Goal: Information Seeking & Learning: Learn about a topic

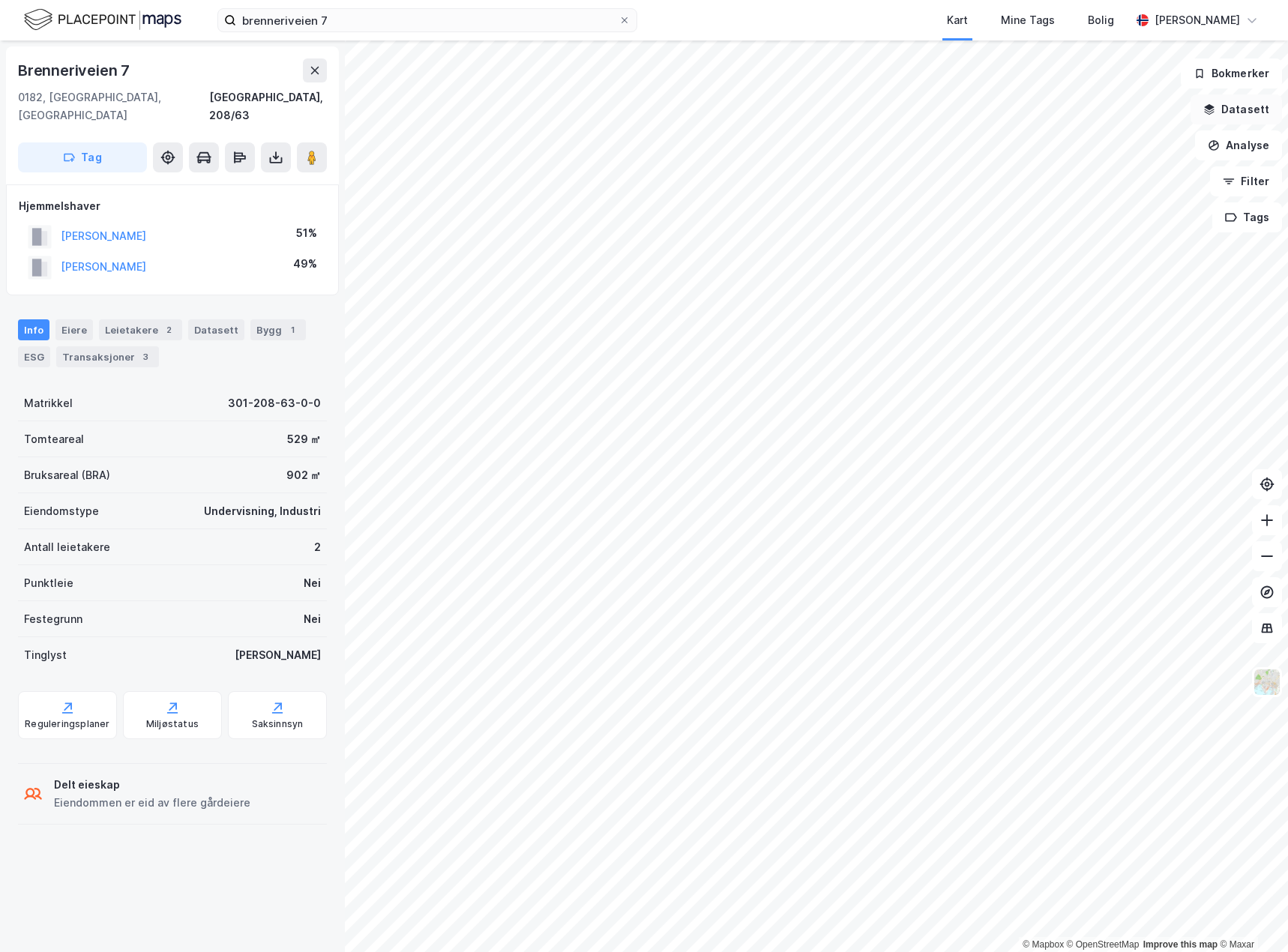
click at [1249, 118] on button "Datasett" at bounding box center [1236, 109] width 92 height 30
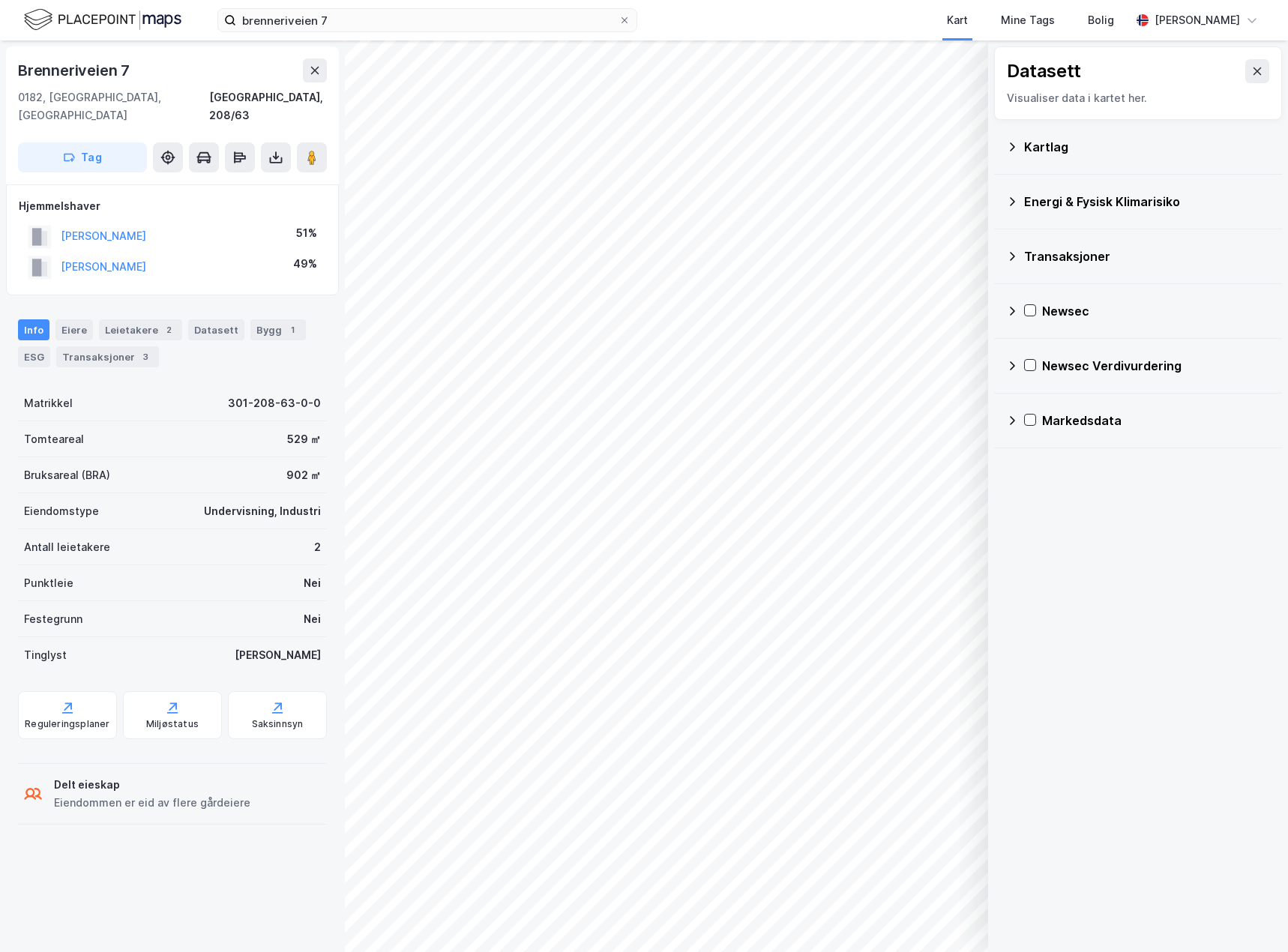
click at [1013, 365] on icon at bounding box center [1012, 366] width 12 height 12
click at [1029, 400] on icon at bounding box center [1032, 401] width 10 height 10
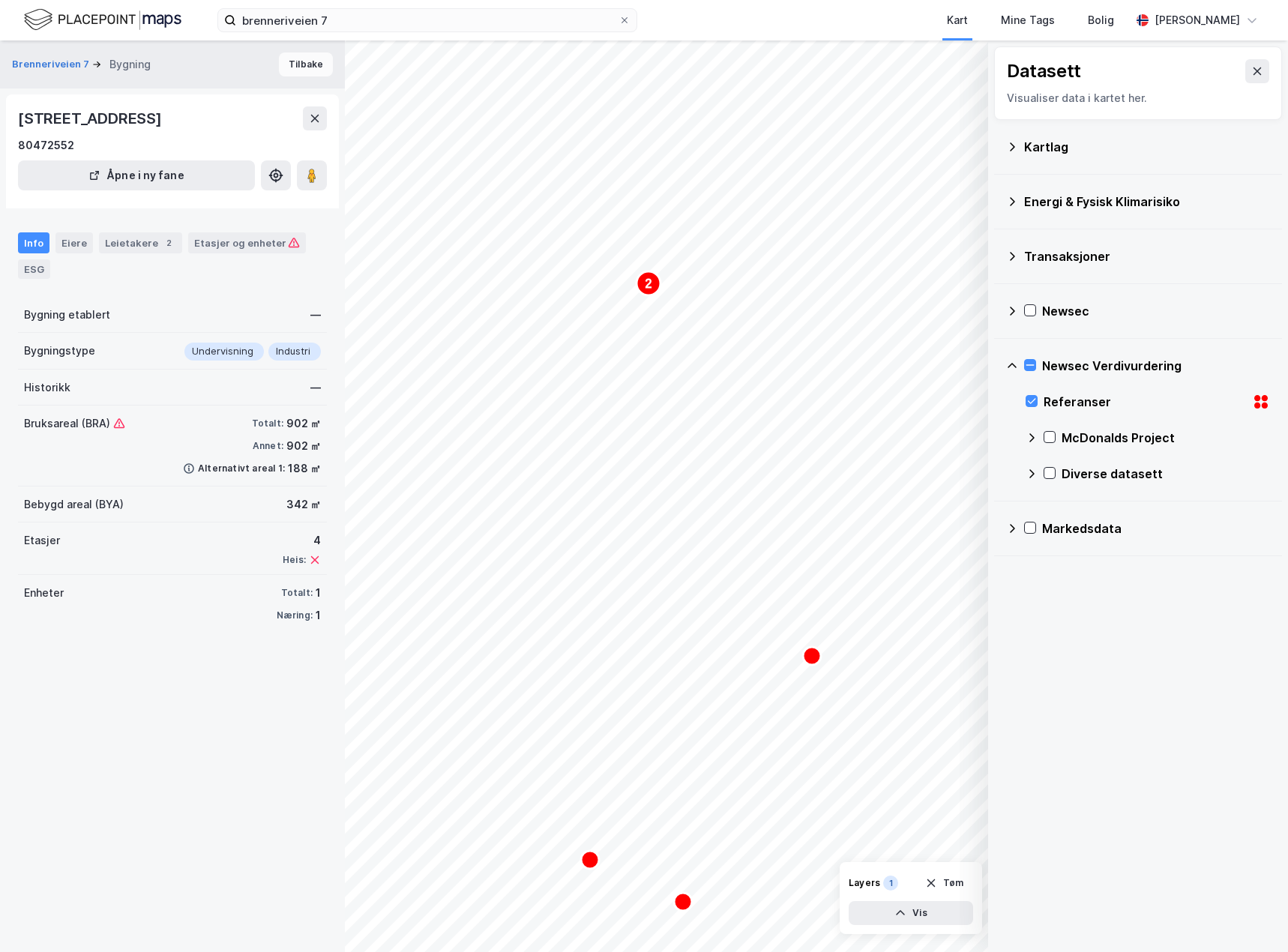
click at [281, 61] on button "Tilbake" at bounding box center [306, 65] width 54 height 24
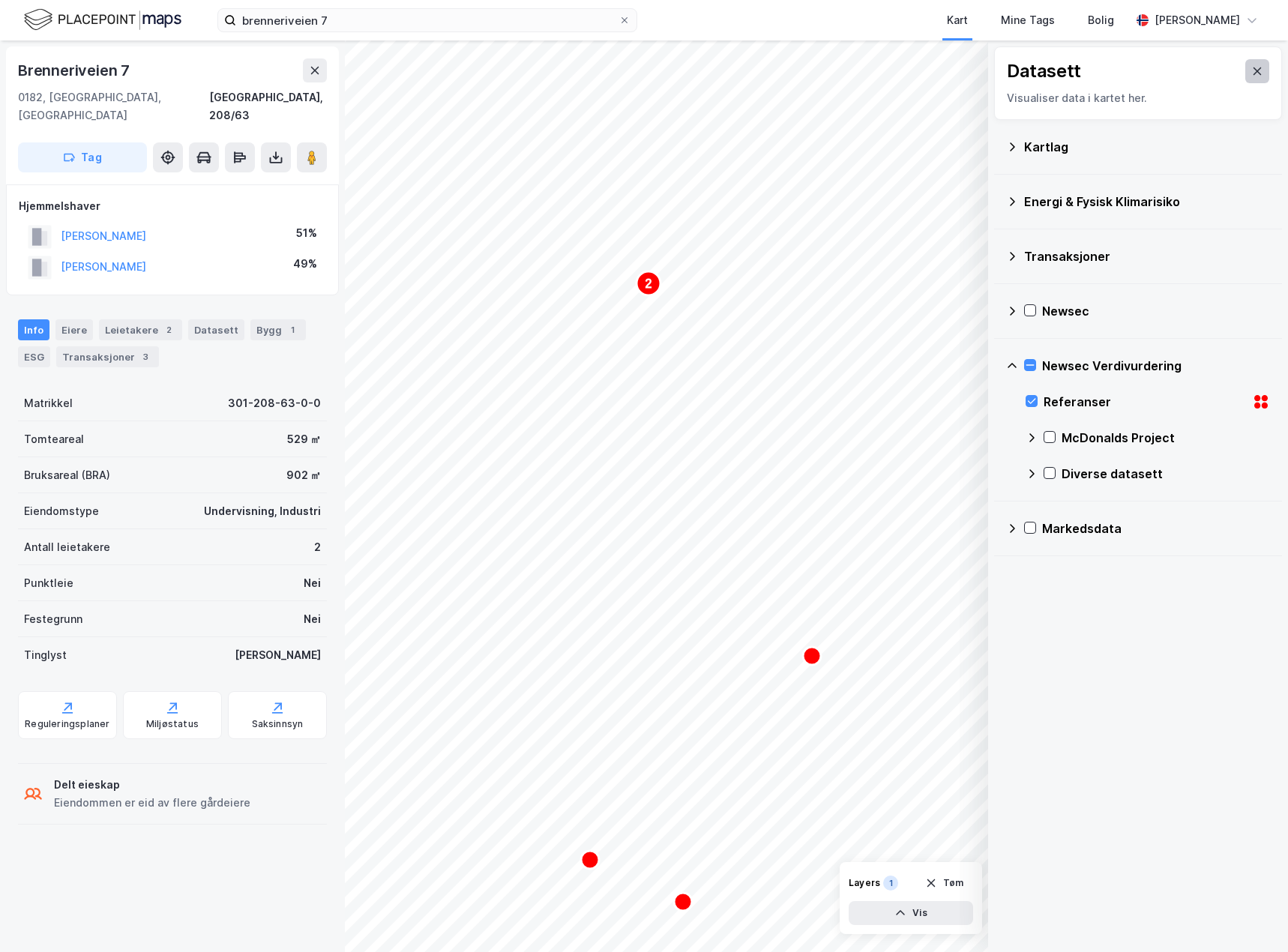
click at [1246, 62] on button at bounding box center [1257, 71] width 24 height 24
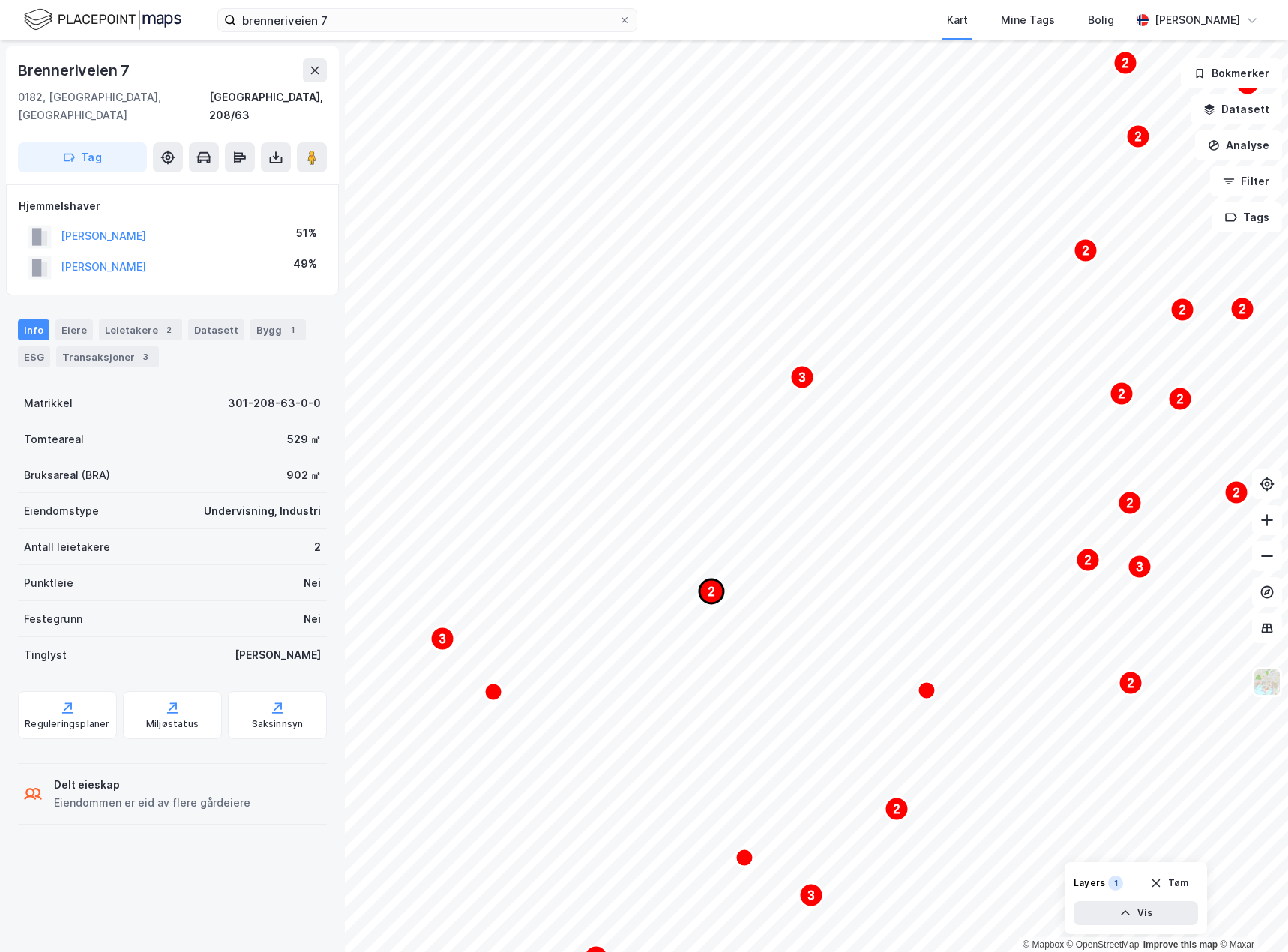
drag, startPoint x: 553, startPoint y: 527, endPoint x: 706, endPoint y: 581, distance: 162.2
click at [706, 581] on circle "Map marker" at bounding box center [711, 592] width 24 height 24
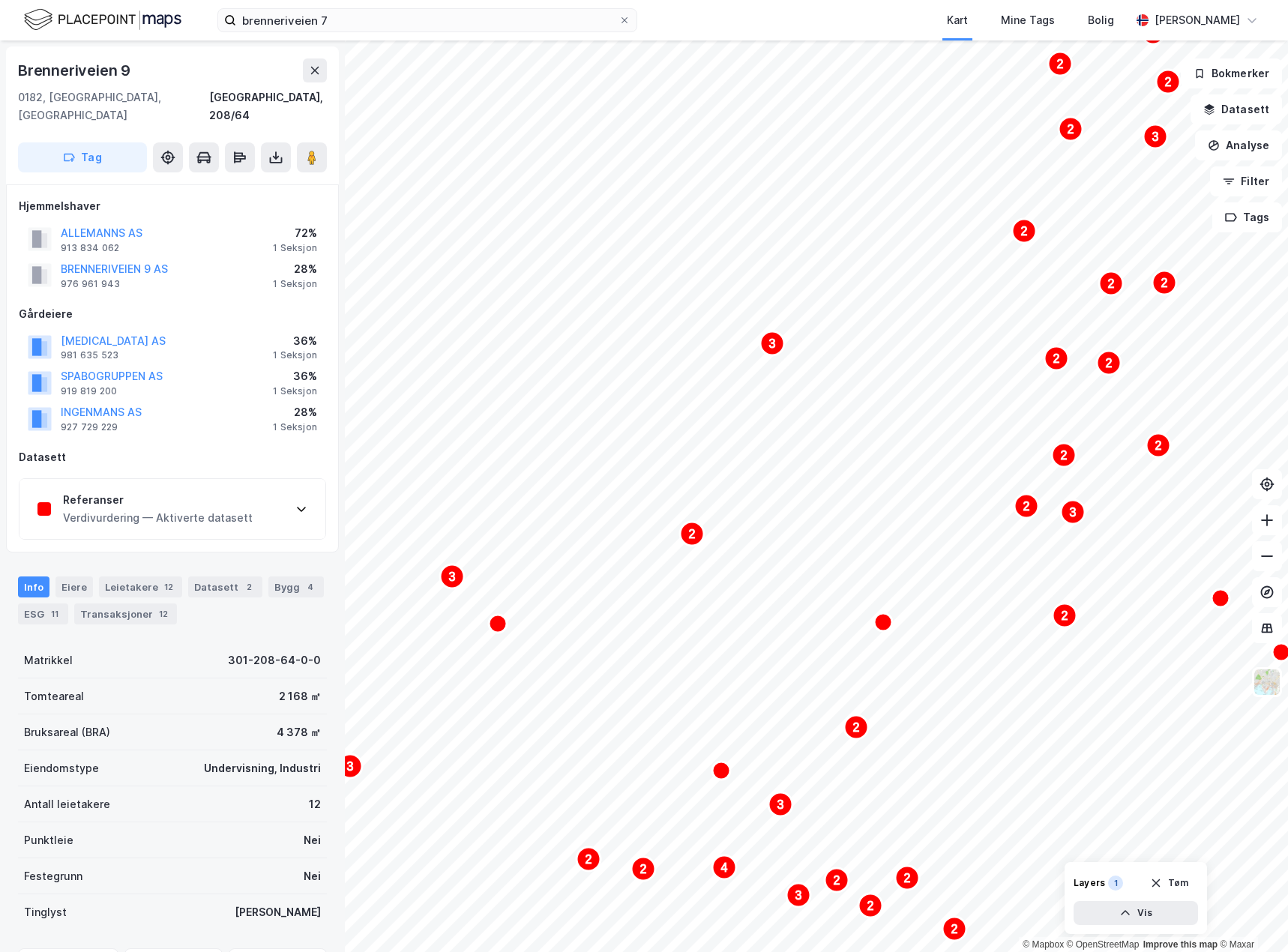
click at [277, 500] on div "Referanser Verdivurdering — Aktiverte datasett" at bounding box center [172, 508] width 306 height 60
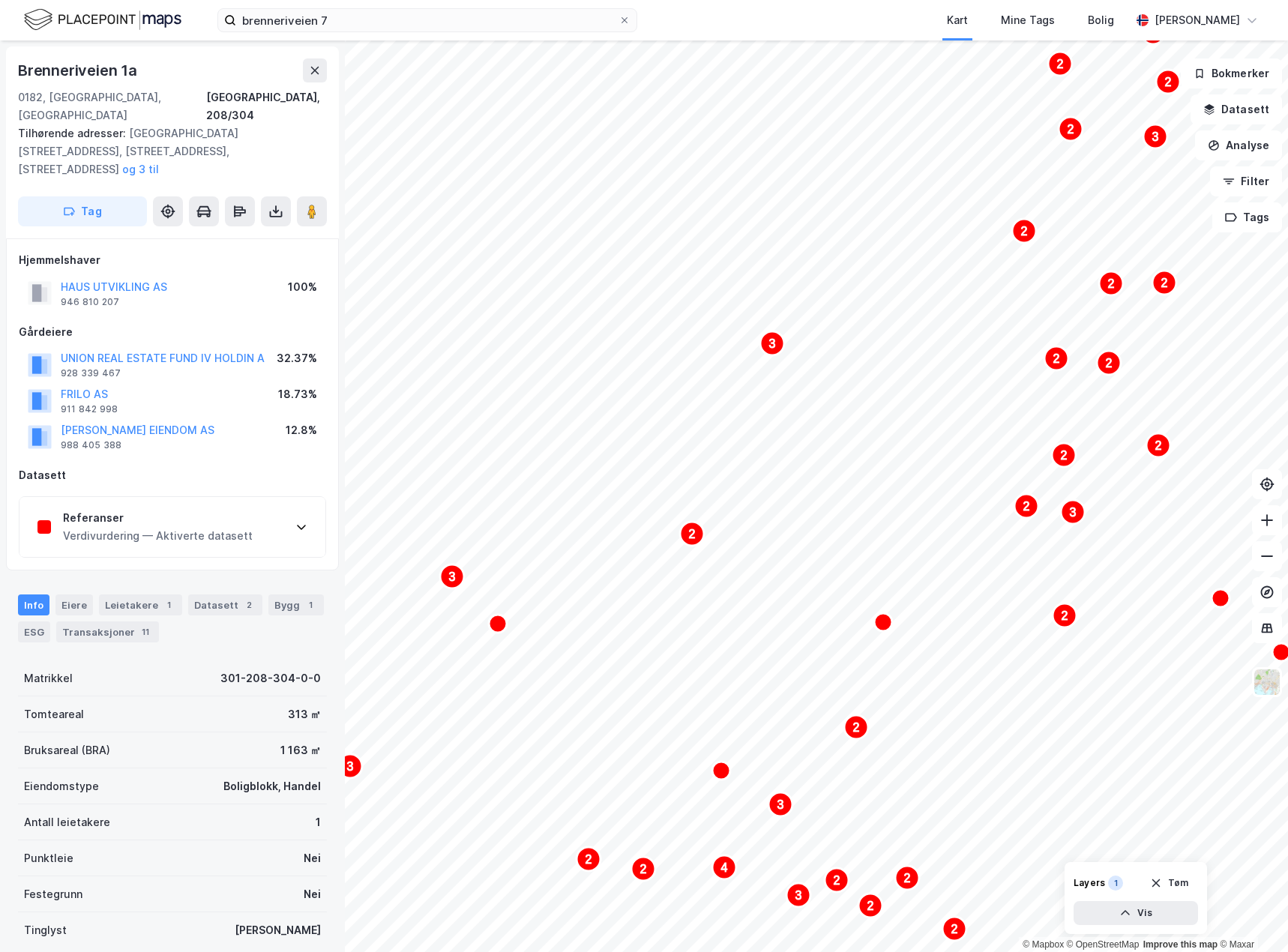
click at [205, 527] on div "Verdivurdering — Aktiverte datasett" at bounding box center [158, 535] width 190 height 18
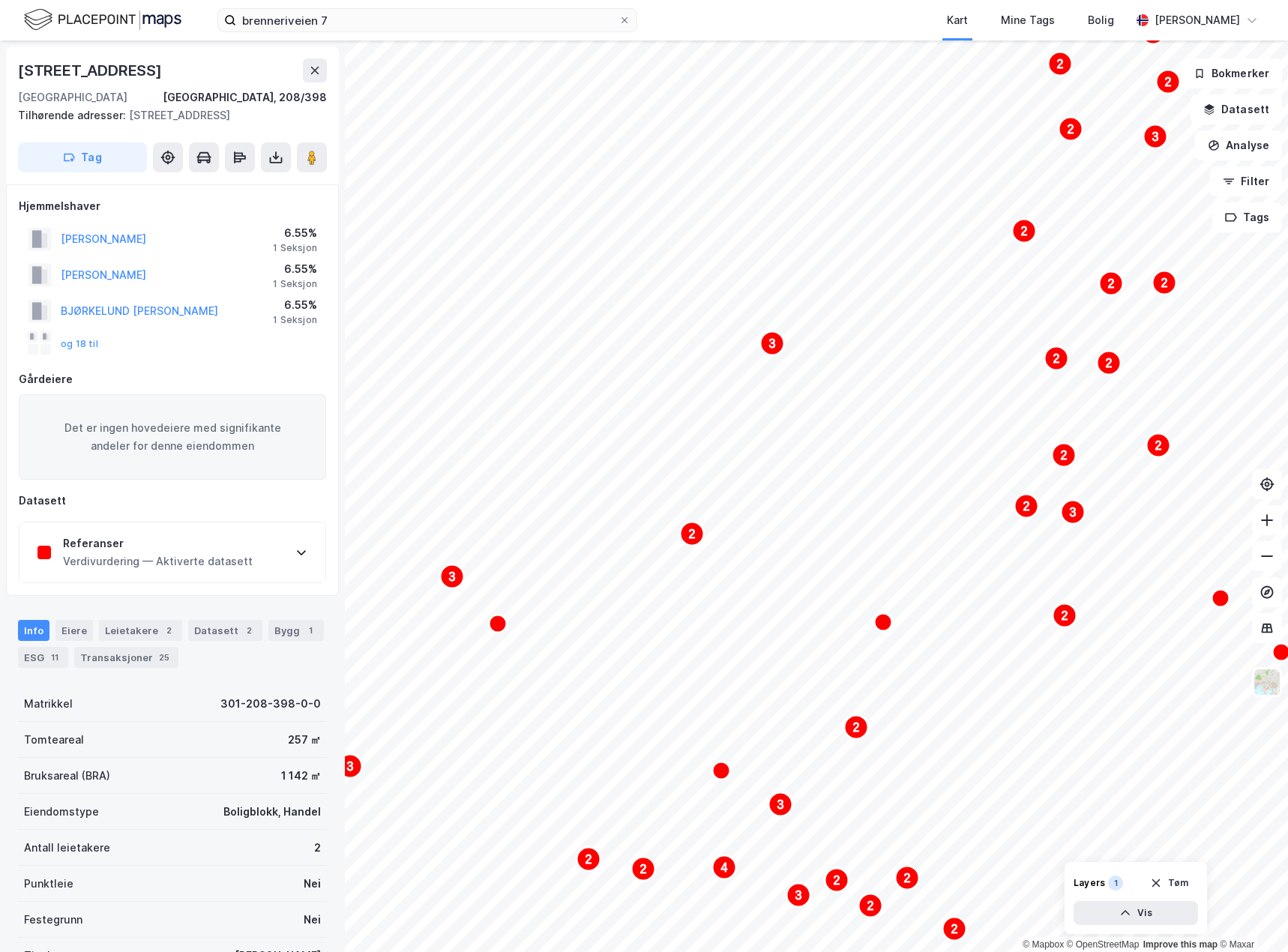
click at [248, 556] on div "Referanser Verdivurdering — Aktiverte datasett" at bounding box center [172, 552] width 306 height 60
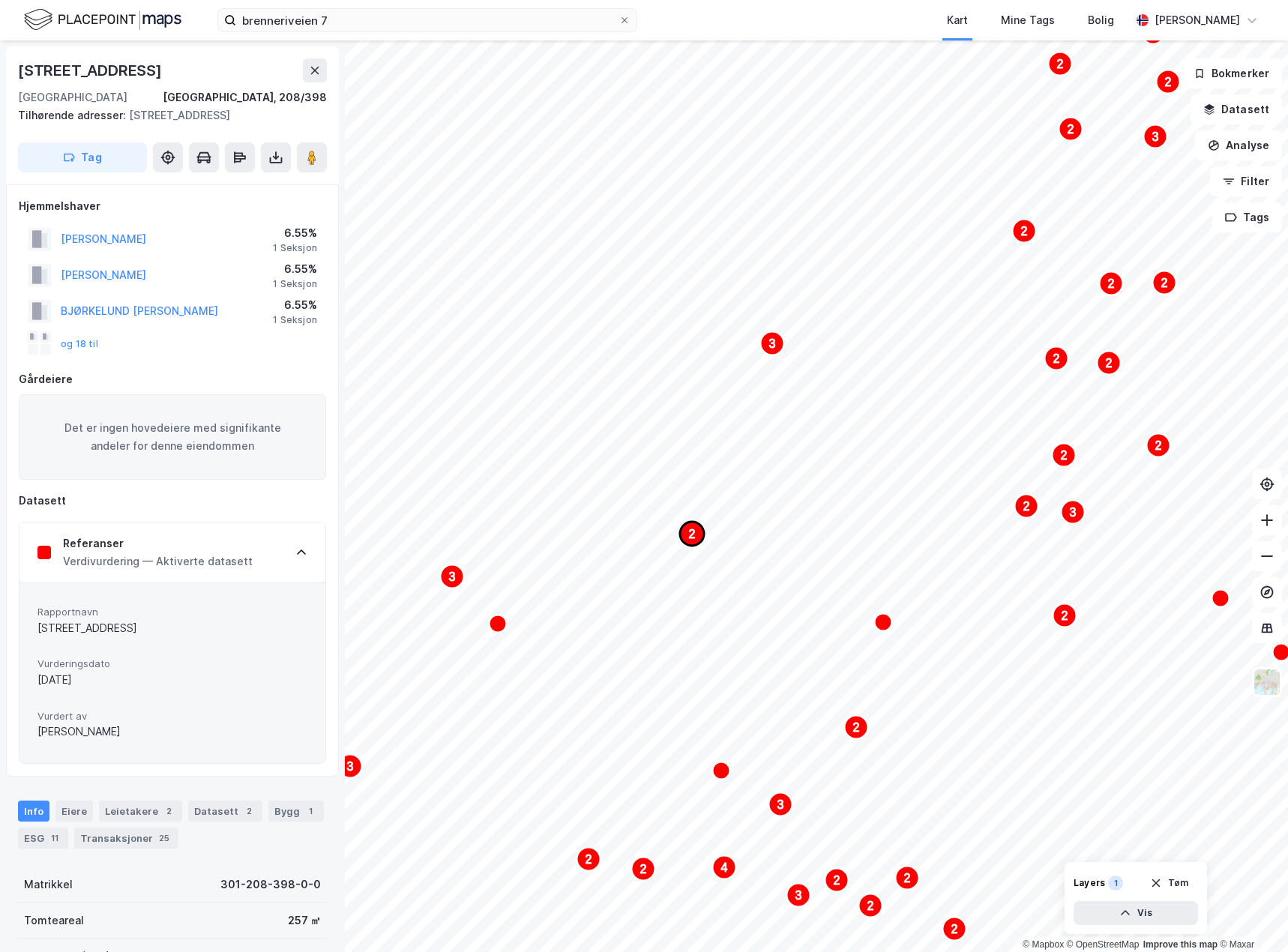
click at [689, 540] on text "2" at bounding box center [692, 534] width 7 height 13
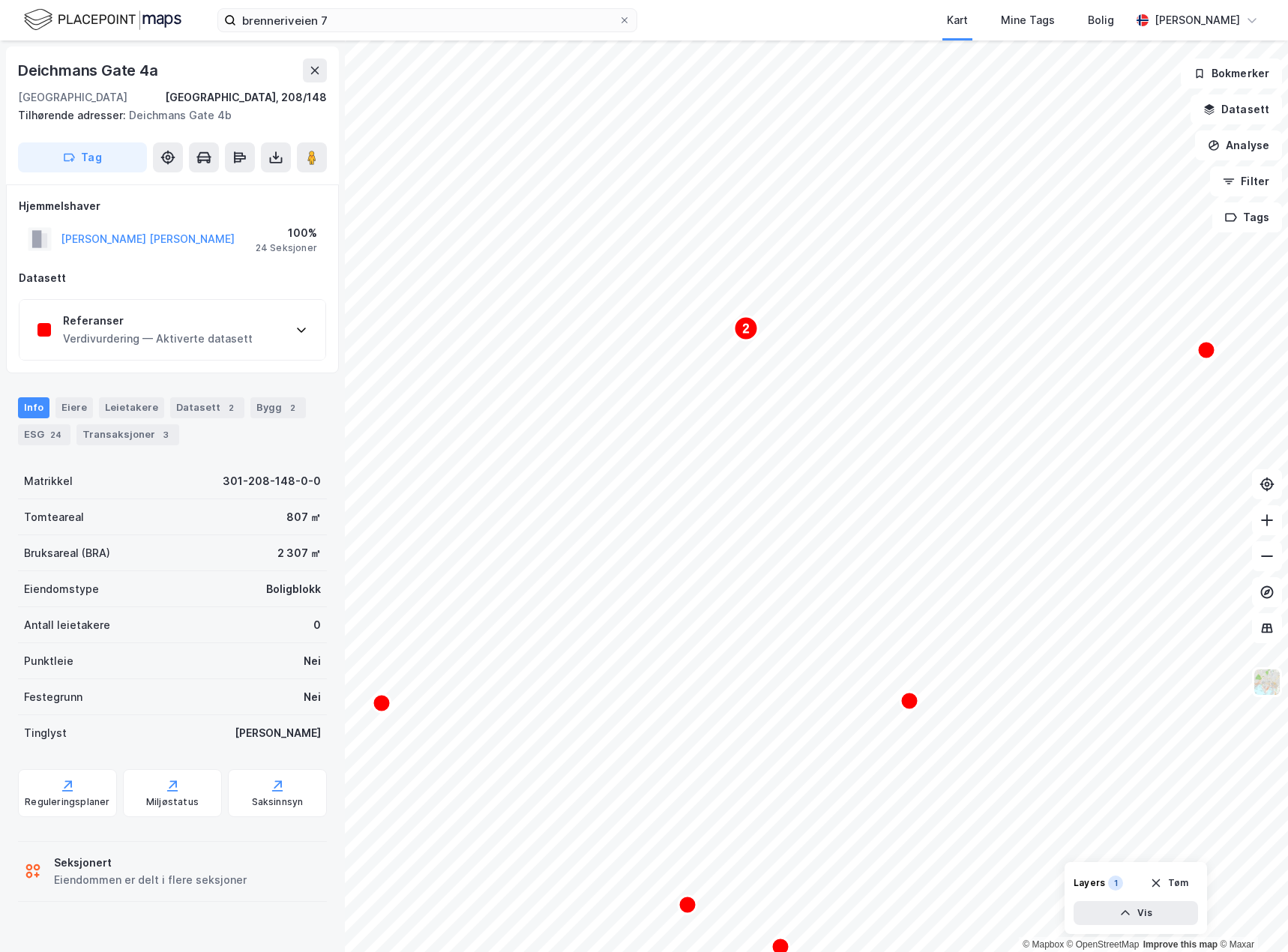
click at [268, 331] on div "Referanser Verdivurdering — Aktiverte datasett" at bounding box center [172, 329] width 306 height 60
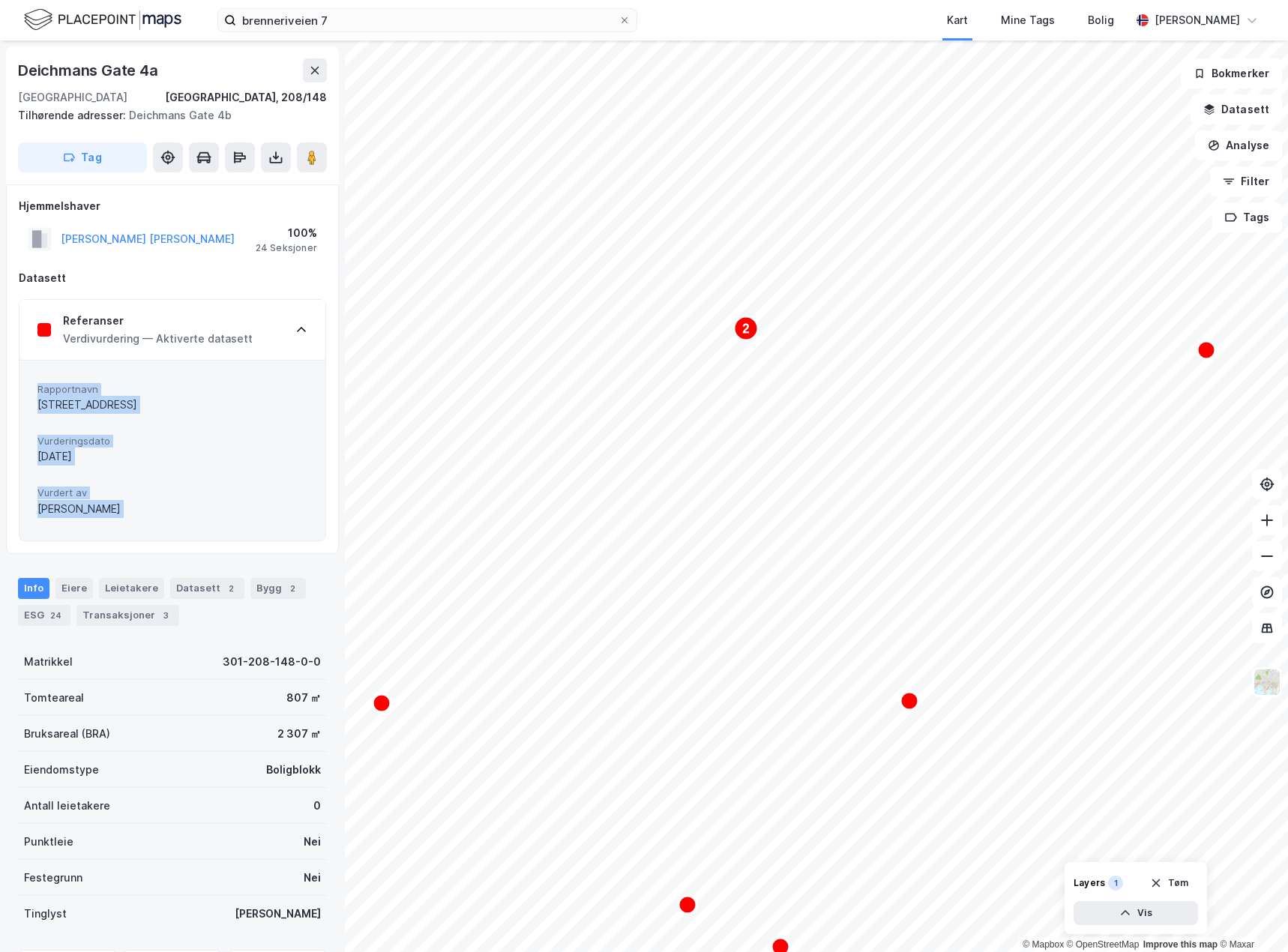
click at [217, 418] on div "Rapportnavn [PERSON_NAME] gate 4 Vurderingsdato [DATE] Vurdert [PERSON_NAME]" at bounding box center [172, 450] width 270 height 144
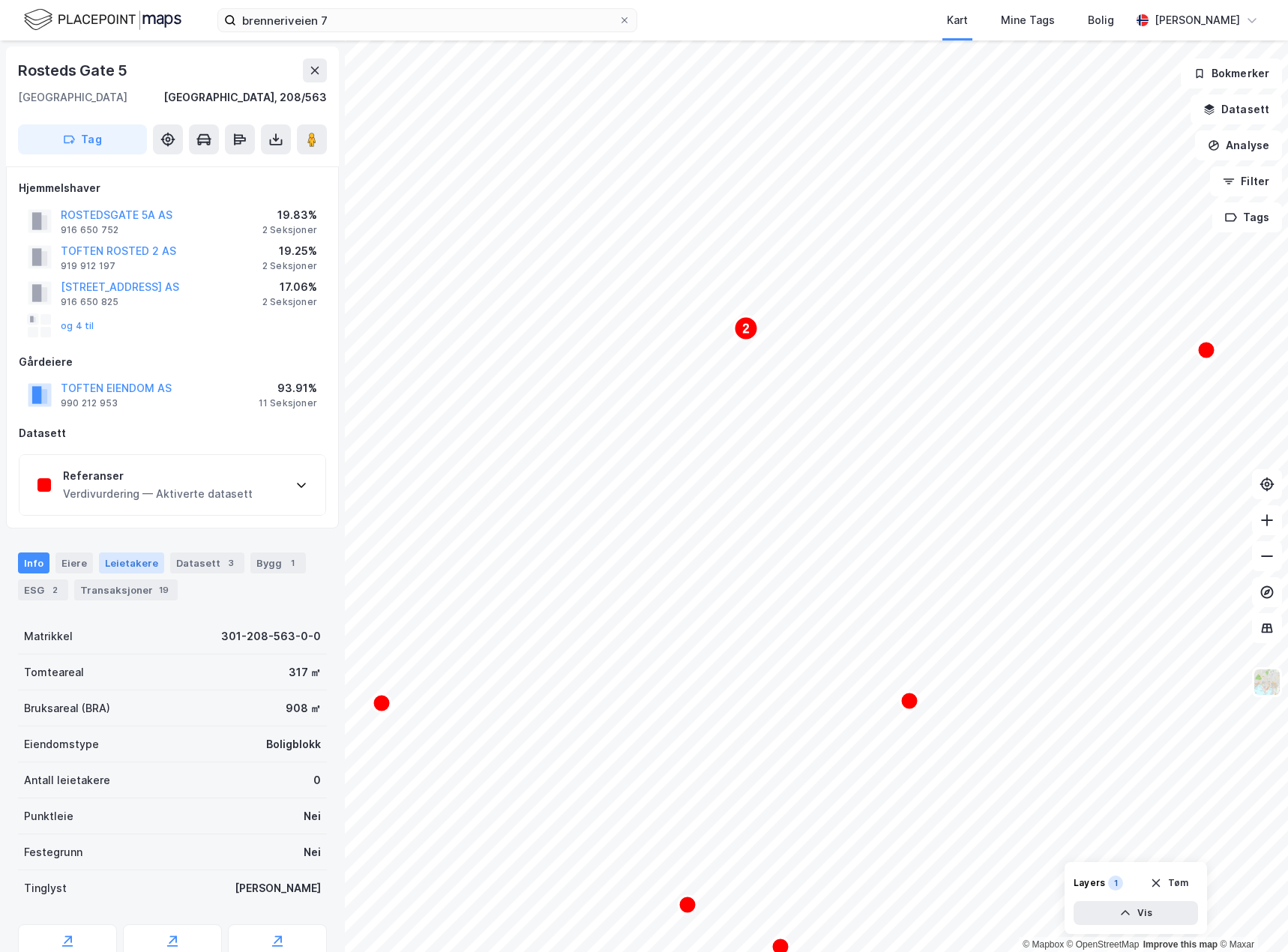
click at [115, 563] on div "Leietakere" at bounding box center [131, 563] width 65 height 21
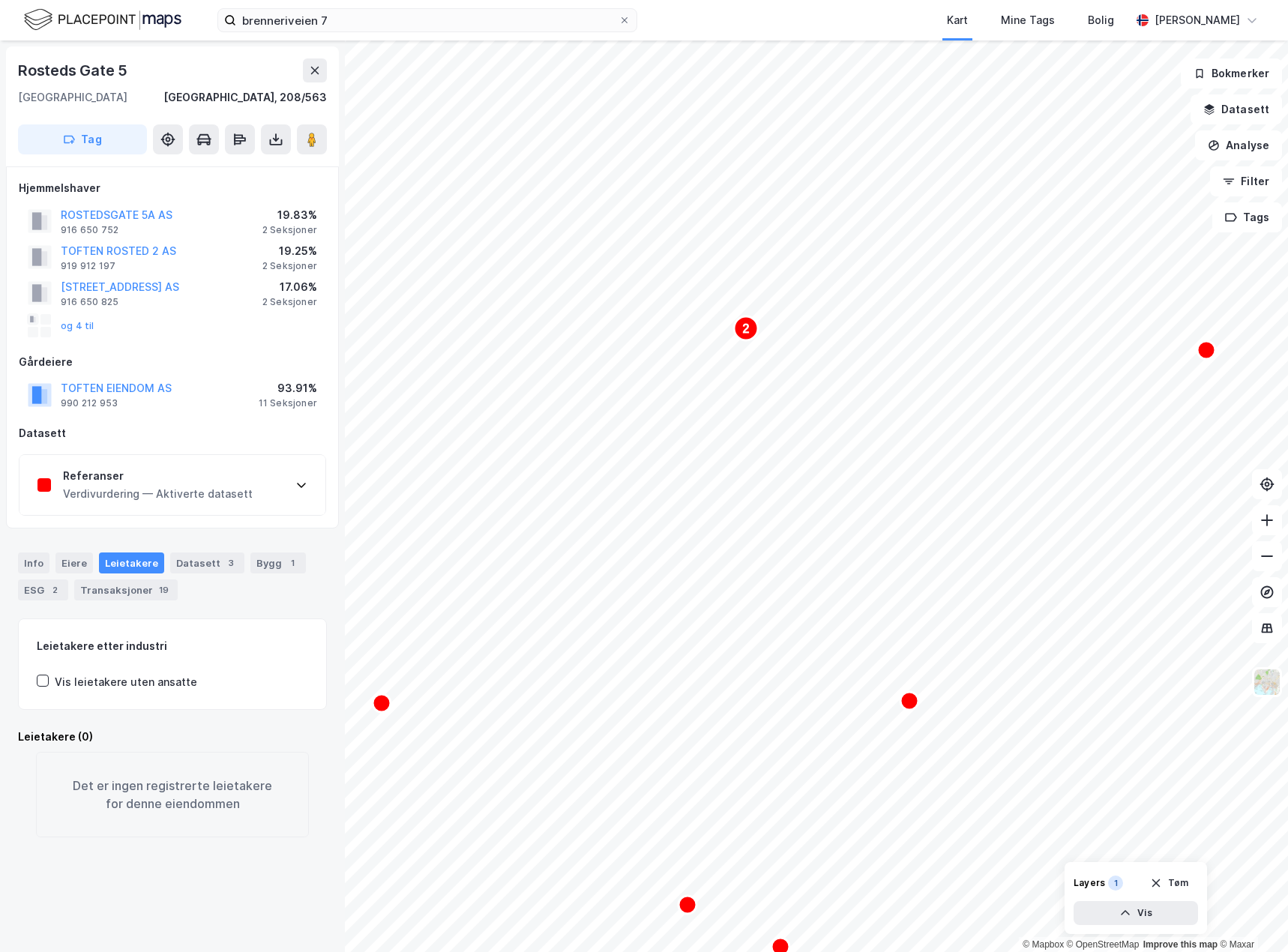
click at [197, 481] on div "Referanser" at bounding box center [158, 476] width 190 height 18
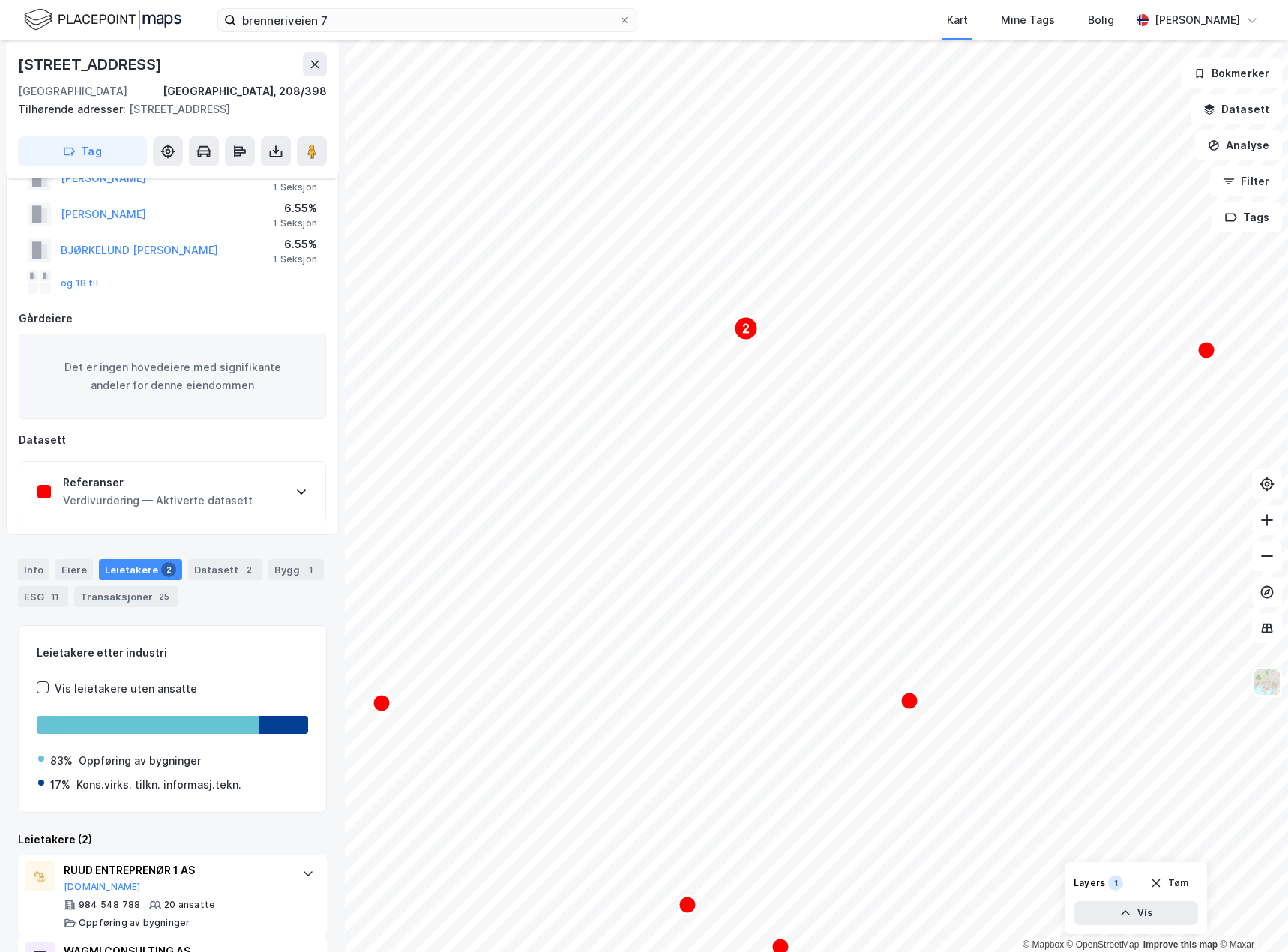
scroll to position [143, 0]
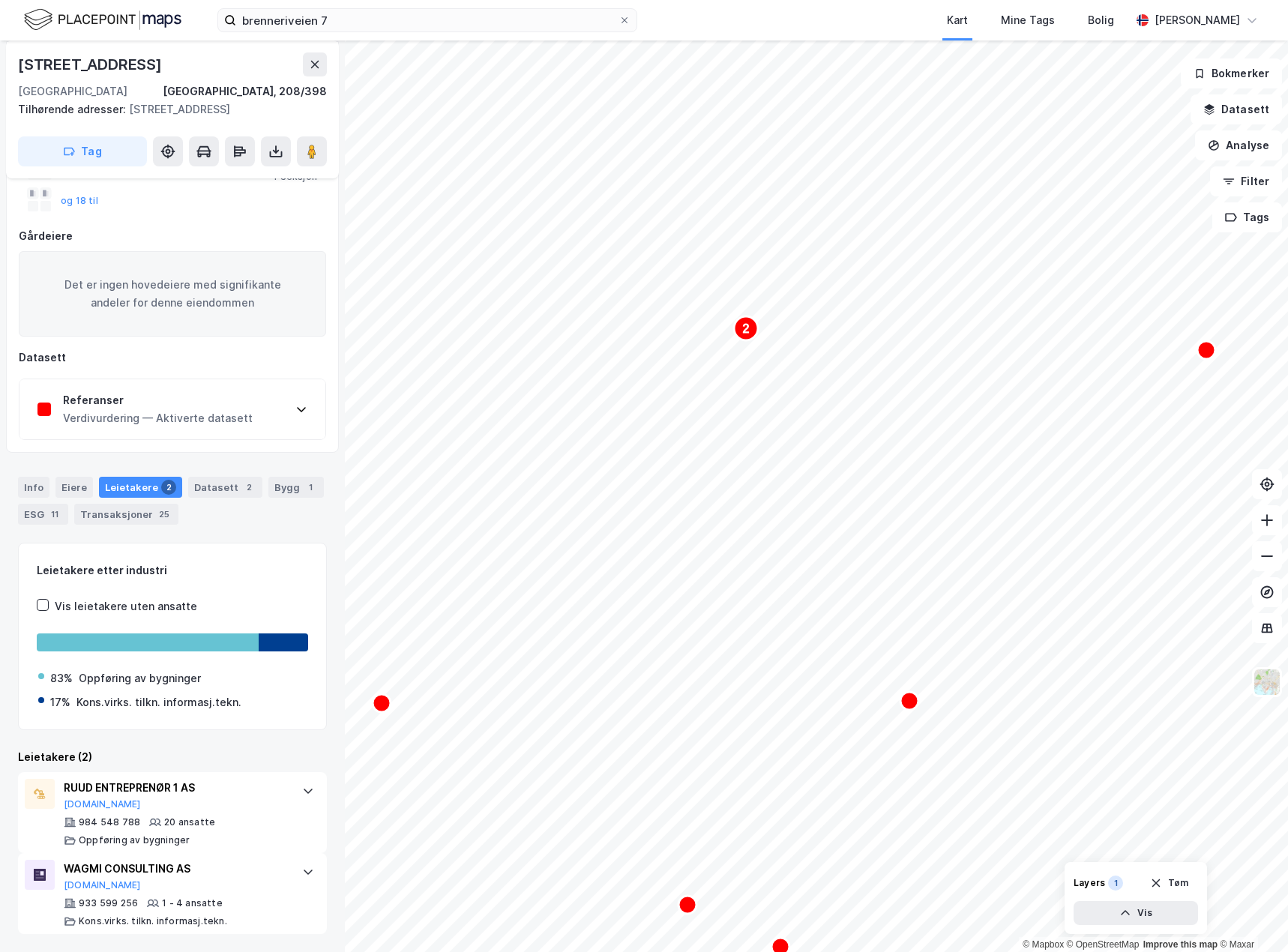
click at [217, 418] on div "Verdivurdering — Aktiverte datasett" at bounding box center [158, 418] width 190 height 18
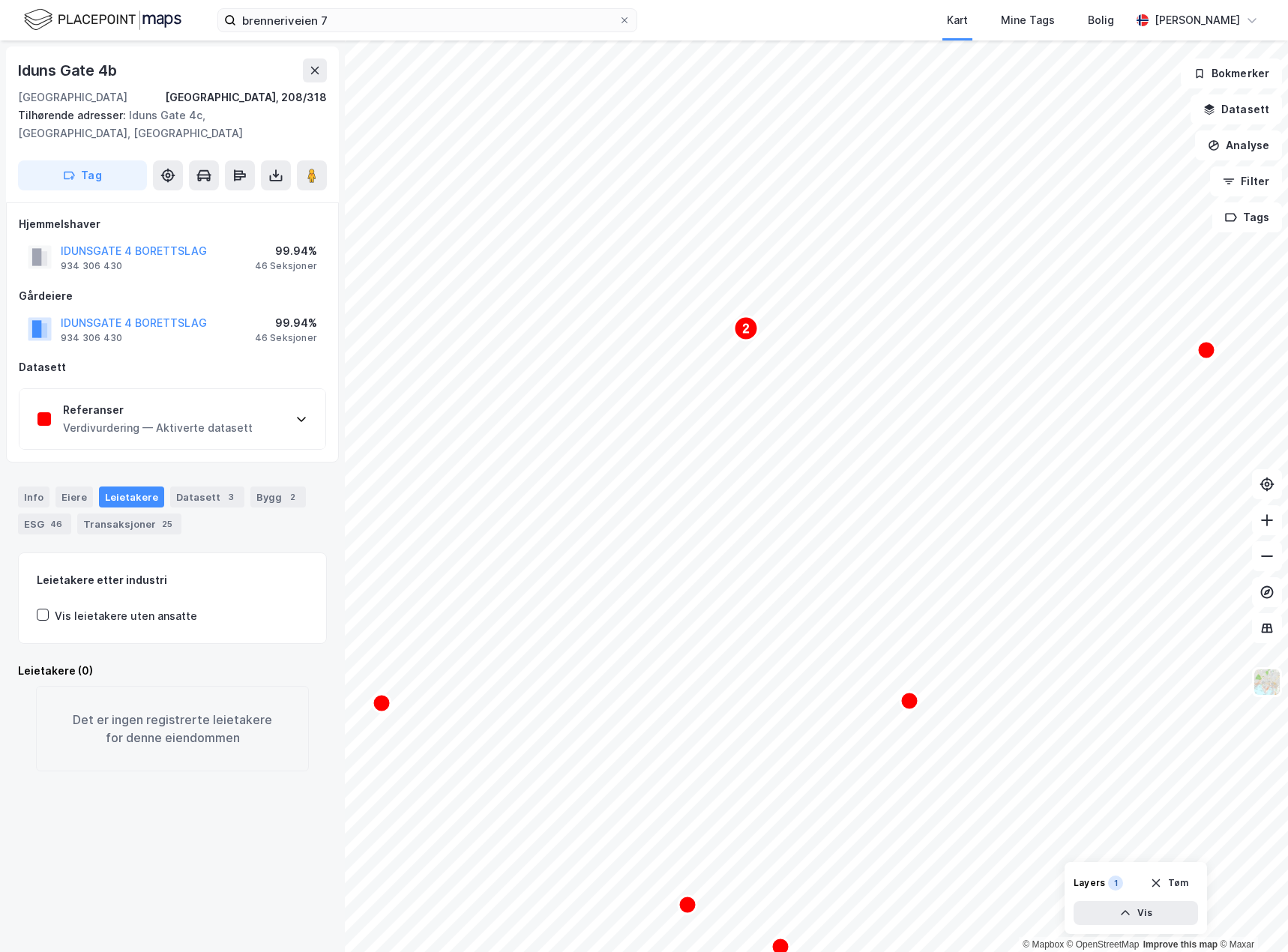
click at [204, 414] on div "Referanser" at bounding box center [158, 410] width 190 height 18
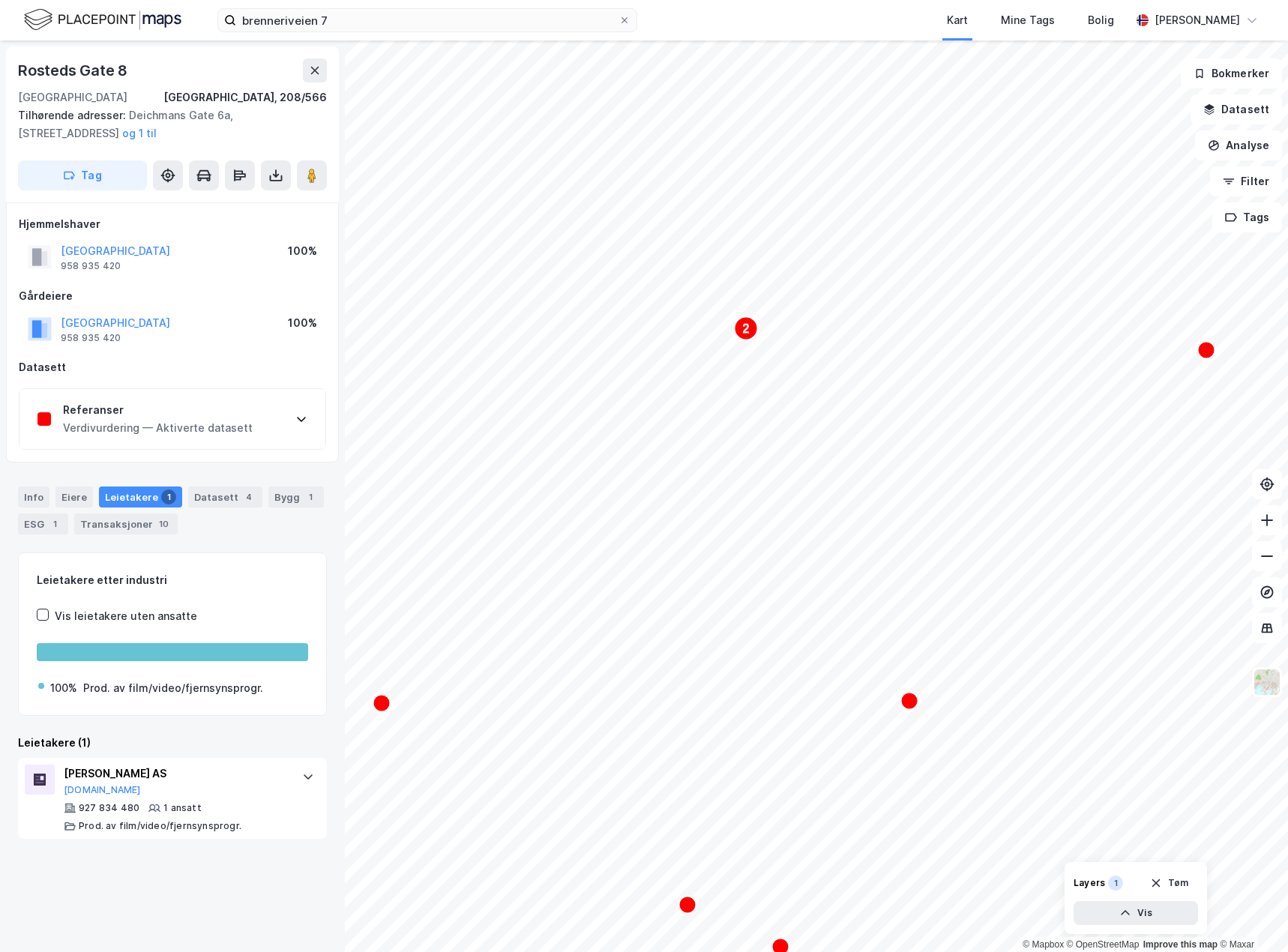
click at [221, 396] on div "Referanser Verdivurdering — Aktiverte datasett" at bounding box center [172, 418] width 306 height 60
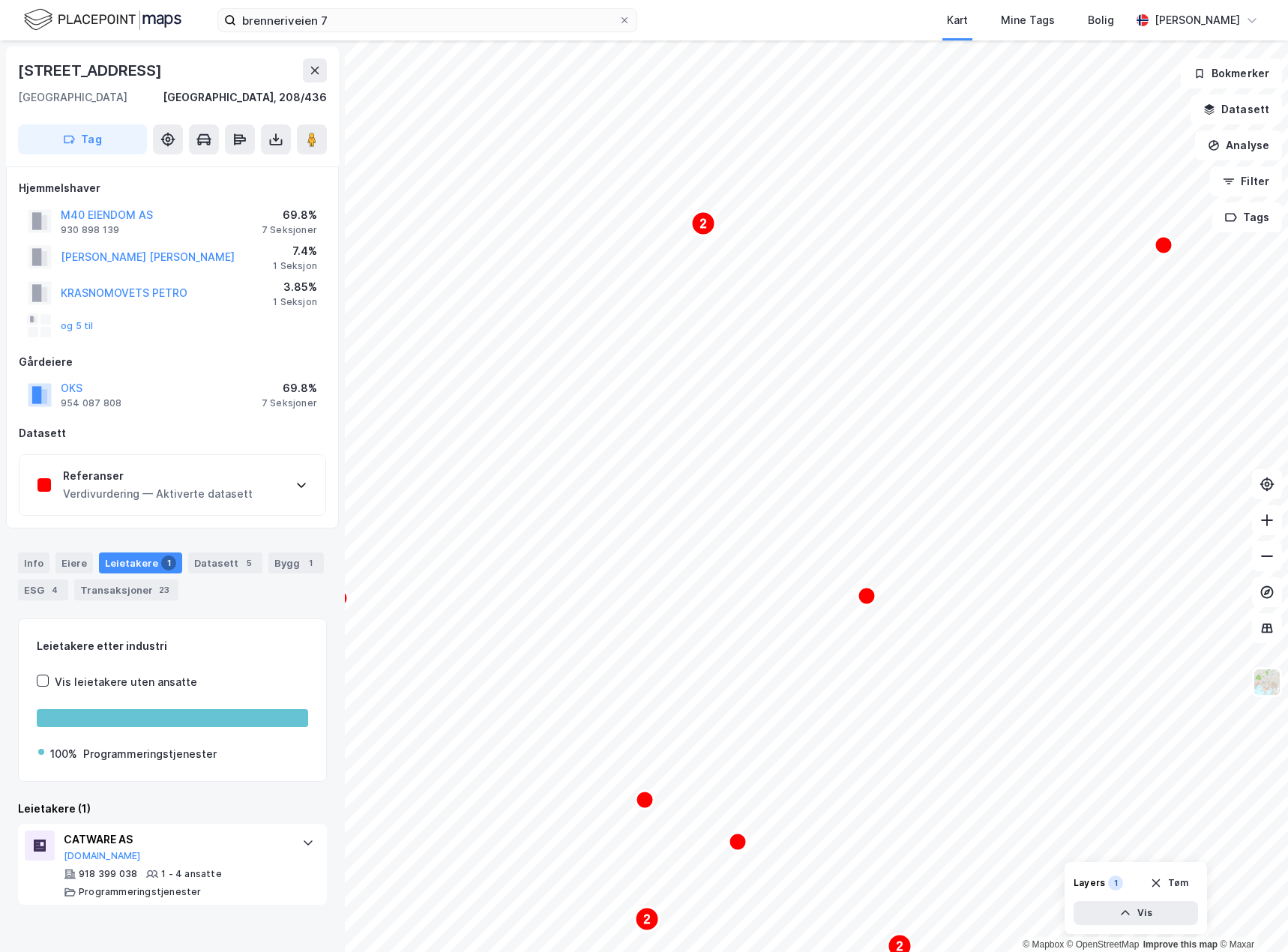
click at [280, 482] on div "Referanser Verdivurdering — Aktiverte datasett" at bounding box center [172, 484] width 306 height 60
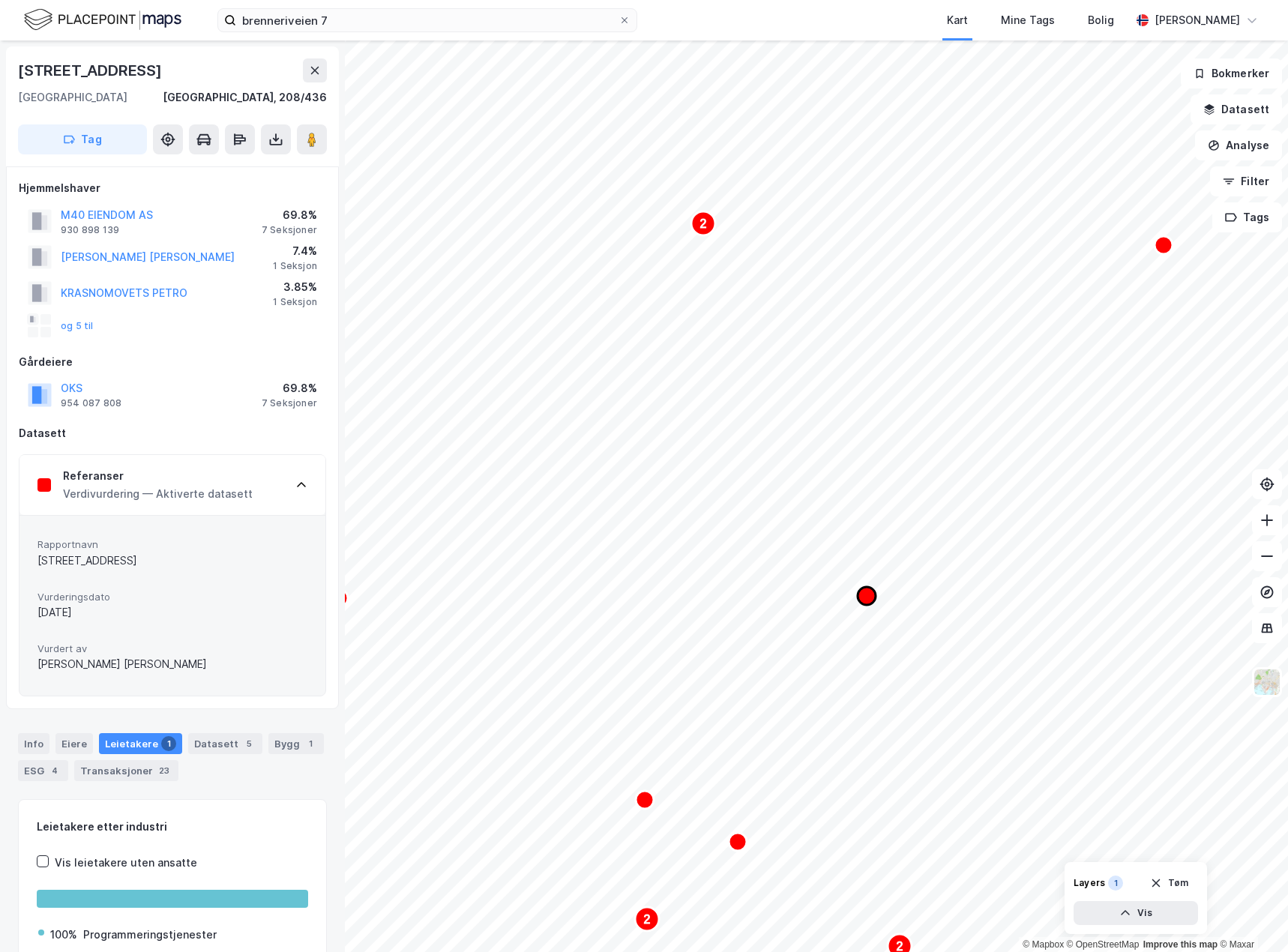
click at [868, 593] on icon "Map marker" at bounding box center [866, 596] width 18 height 18
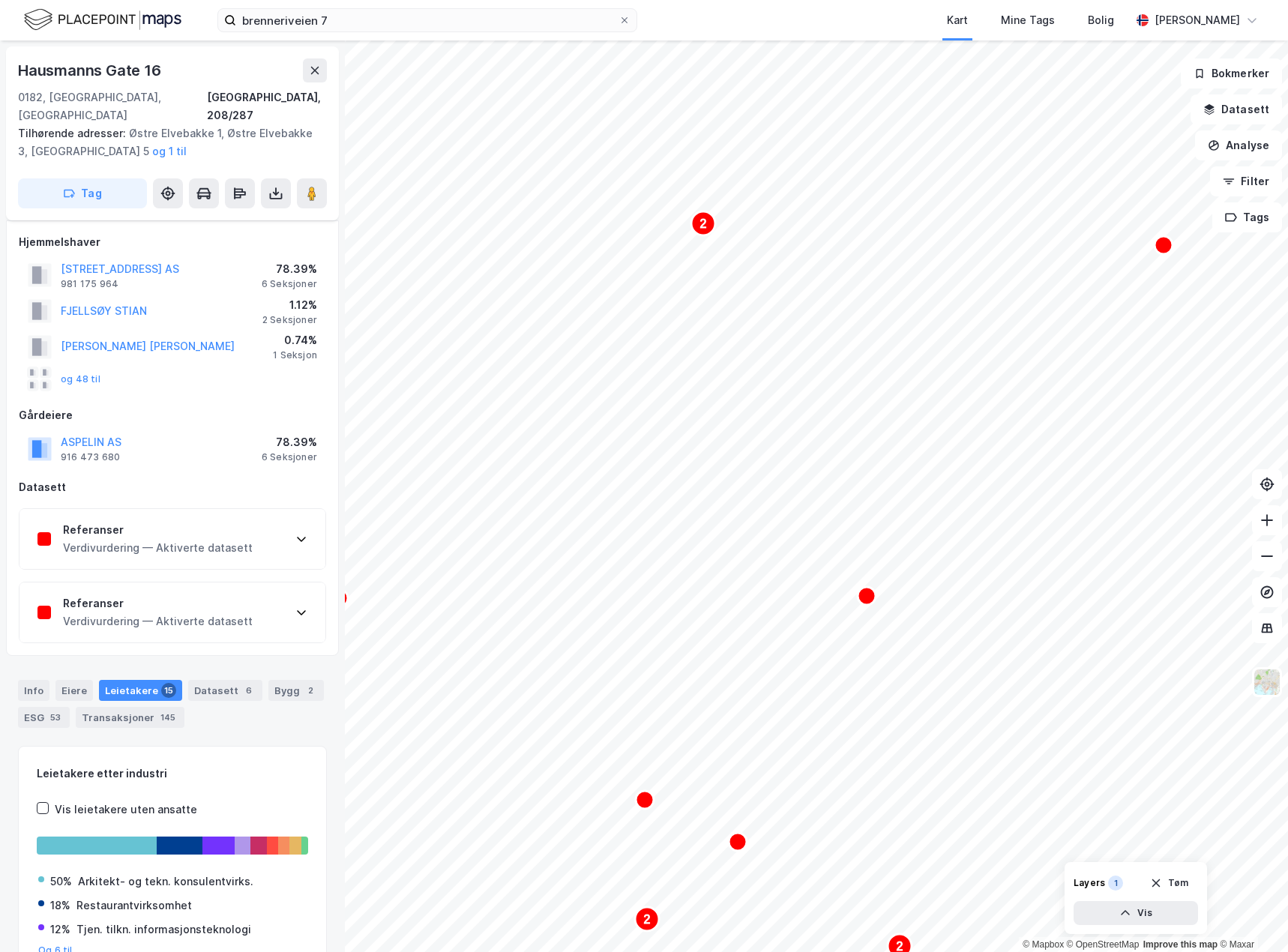
scroll to position [65, 0]
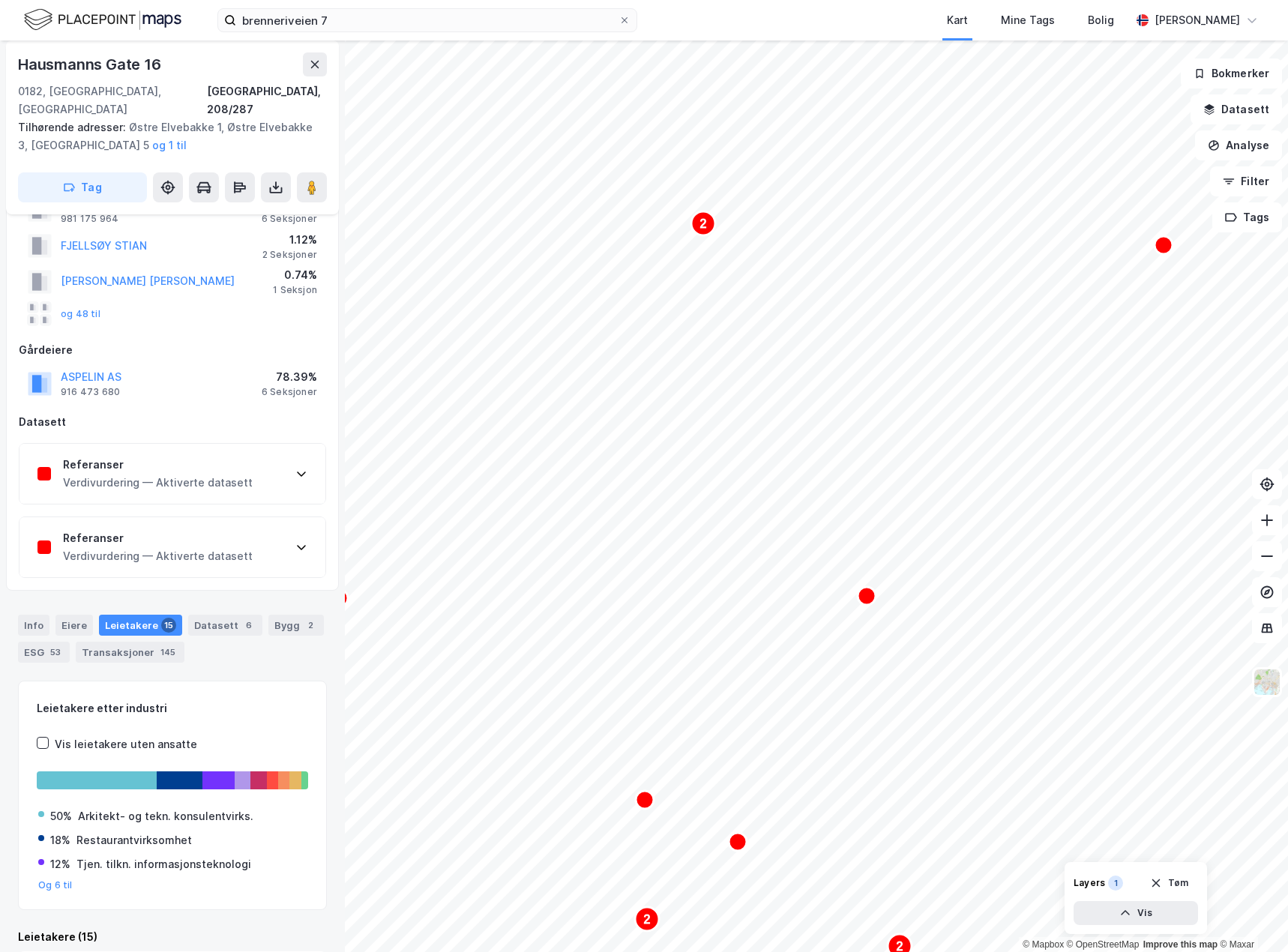
click at [217, 456] on div "Referanser" at bounding box center [158, 464] width 190 height 18
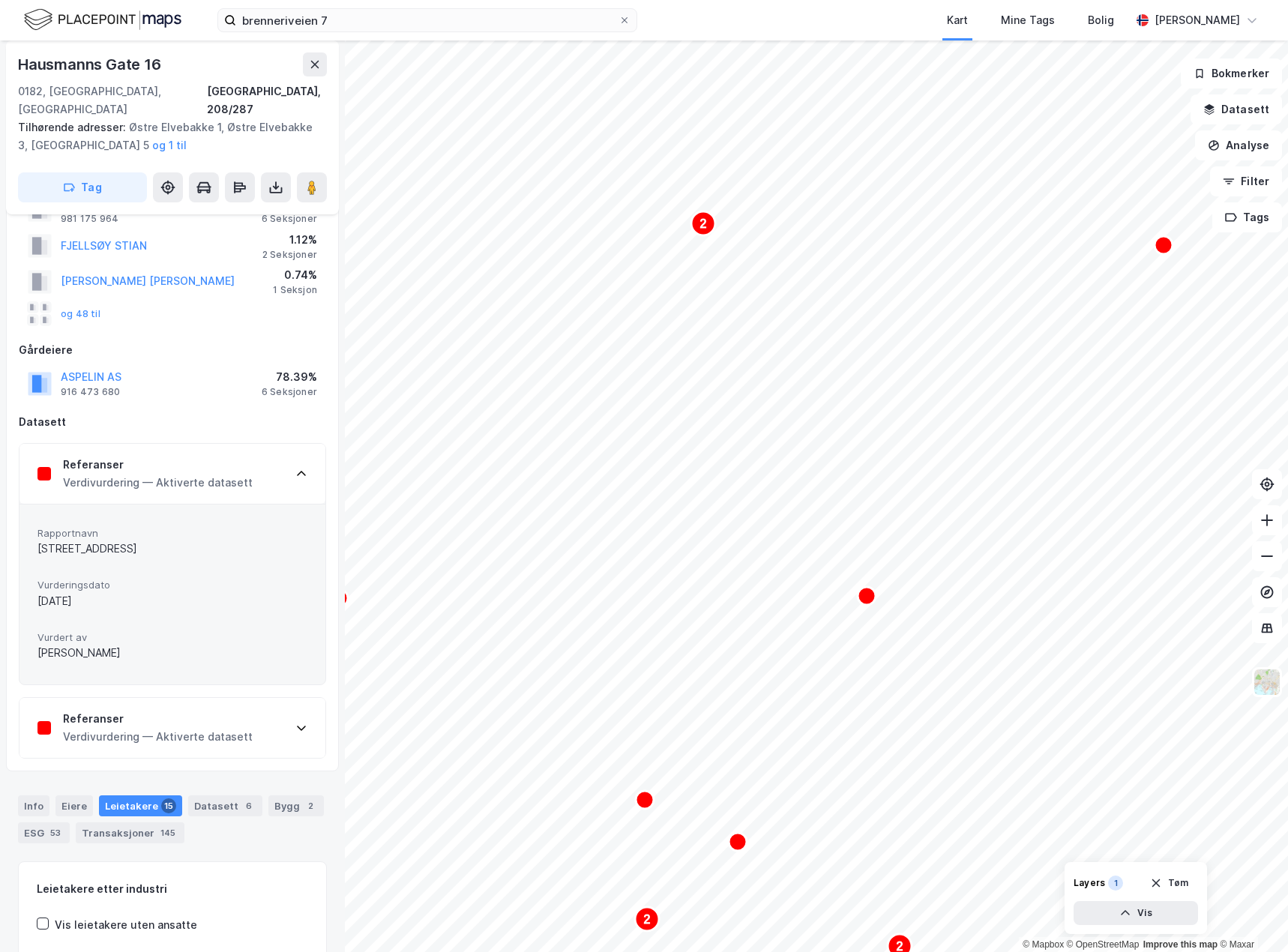
click at [187, 678] on div "Hjemmelshaver HAUSMANNS GATE 16 AS 981 175 964 78.39% 6 Seksjoner FJELLSØY STIA…" at bounding box center [172, 463] width 307 height 591
click at [178, 709] on div "Referanser" at bounding box center [158, 718] width 190 height 18
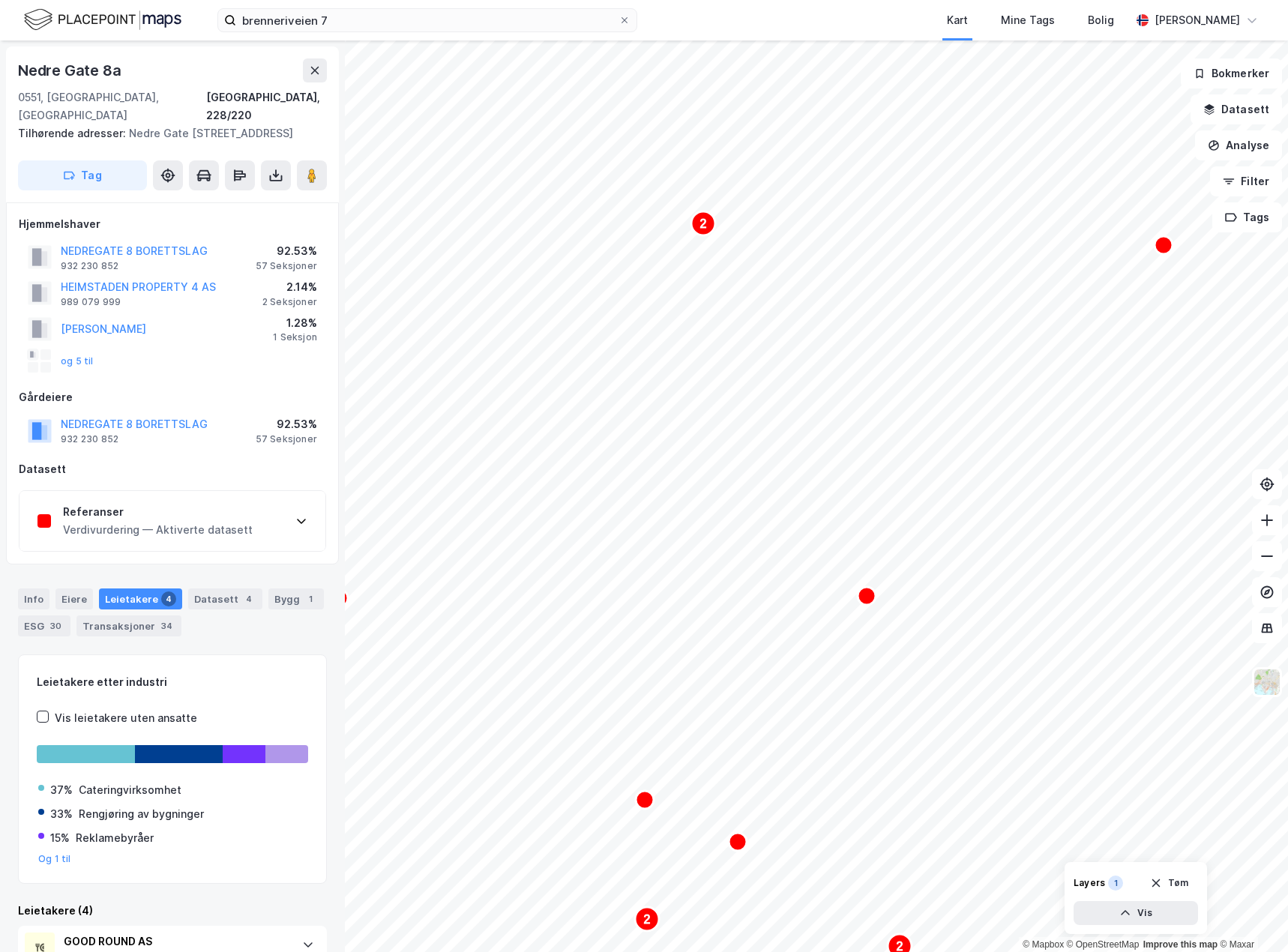
click at [161, 503] on div "Referanser" at bounding box center [158, 512] width 190 height 18
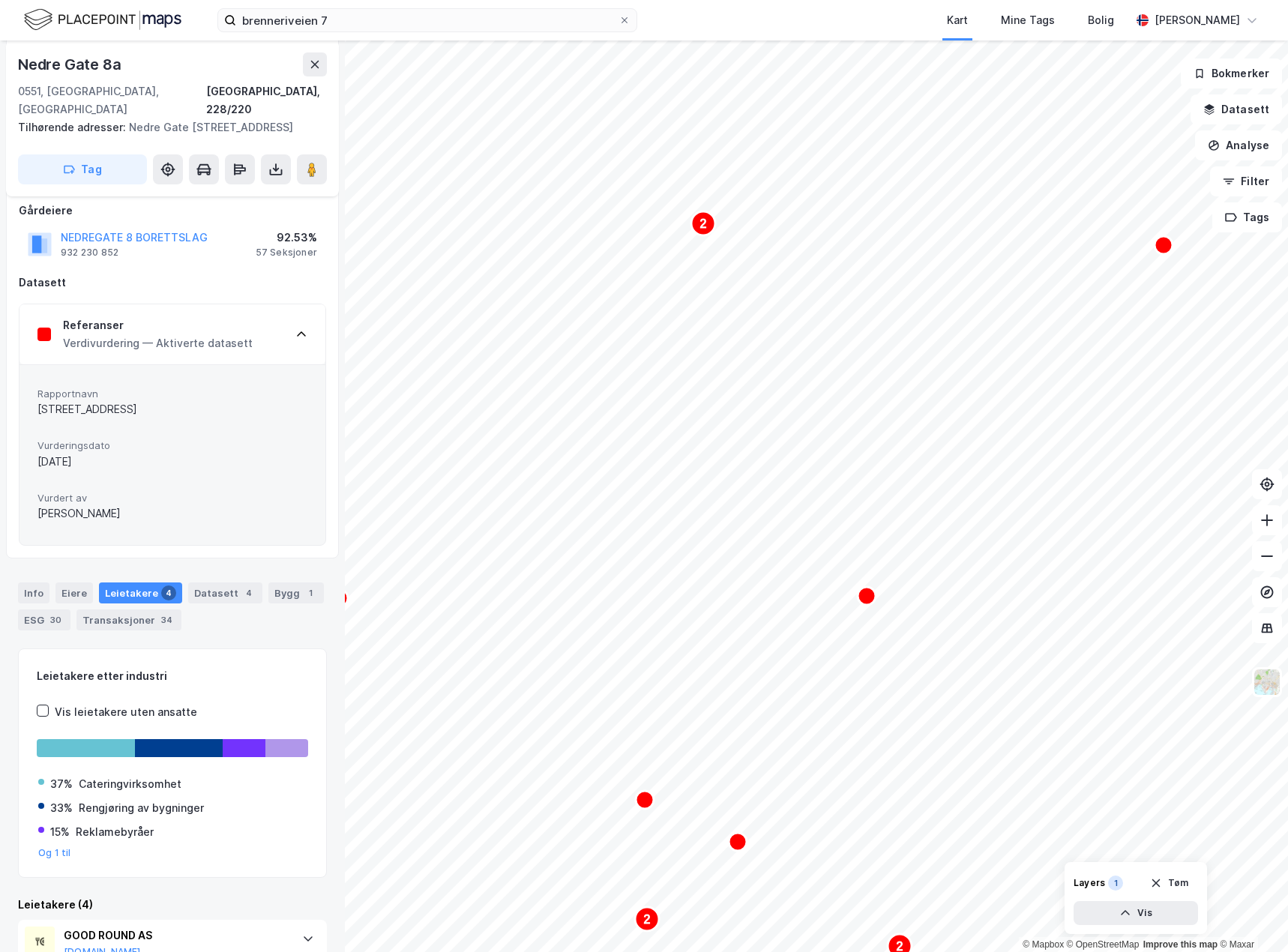
scroll to position [178, 0]
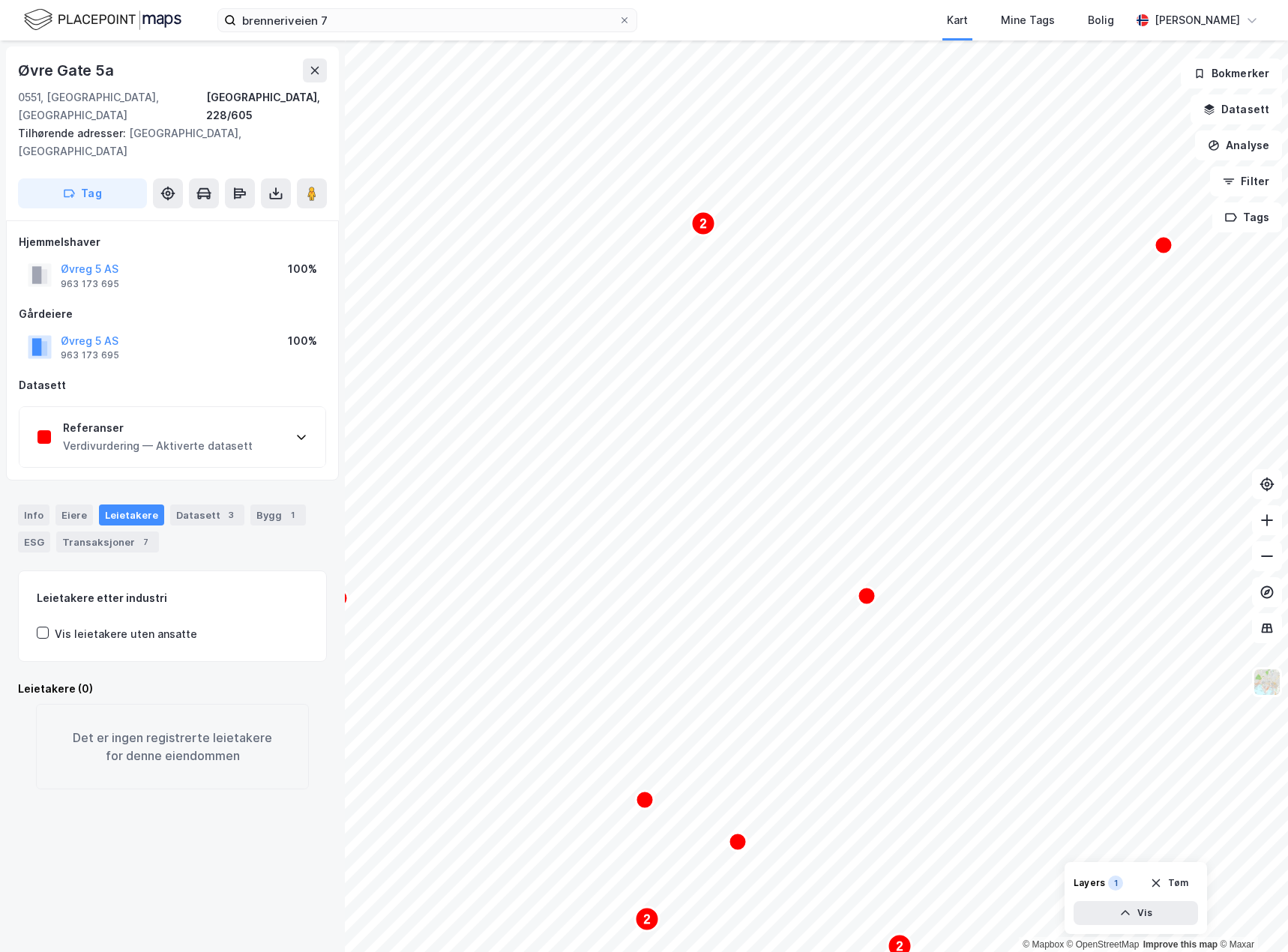
click at [199, 437] on div "Verdivurdering — Aktiverte datasett" at bounding box center [158, 445] width 190 height 18
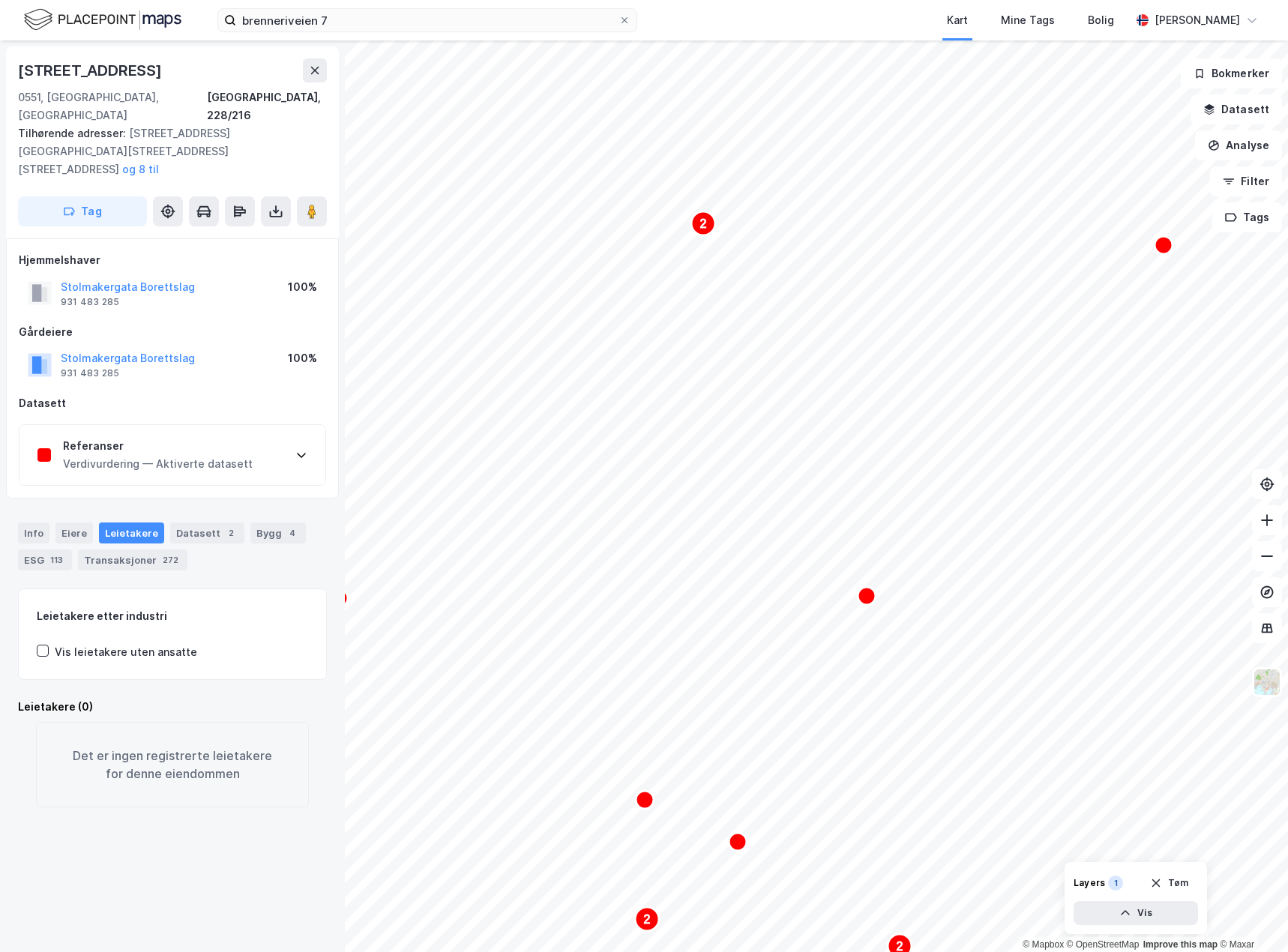
click at [223, 437] on div "Referanser" at bounding box center [158, 445] width 190 height 18
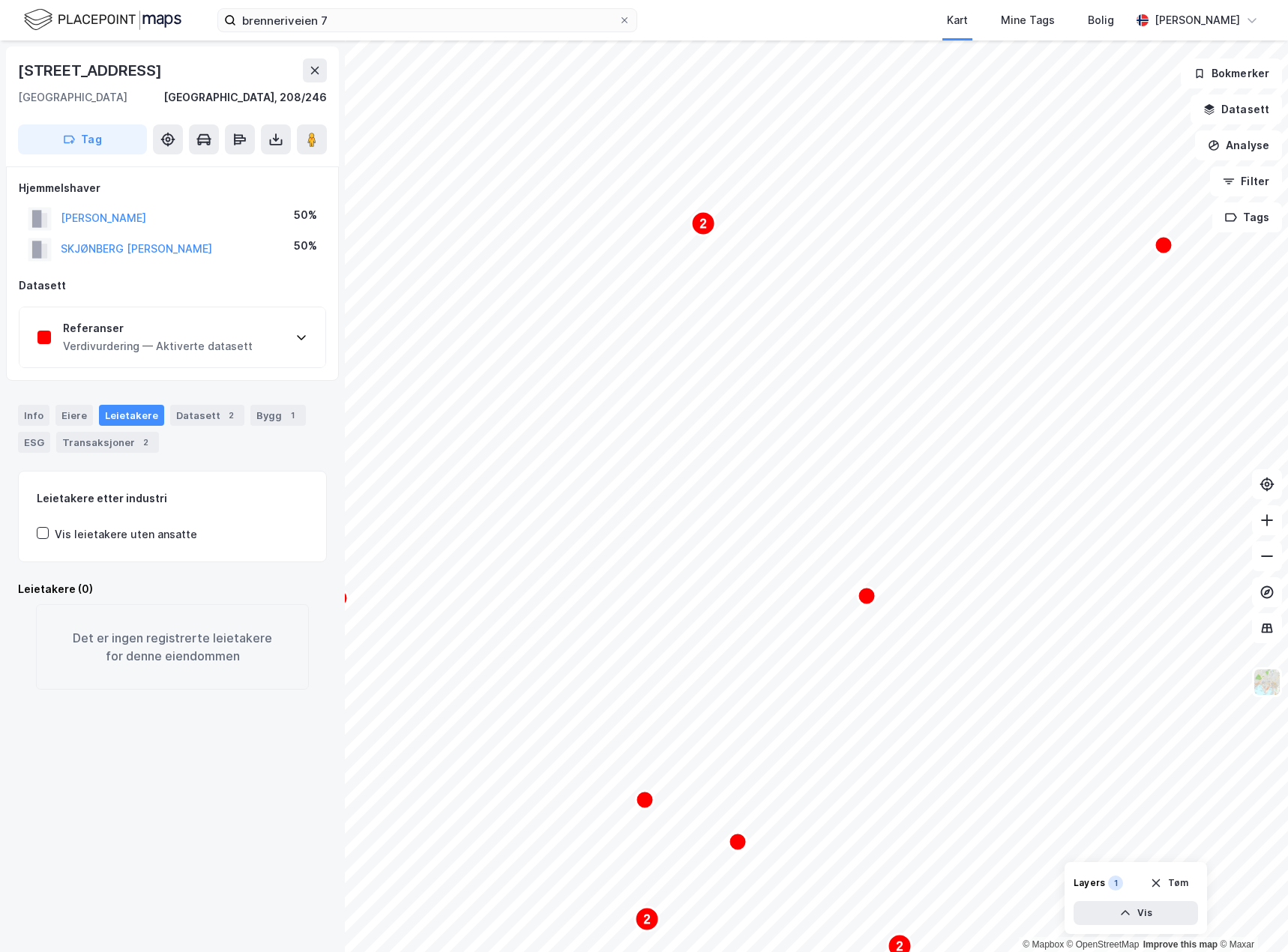
click at [142, 348] on div "Verdivurdering — Aktiverte datasett" at bounding box center [158, 346] width 190 height 18
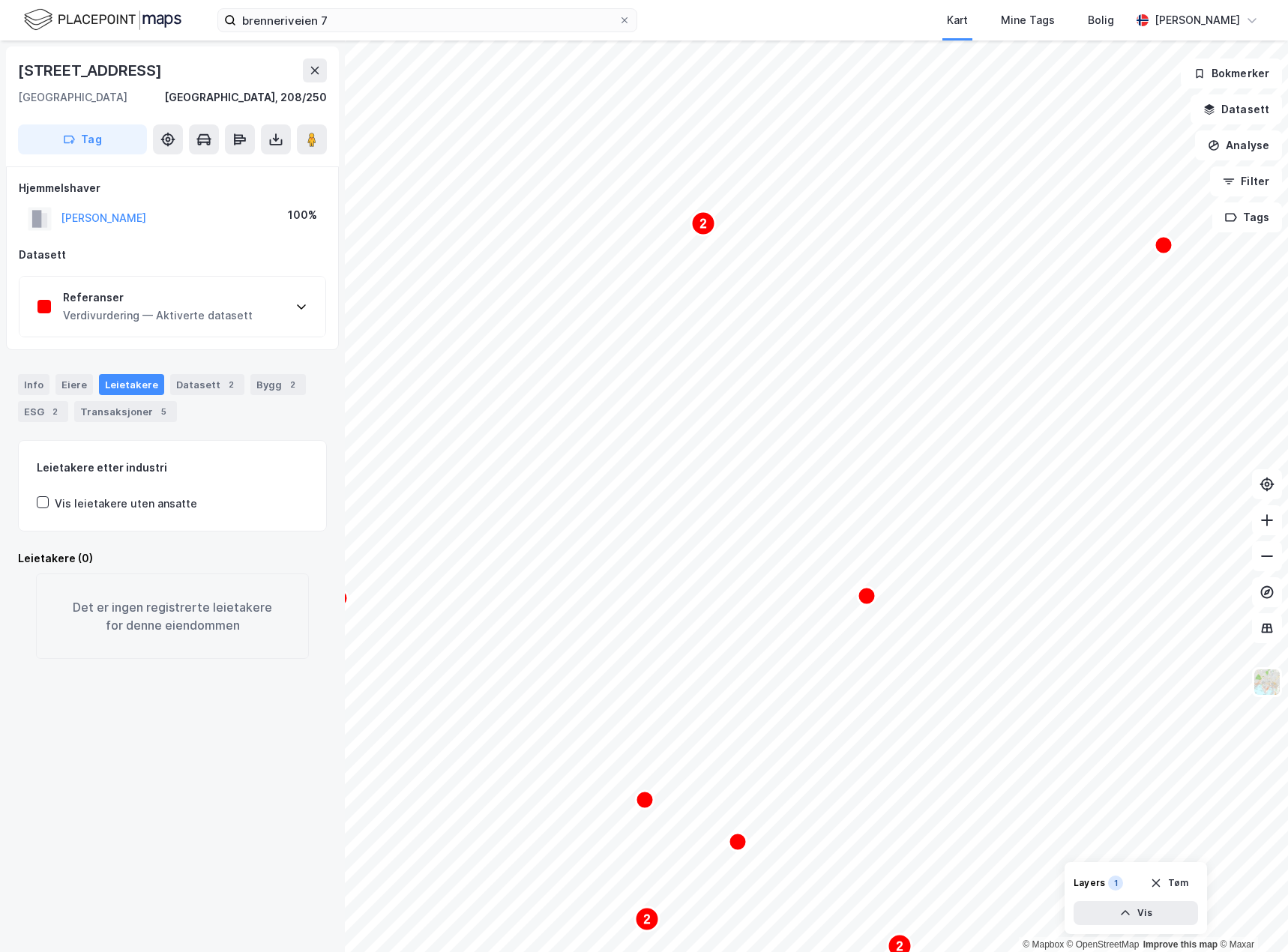
click at [245, 302] on div "Referanser Verdivurdering — Aktiverte datasett" at bounding box center [172, 306] width 306 height 60
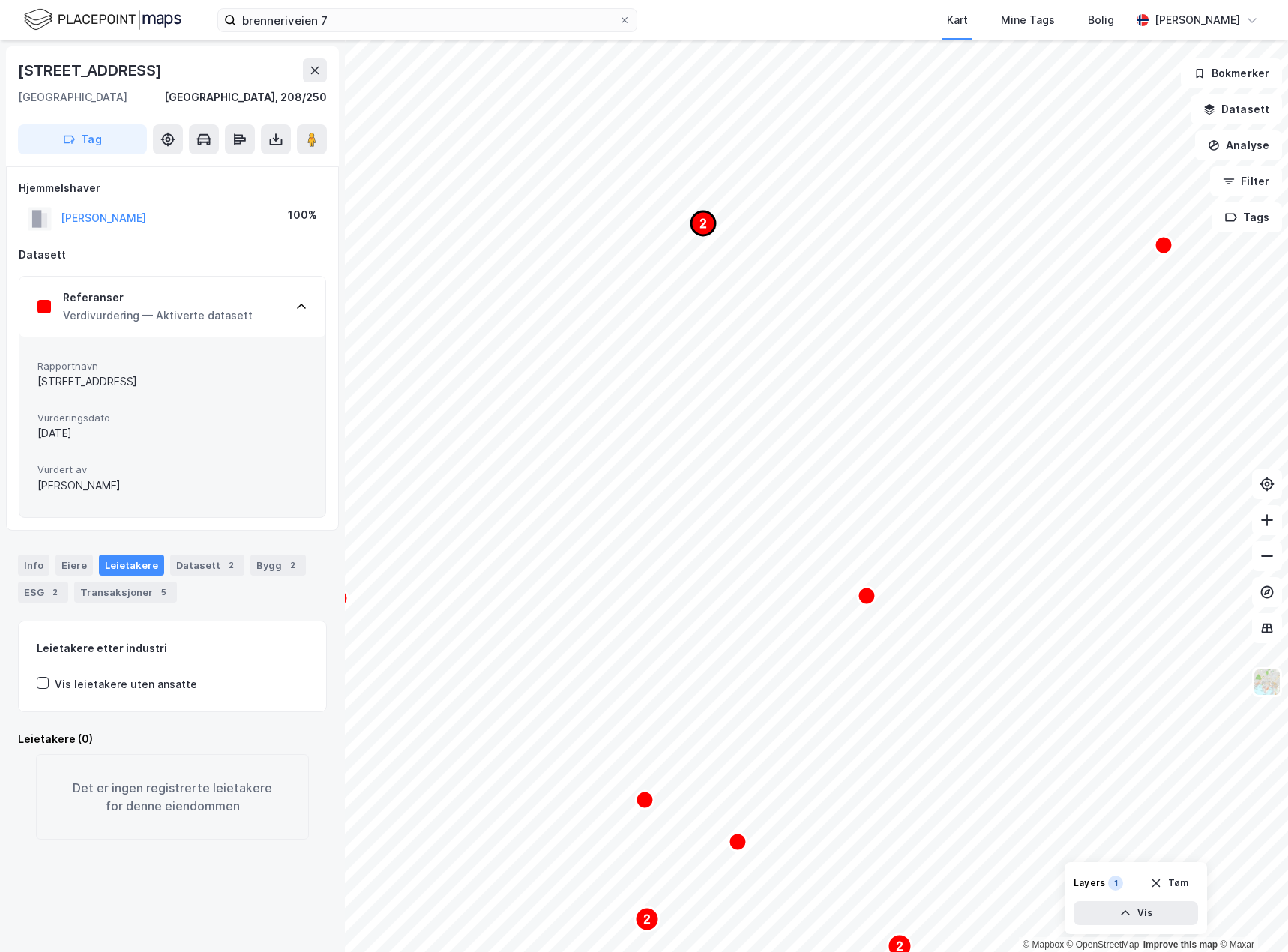
click at [704, 230] on text "2" at bounding box center [703, 223] width 7 height 13
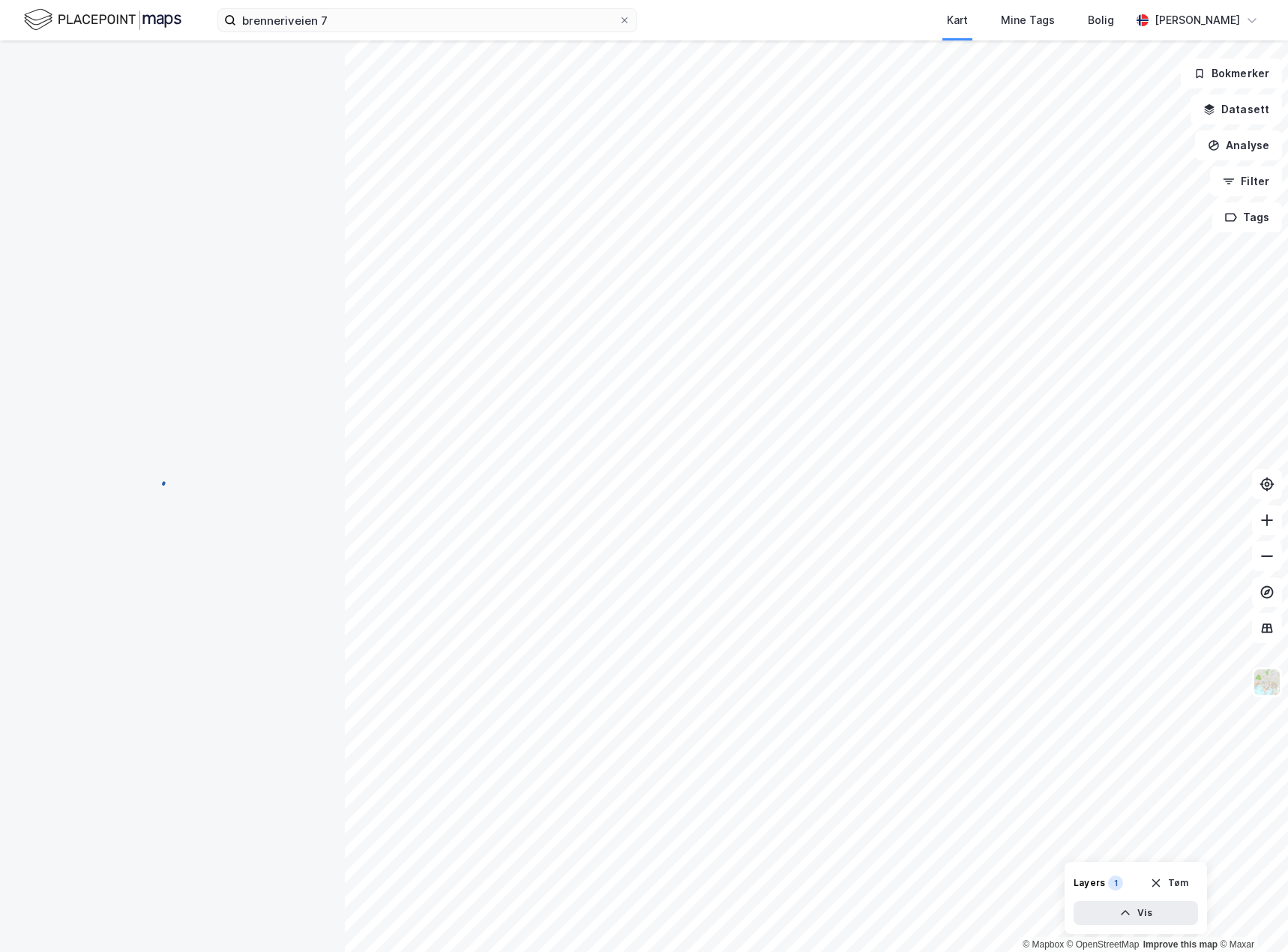
scroll to position [41, 0]
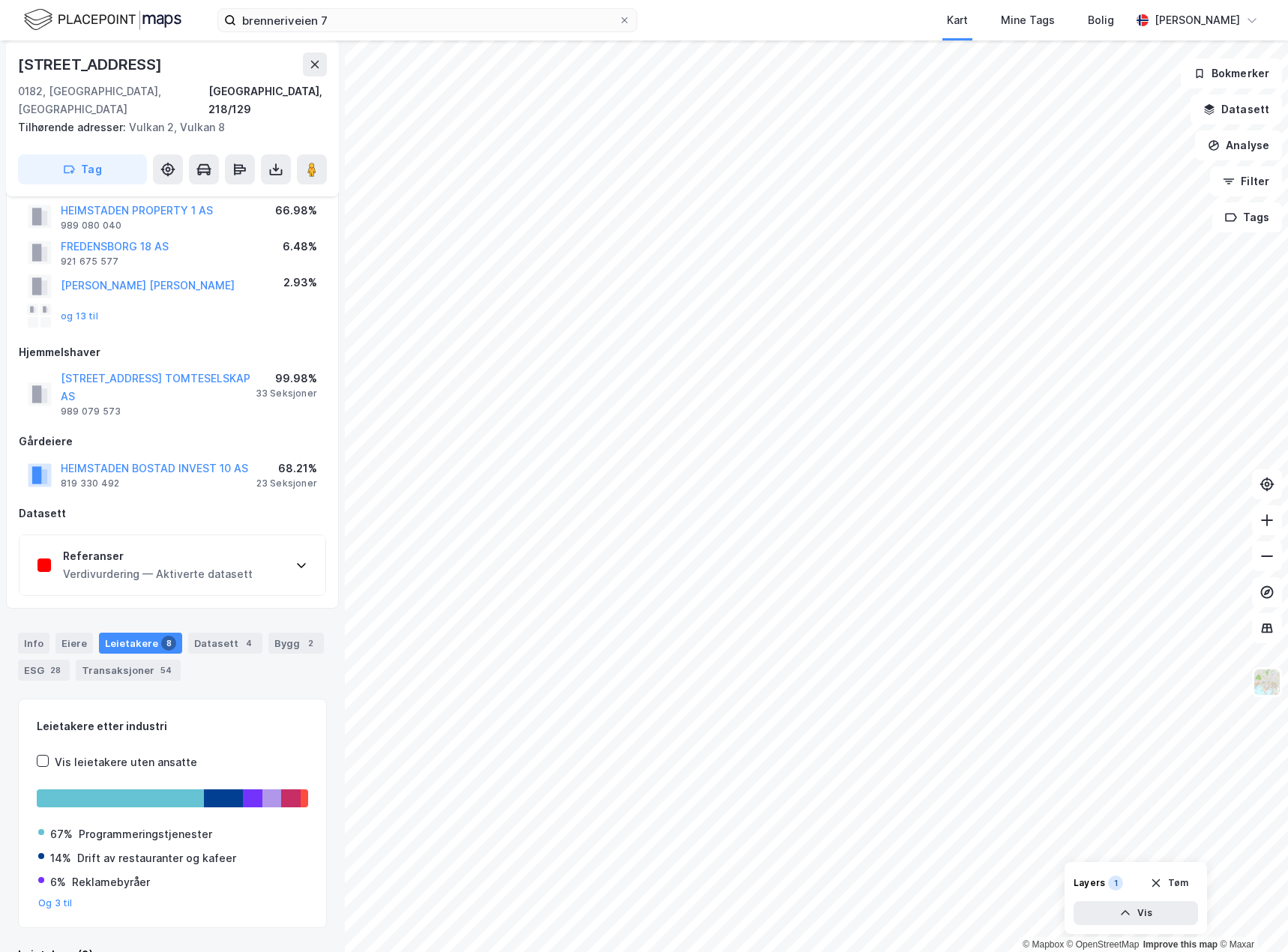
click at [128, 565] on div "Verdivurdering — Aktiverte datasett" at bounding box center [158, 573] width 190 height 18
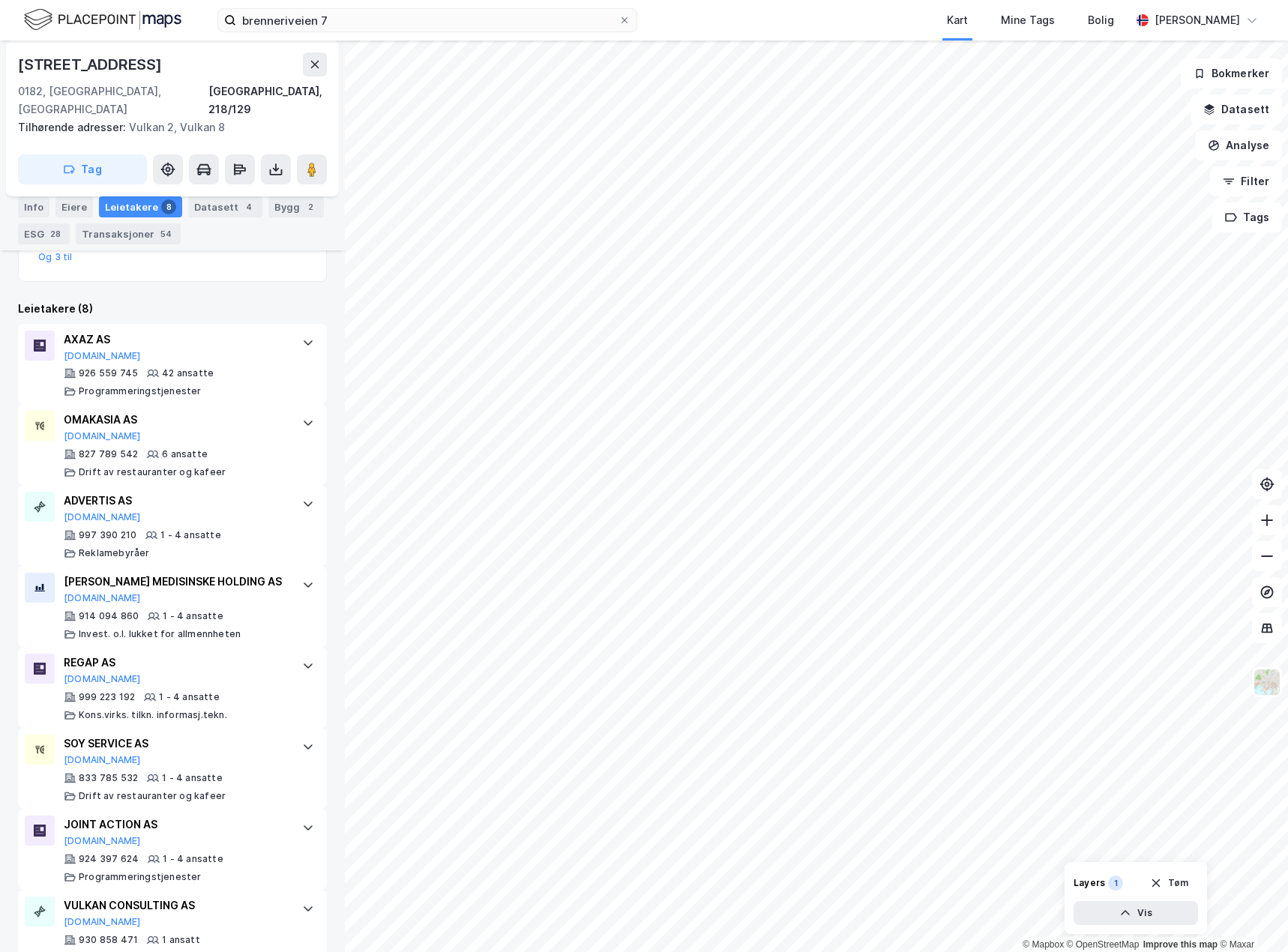
scroll to position [869, 0]
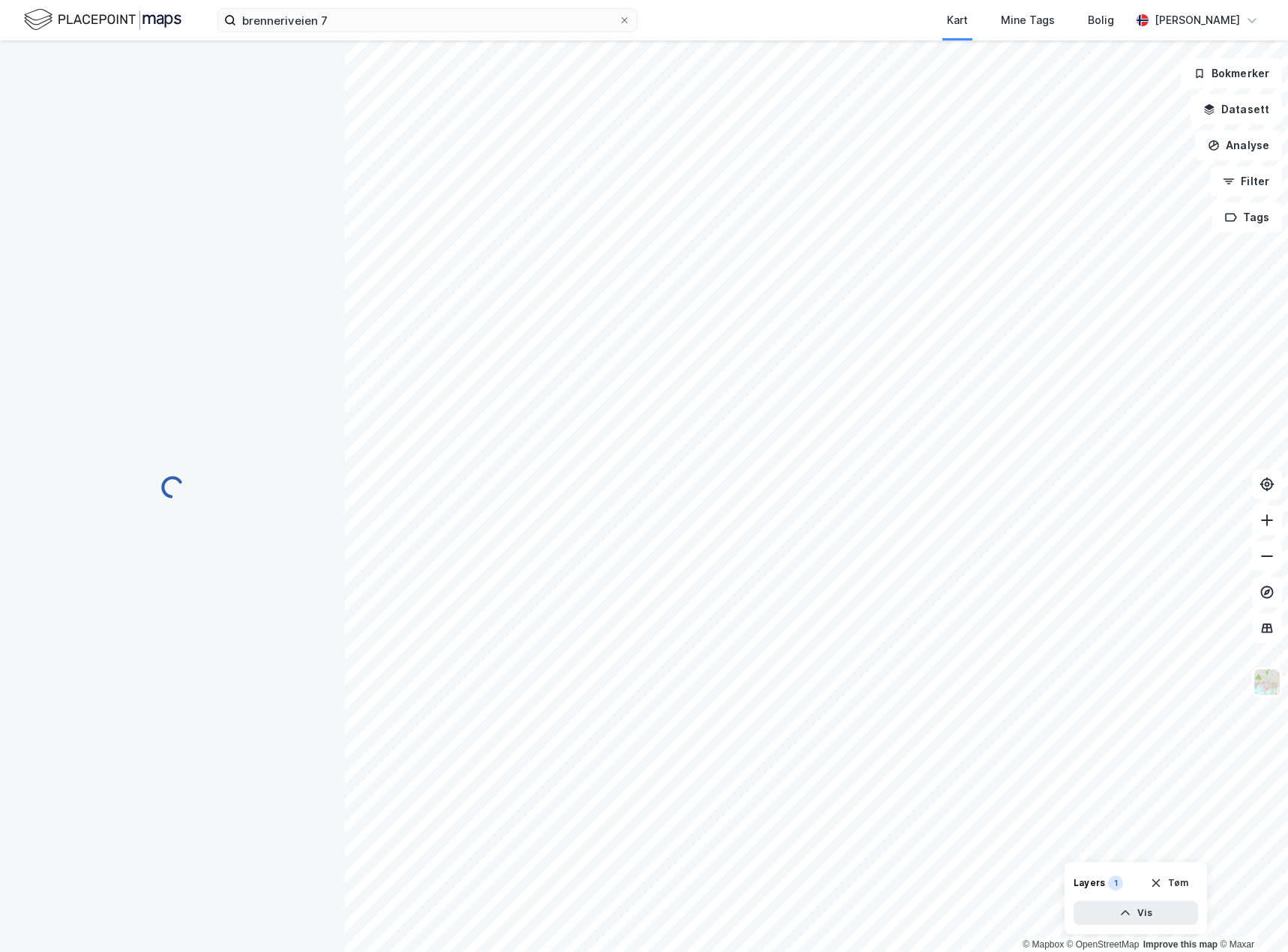
scroll to position [41, 0]
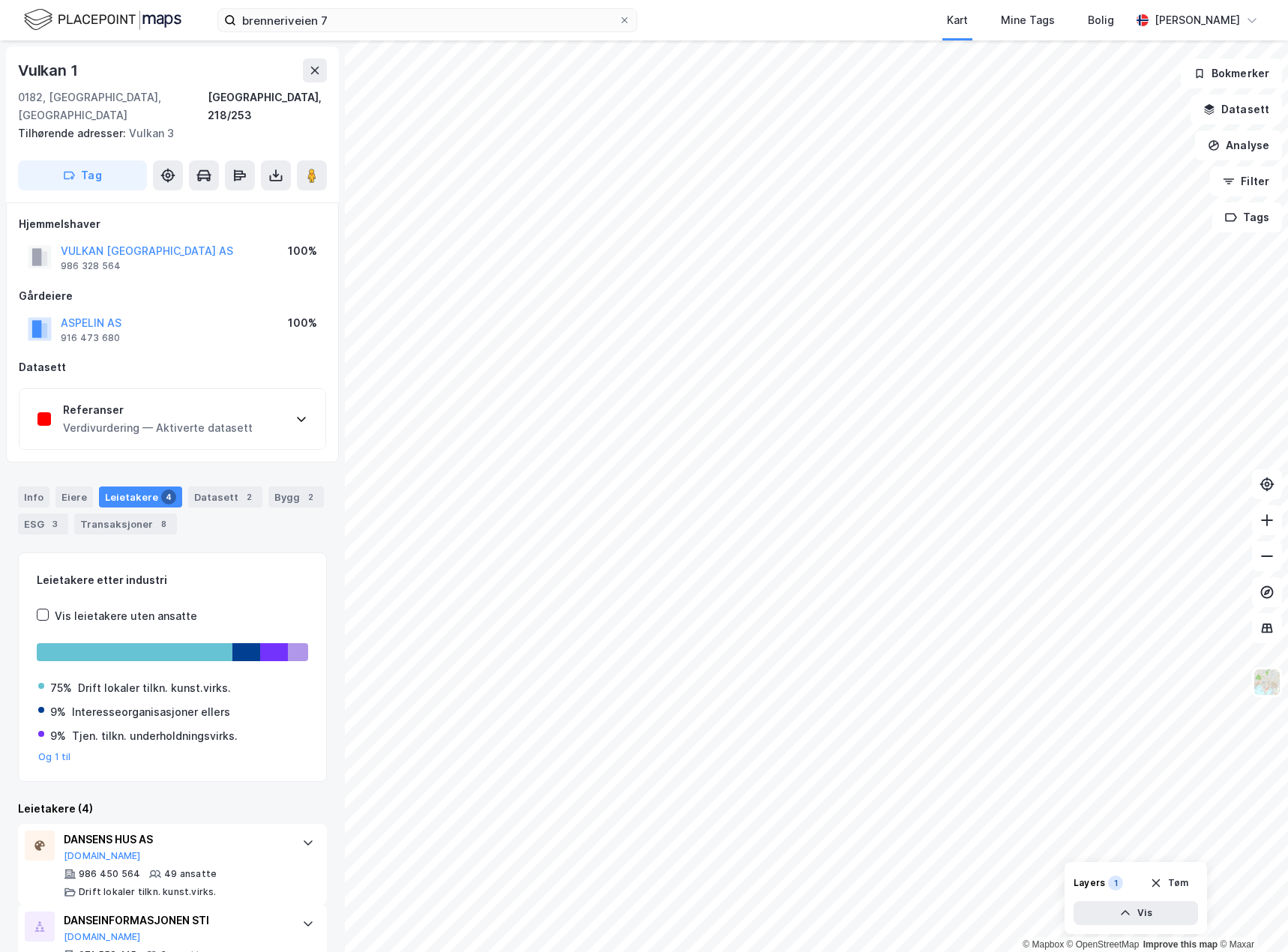
click at [223, 419] on div "Verdivurdering — Aktiverte datasett" at bounding box center [158, 428] width 190 height 18
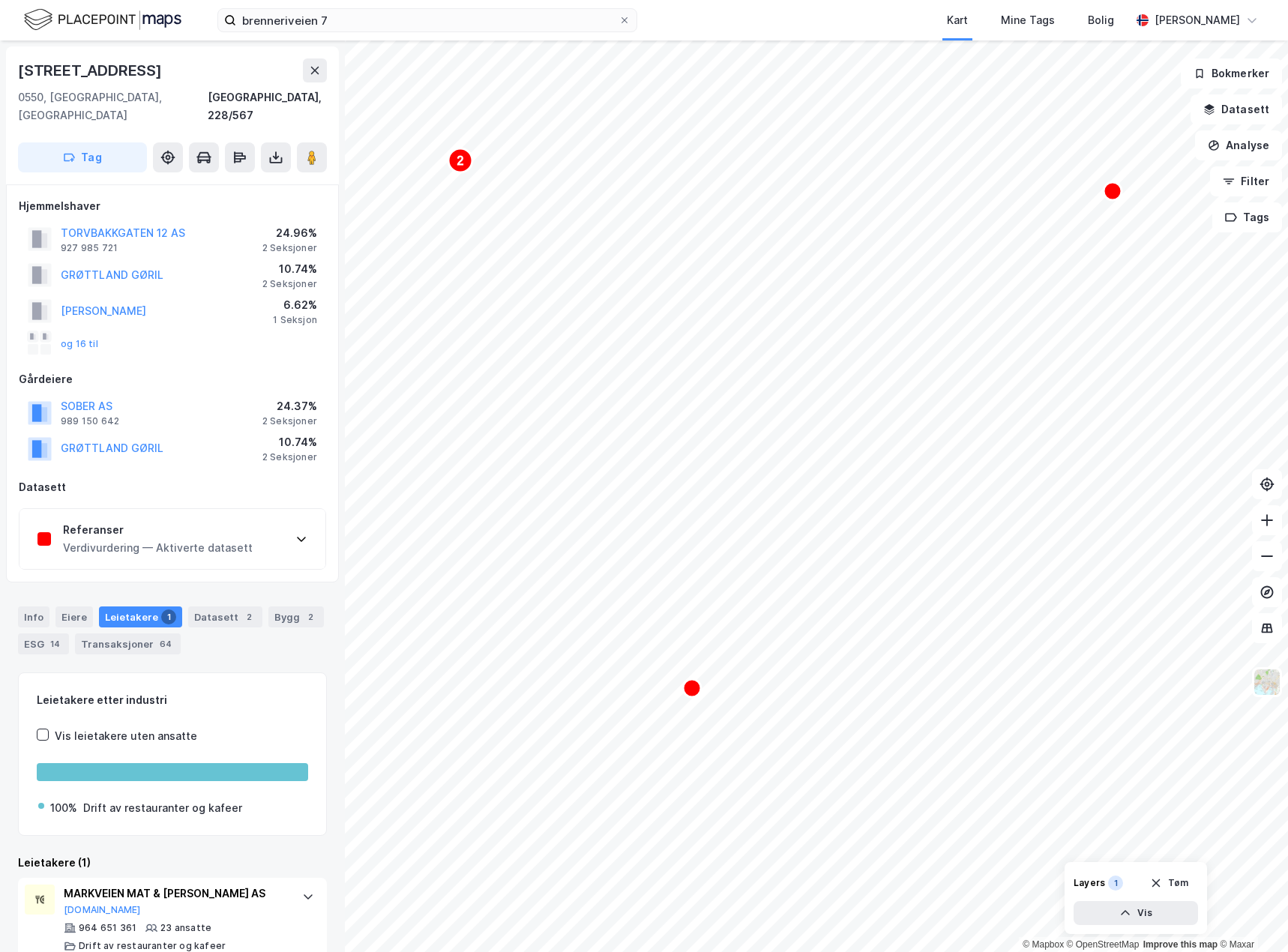
click at [290, 521] on div "Referanser Verdivurdering — Aktiverte datasett" at bounding box center [172, 539] width 306 height 60
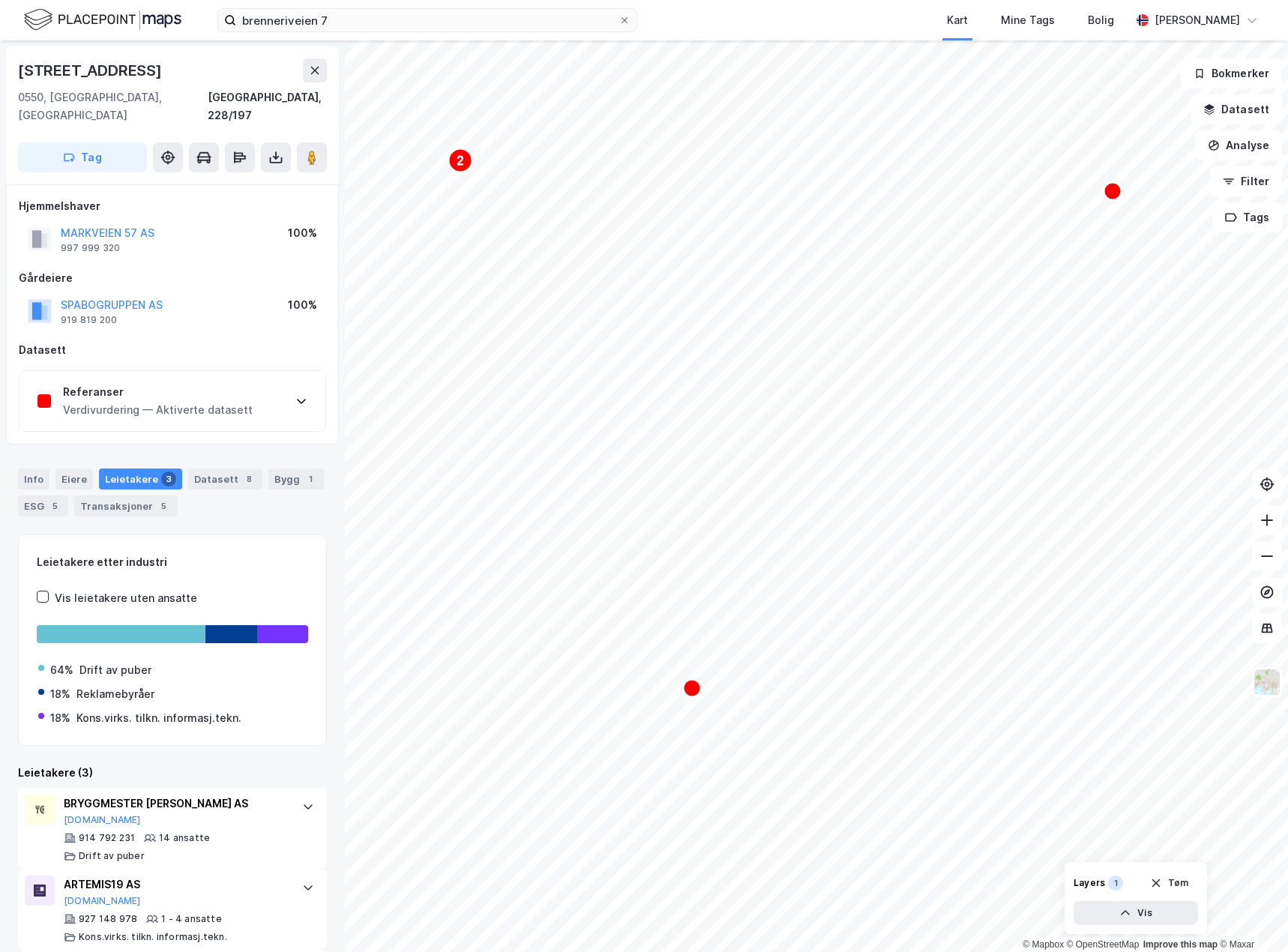
click at [275, 384] on div "Referanser Verdivurdering — Aktiverte datasett" at bounding box center [172, 400] width 306 height 60
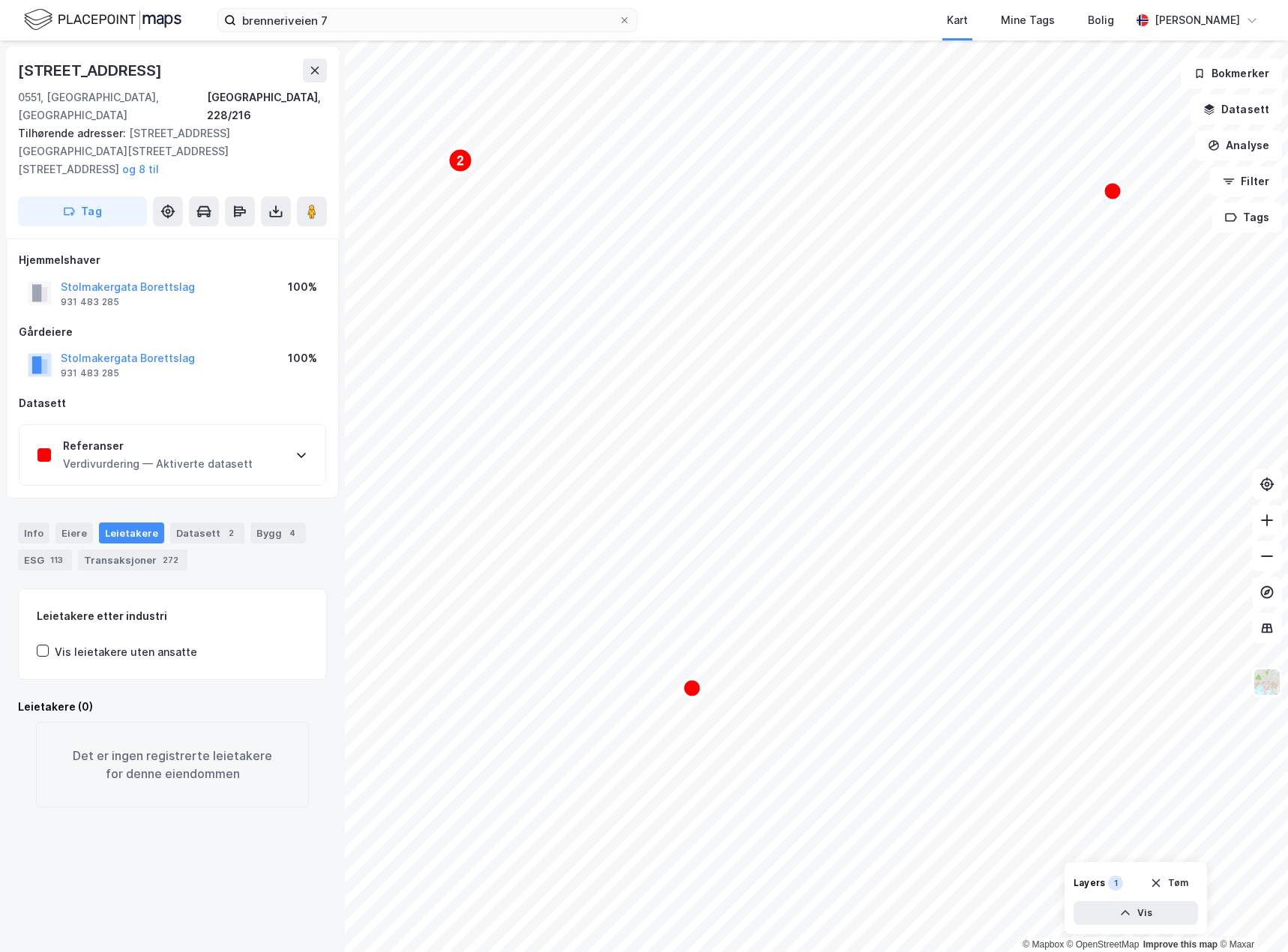
click at [223, 437] on div "Referanser" at bounding box center [158, 445] width 190 height 18
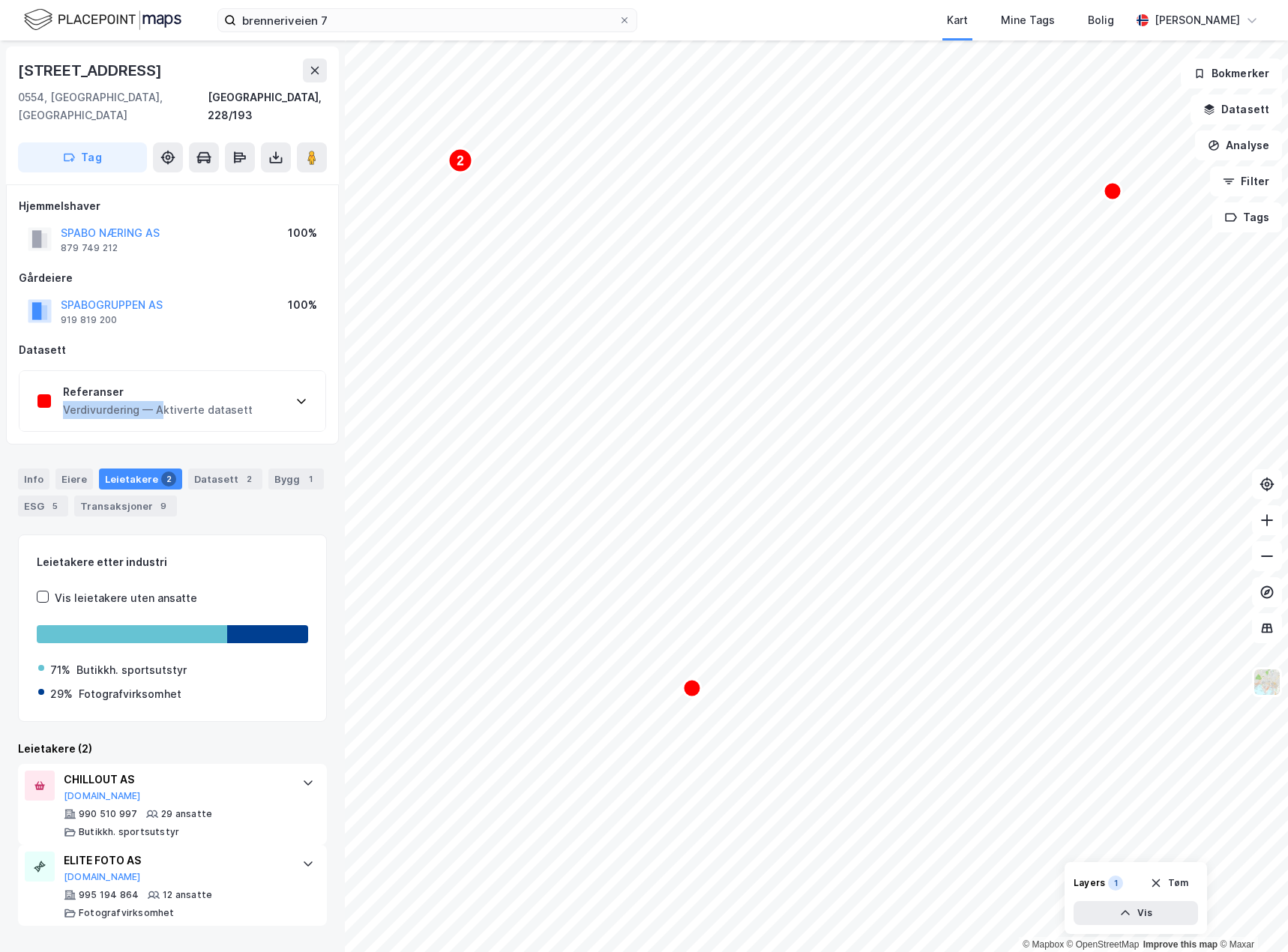
click at [159, 384] on div "Referanser Verdivurdering — Aktiverte datasett" at bounding box center [158, 401] width 190 height 36
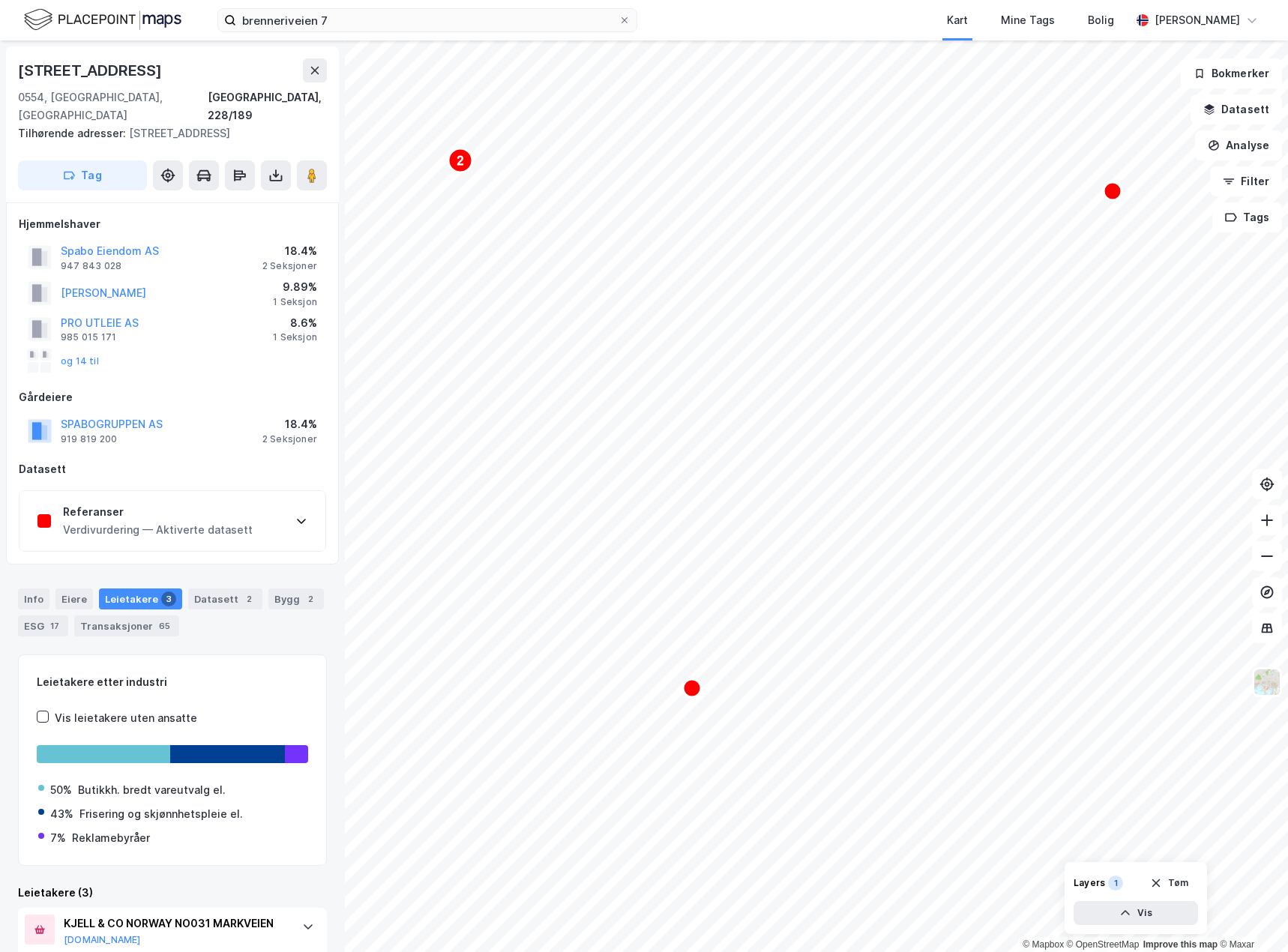
click at [243, 521] on div "Verdivurdering — Aktiverte datasett" at bounding box center [158, 529] width 190 height 18
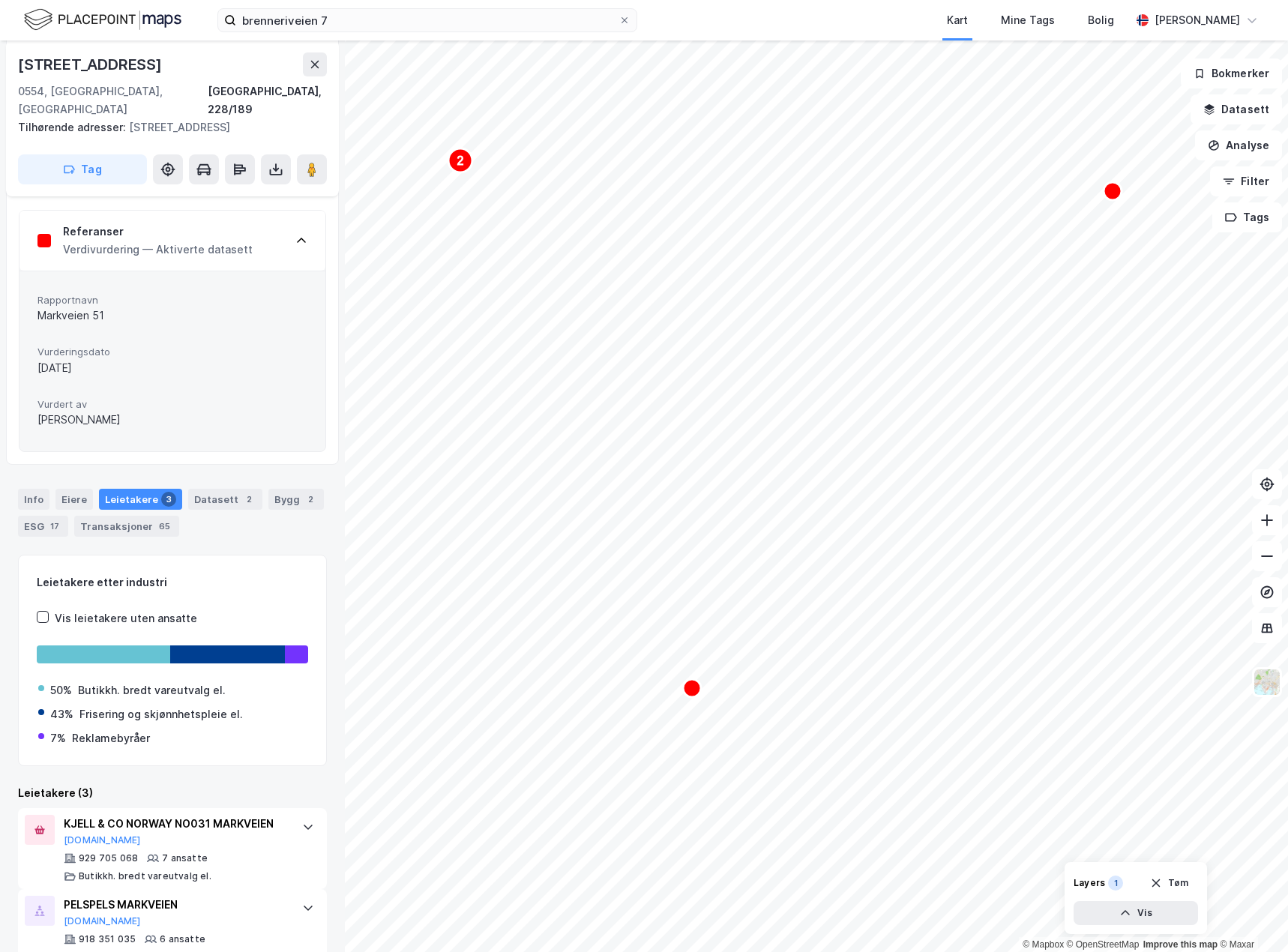
scroll to position [379, 0]
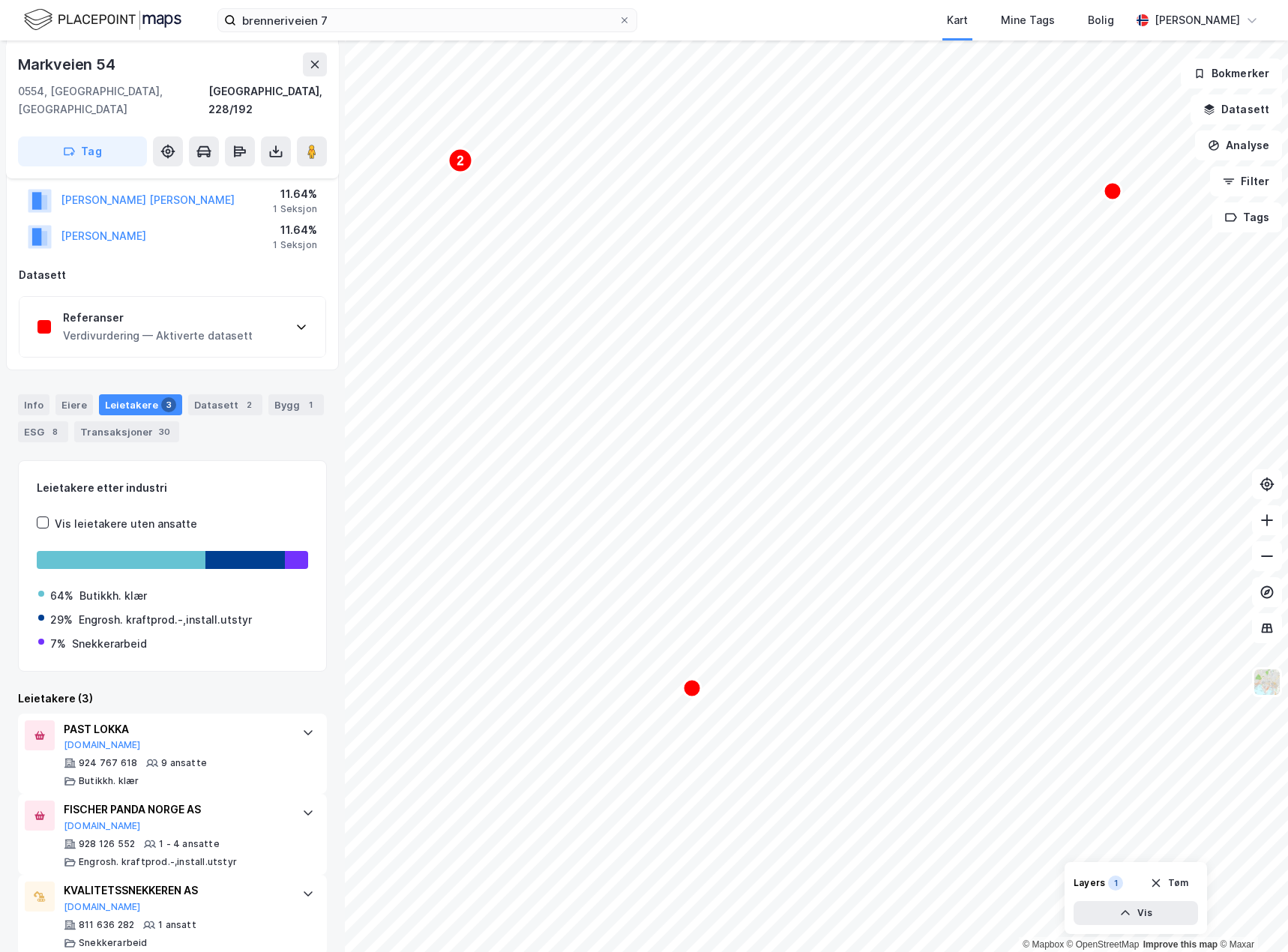
scroll to position [253, 0]
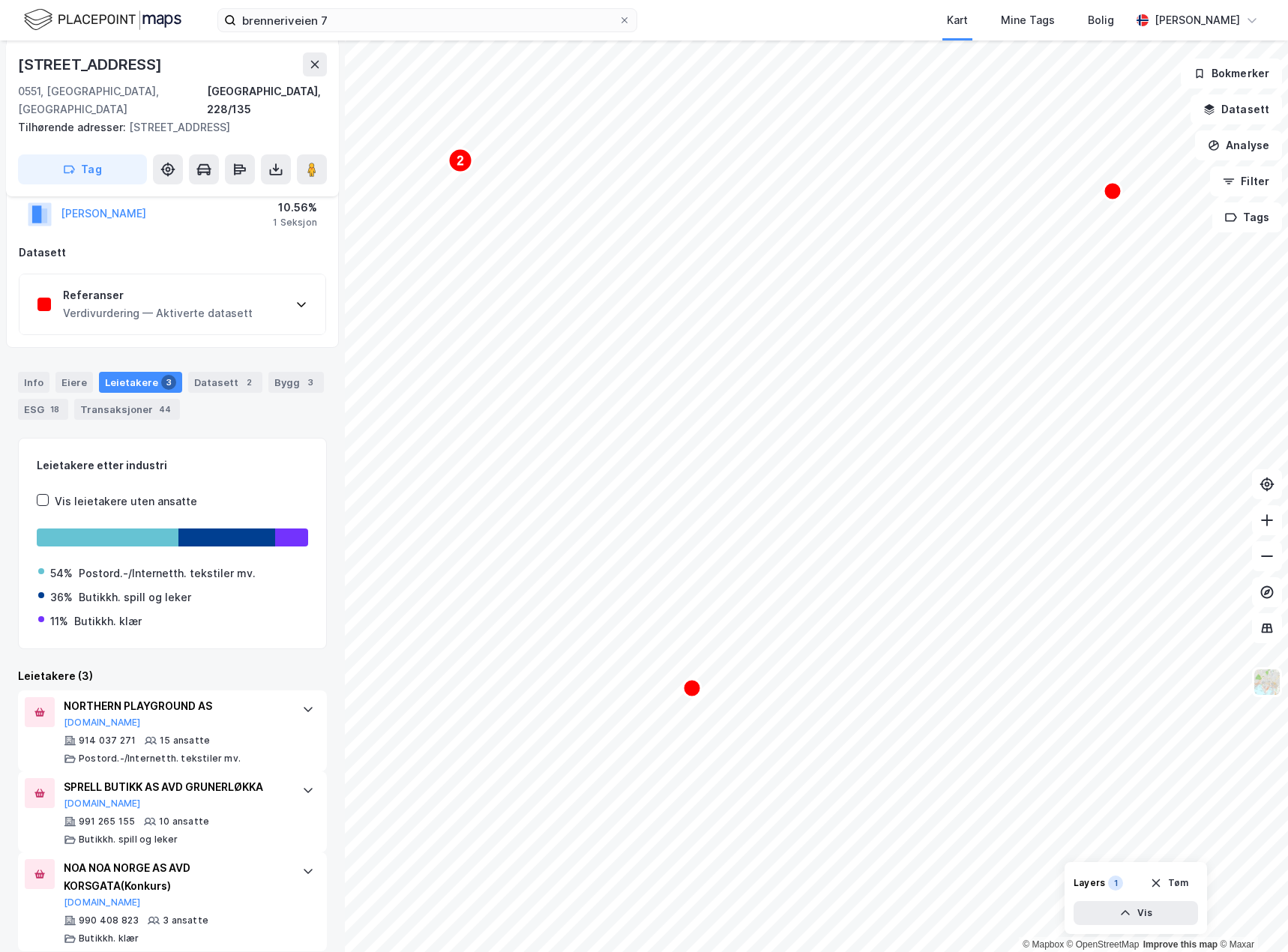
scroll to position [214, 0]
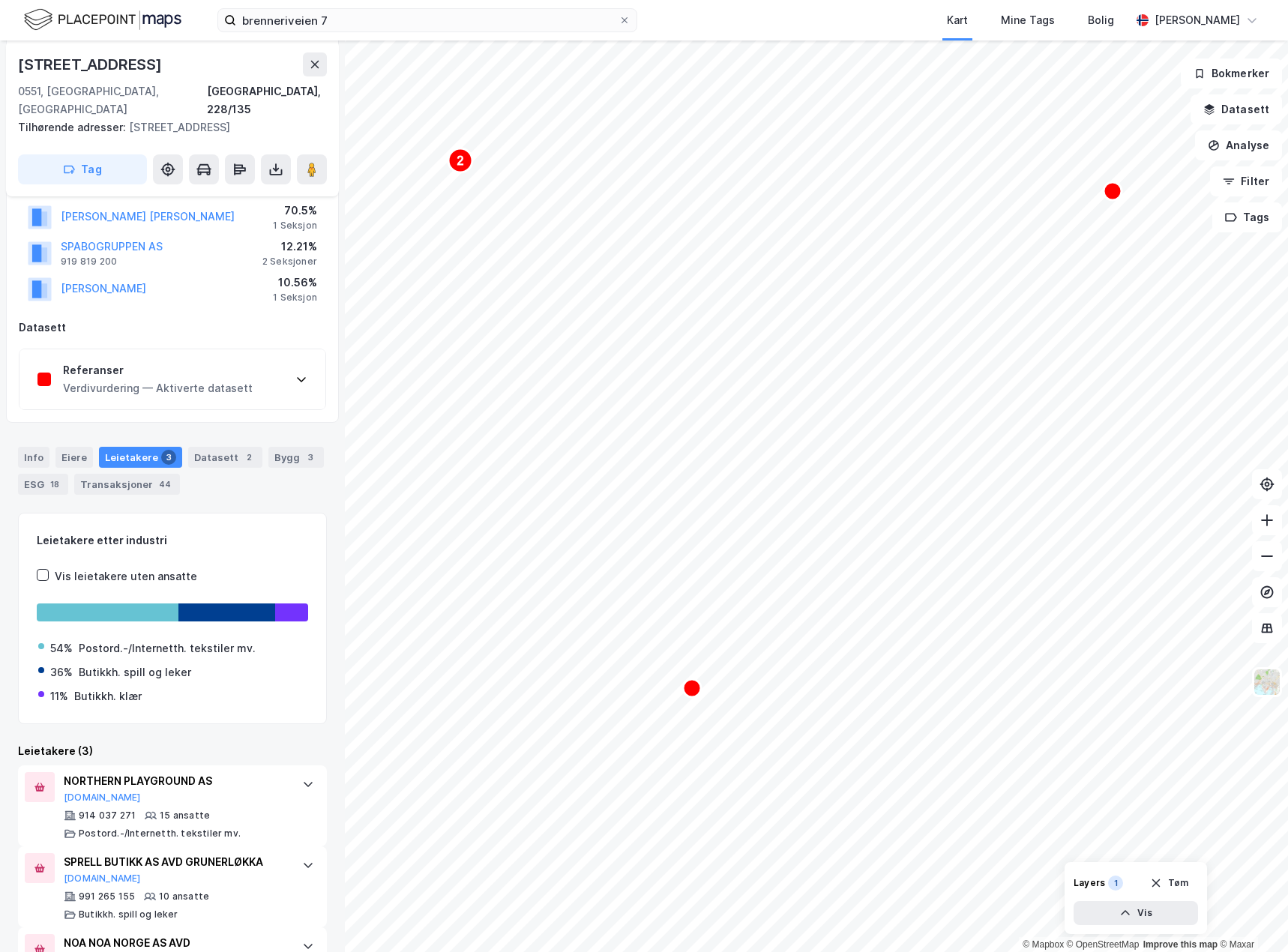
click at [163, 361] on div "Referanser" at bounding box center [158, 370] width 190 height 18
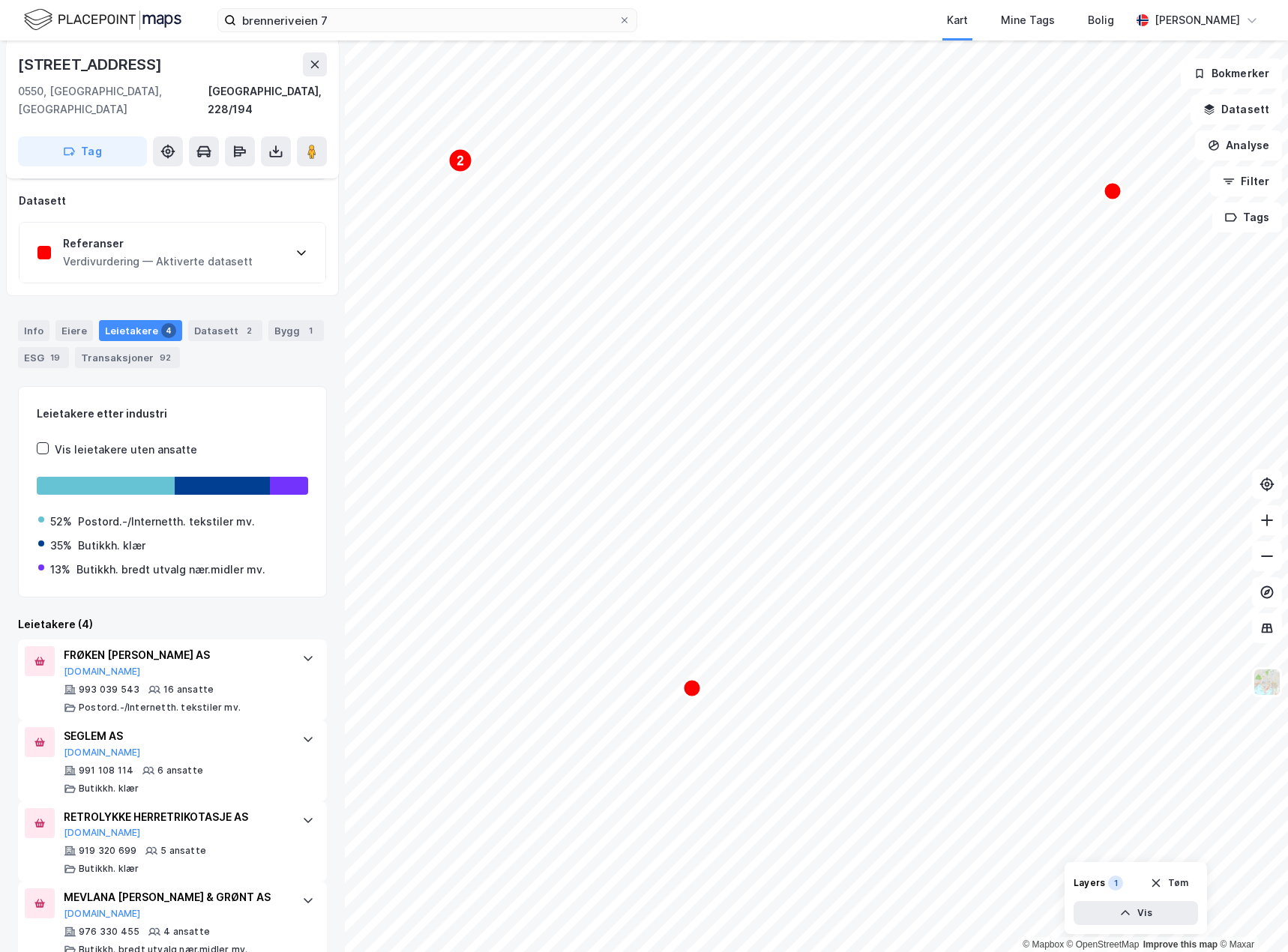
scroll to position [311, 0]
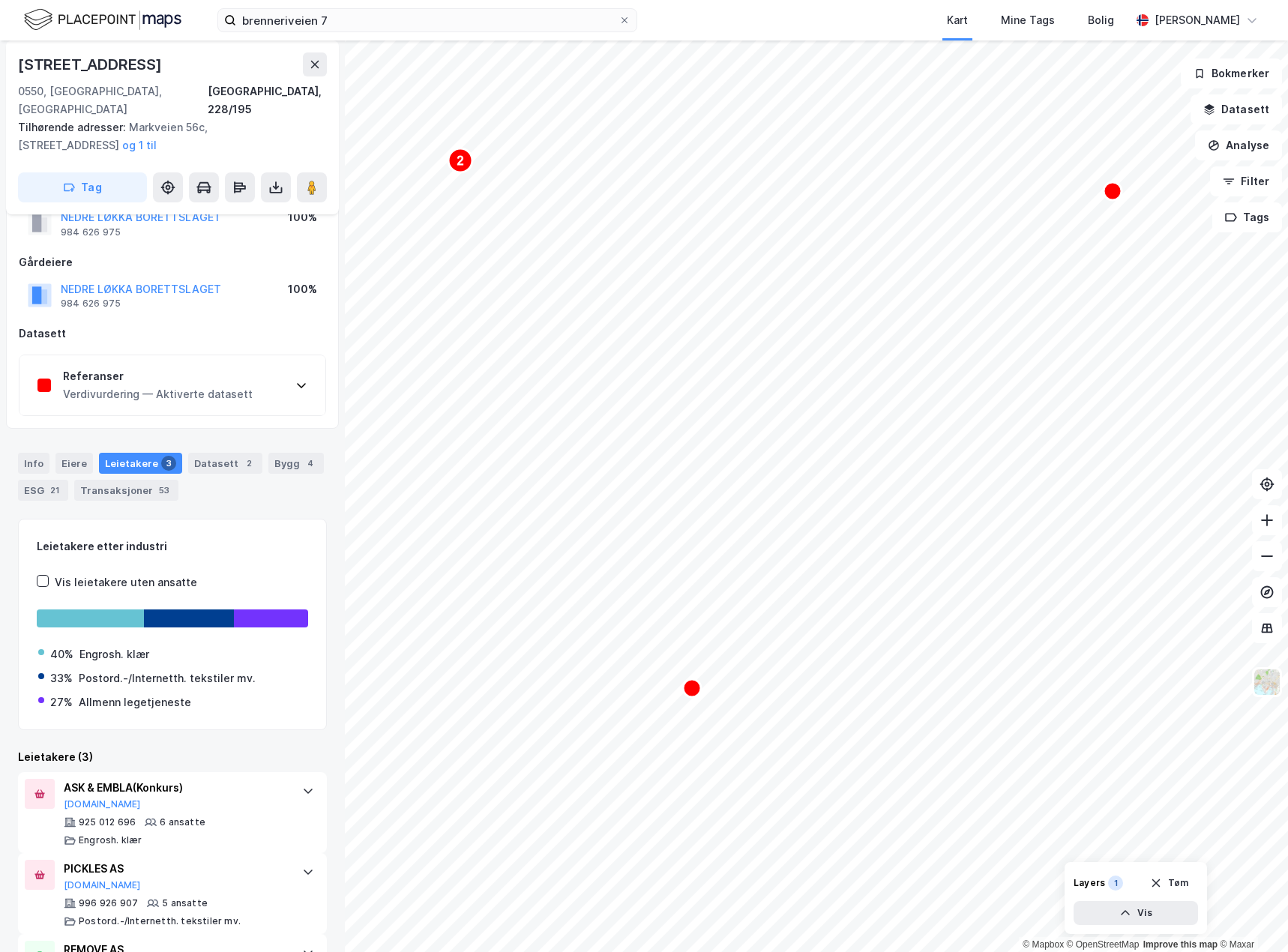
scroll to position [114, 0]
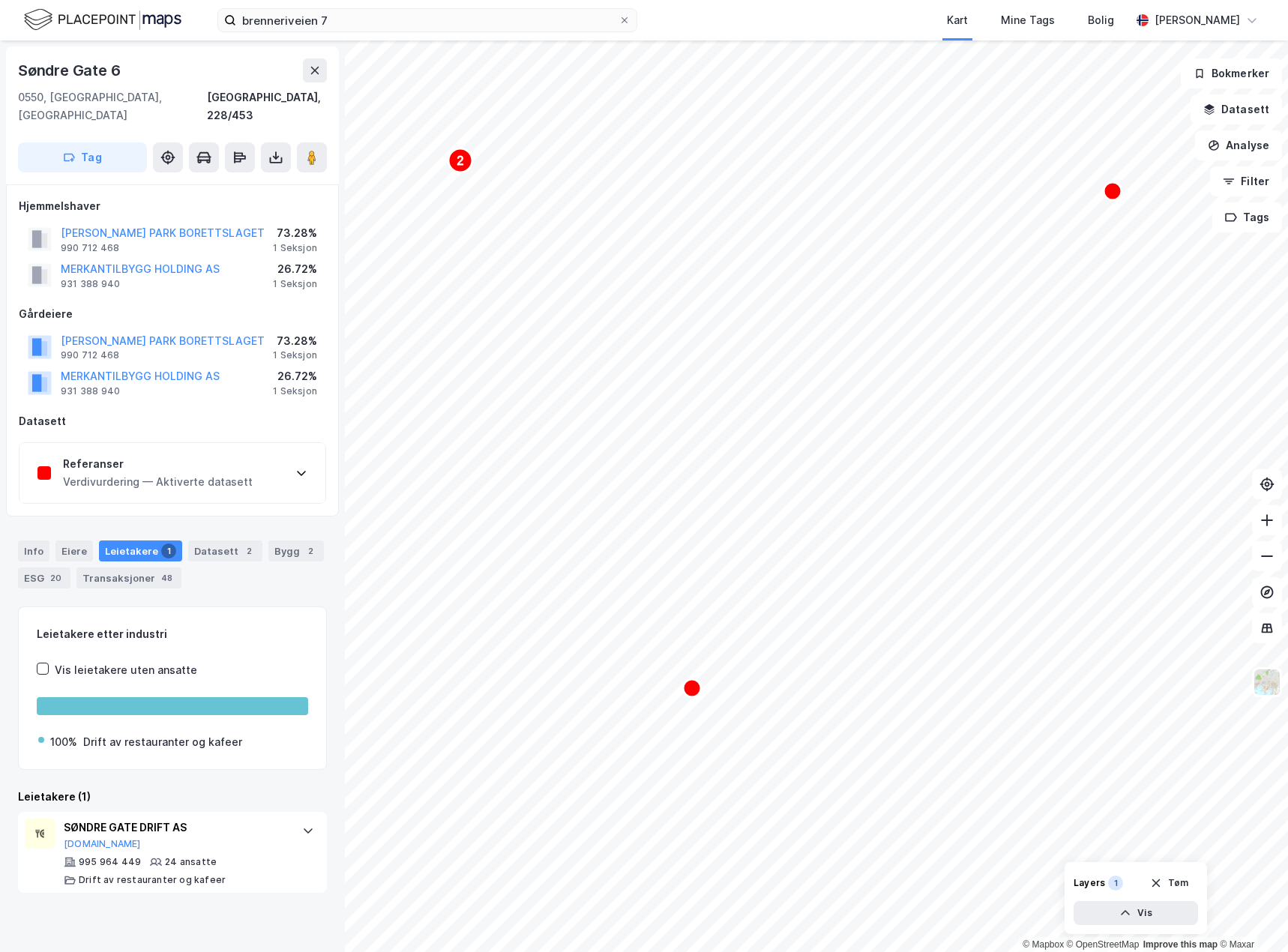
click at [197, 473] on div "Verdivurdering — Aktiverte datasett" at bounding box center [158, 482] width 190 height 18
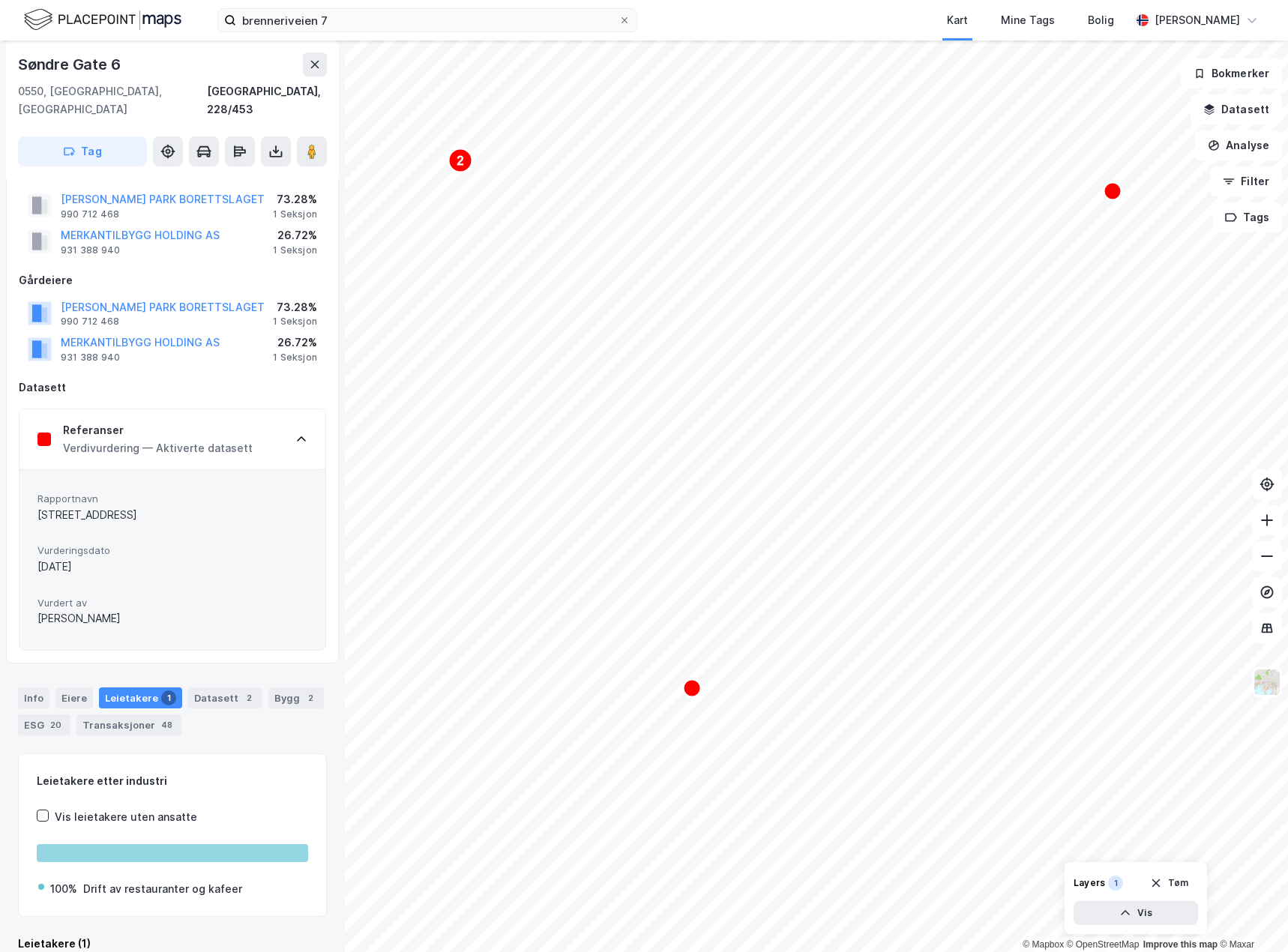
scroll to position [121, 0]
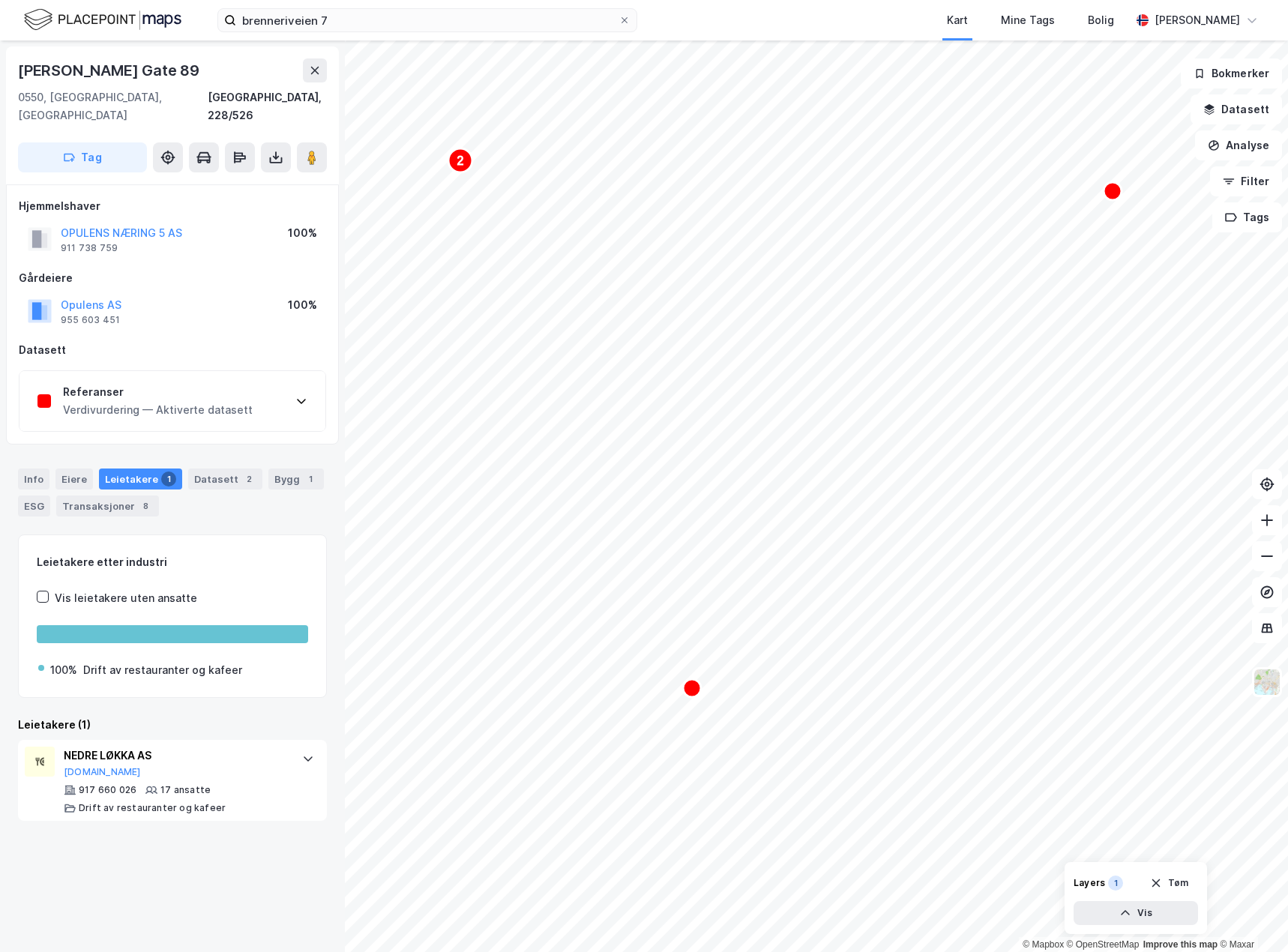
click at [220, 383] on div "Referanser" at bounding box center [158, 392] width 190 height 18
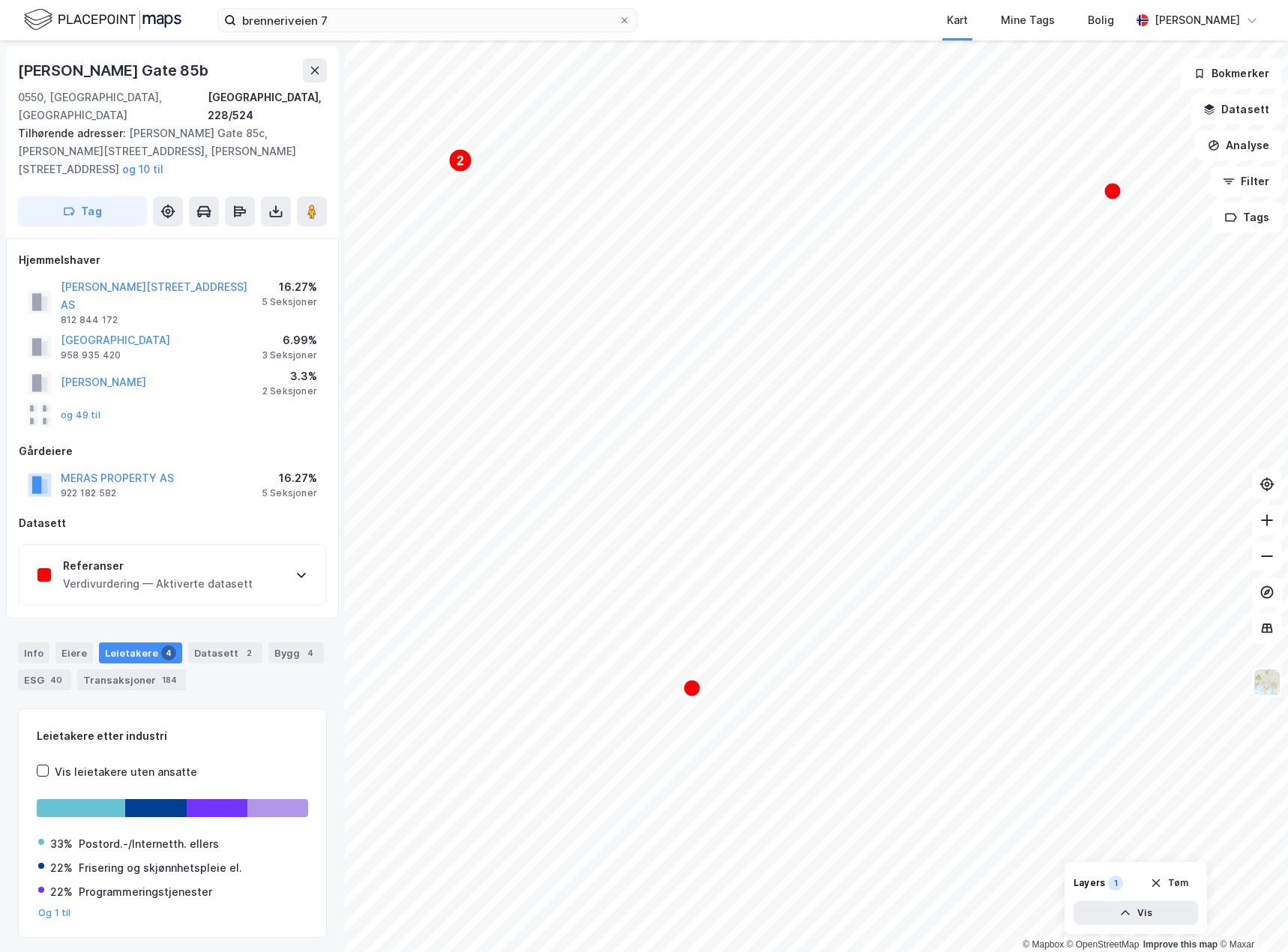
click at [115, 557] on div "Referanser" at bounding box center [158, 566] width 190 height 18
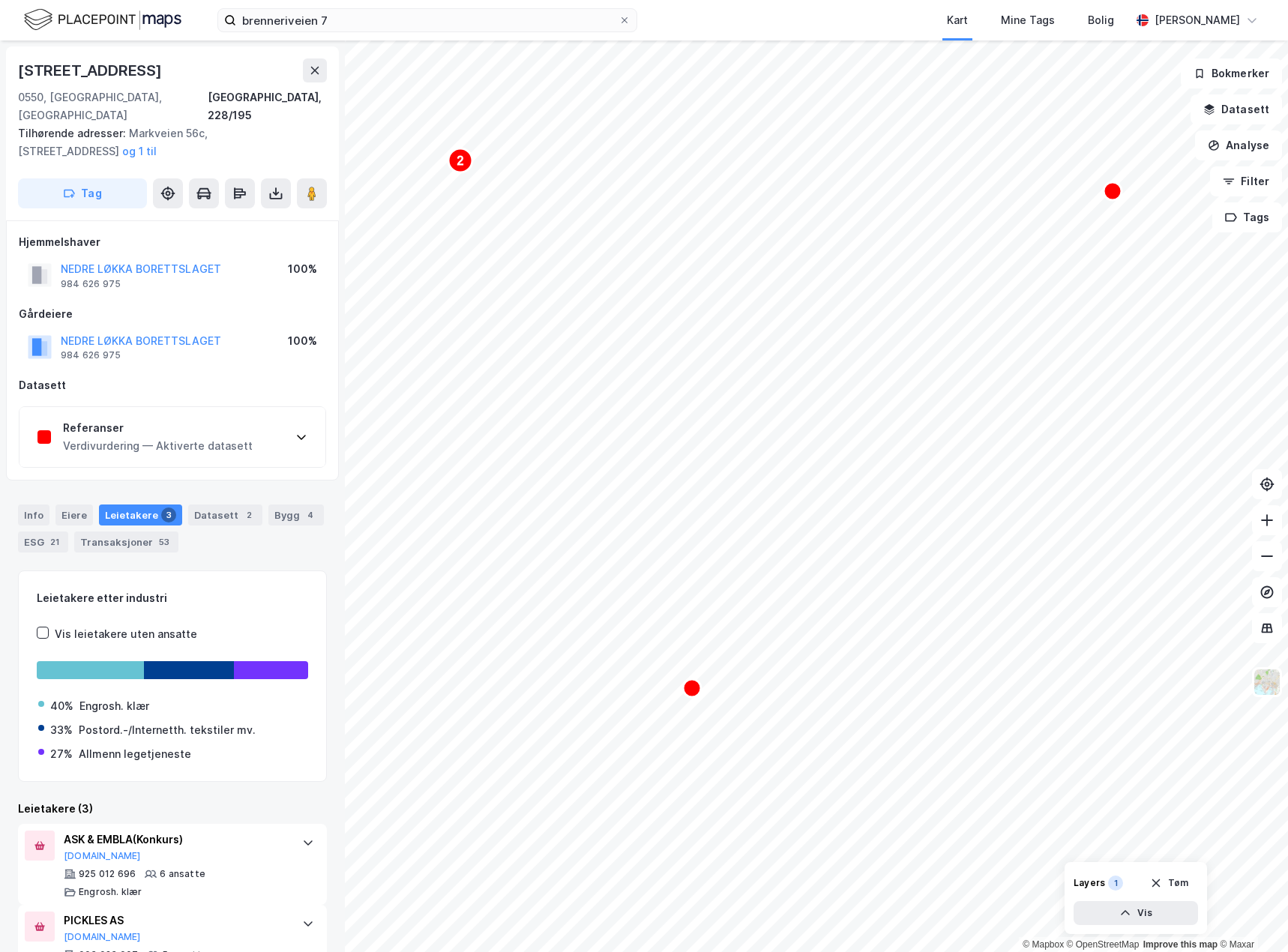
click at [165, 437] on div "Verdivurdering — Aktiverte datasett" at bounding box center [158, 445] width 190 height 18
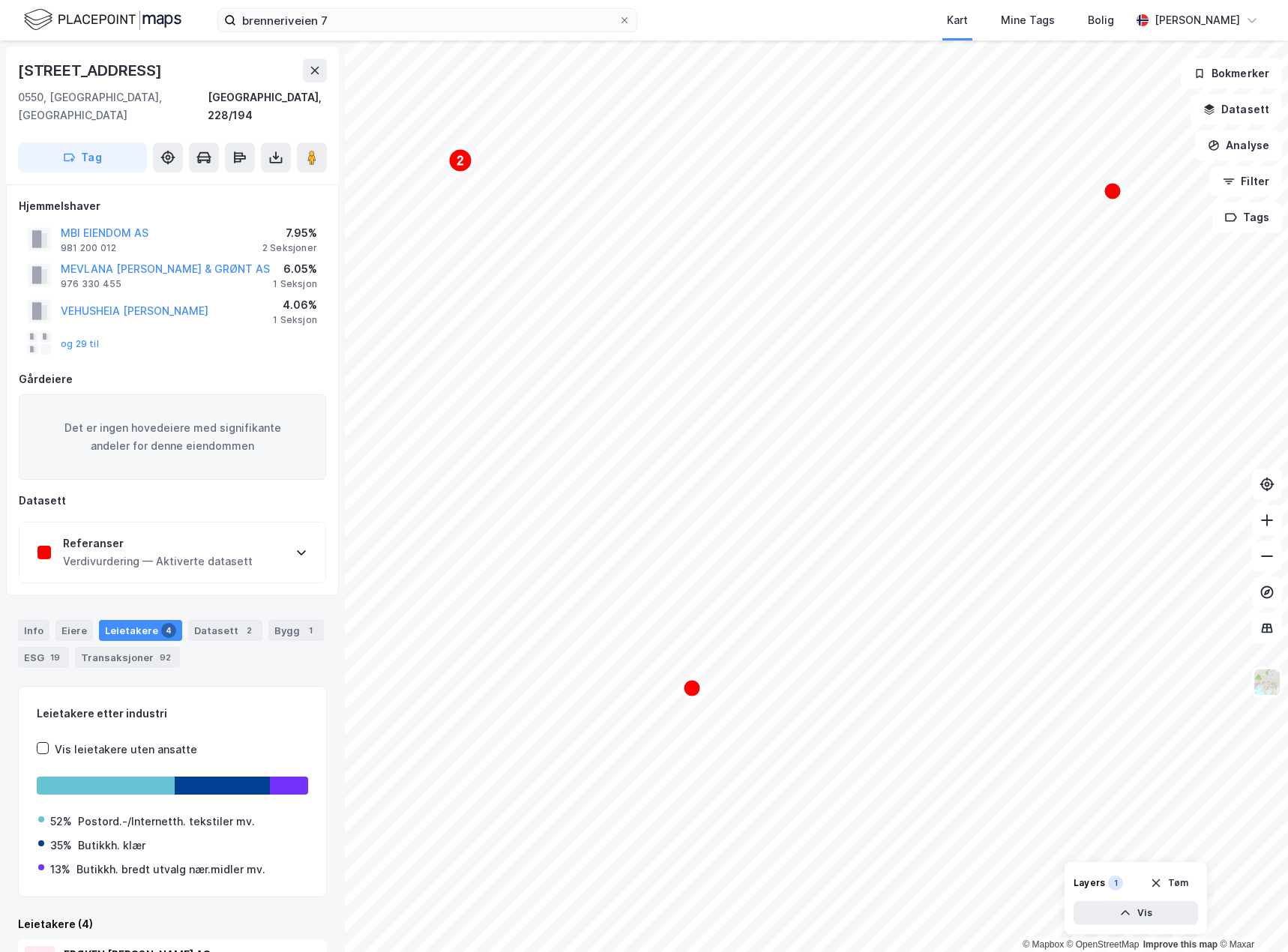
click at [185, 534] on div "Referanser" at bounding box center [158, 543] width 190 height 18
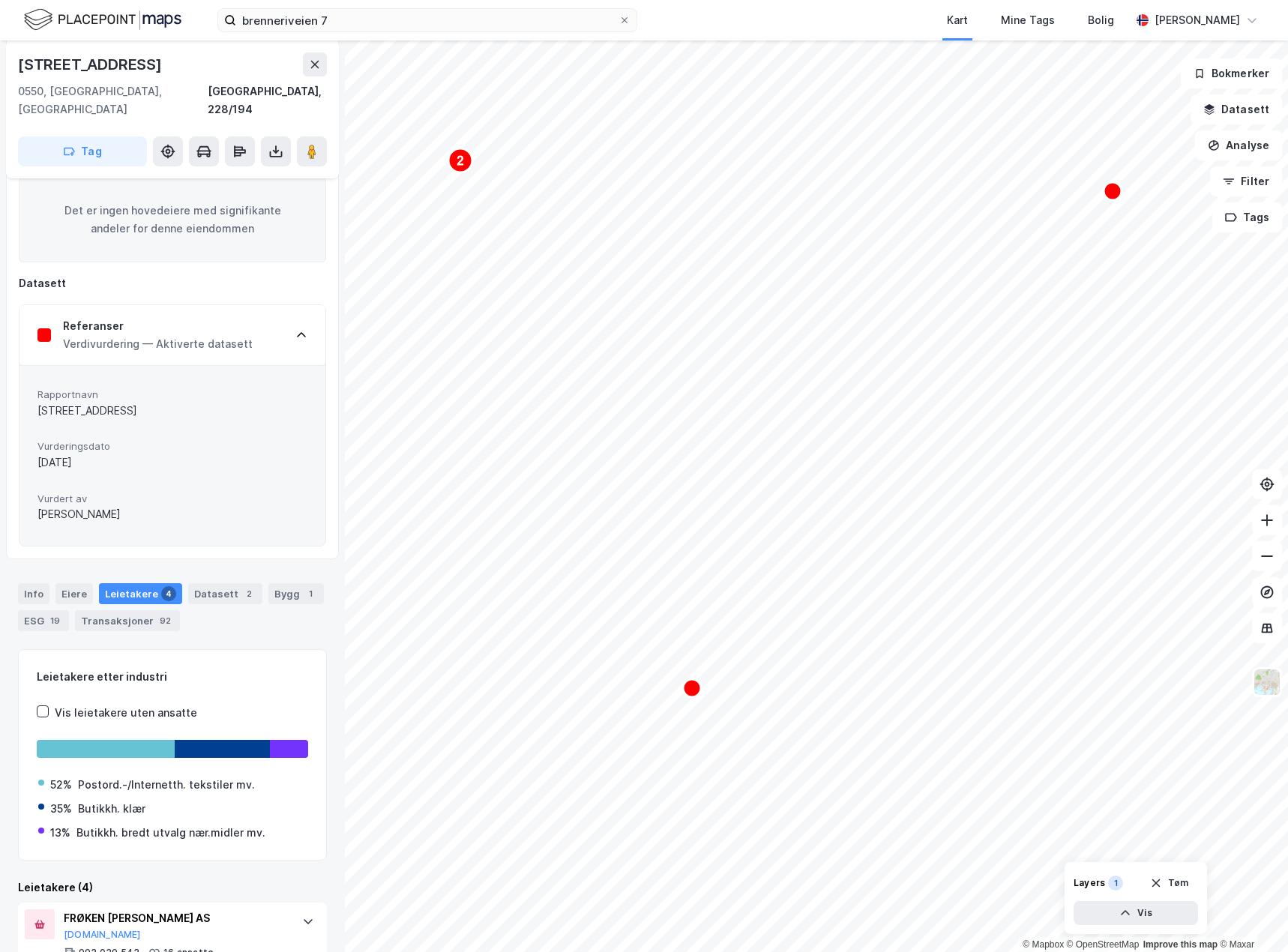
scroll to position [117, 0]
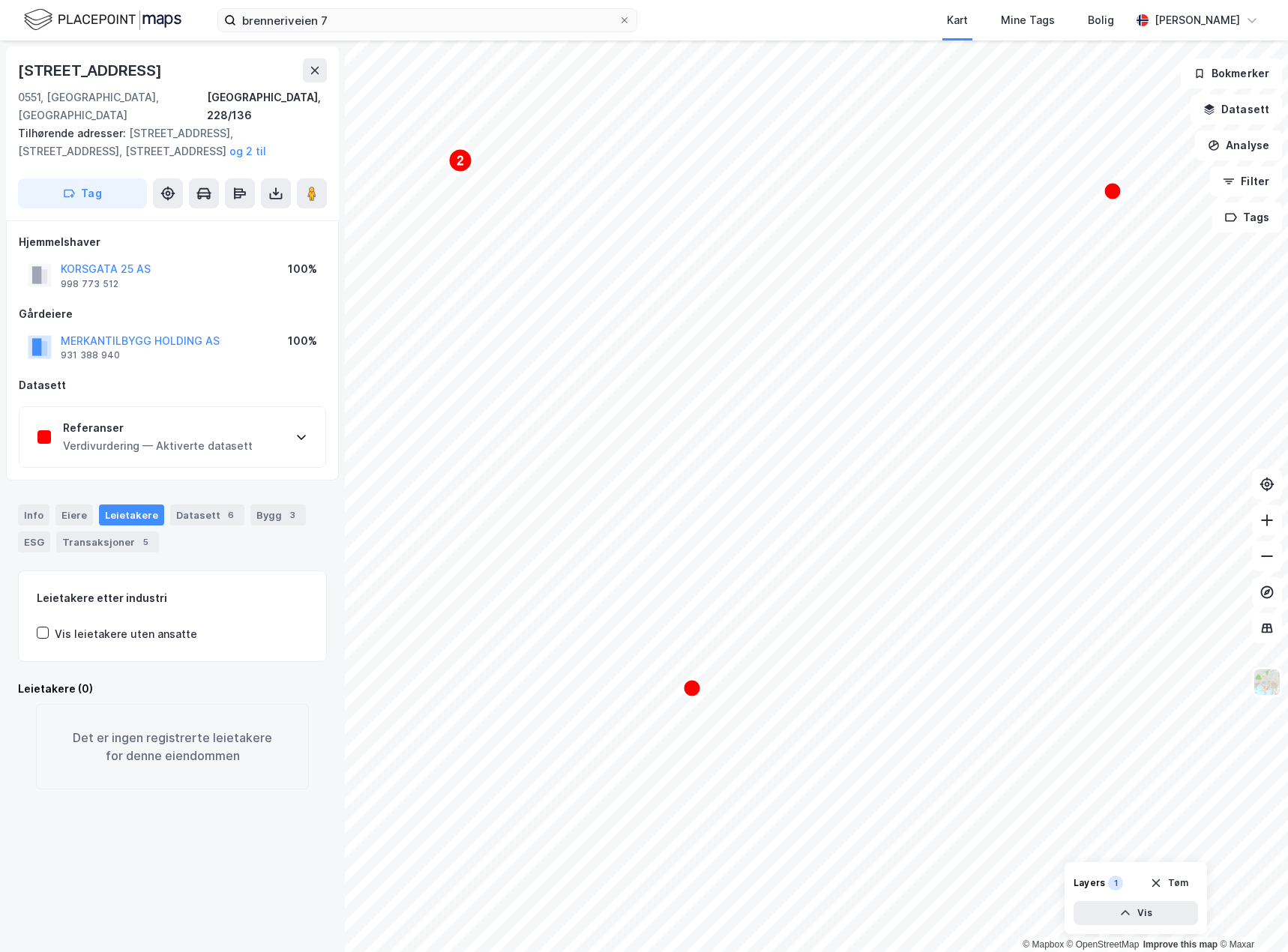
click at [231, 419] on div "Referanser" at bounding box center [158, 428] width 190 height 18
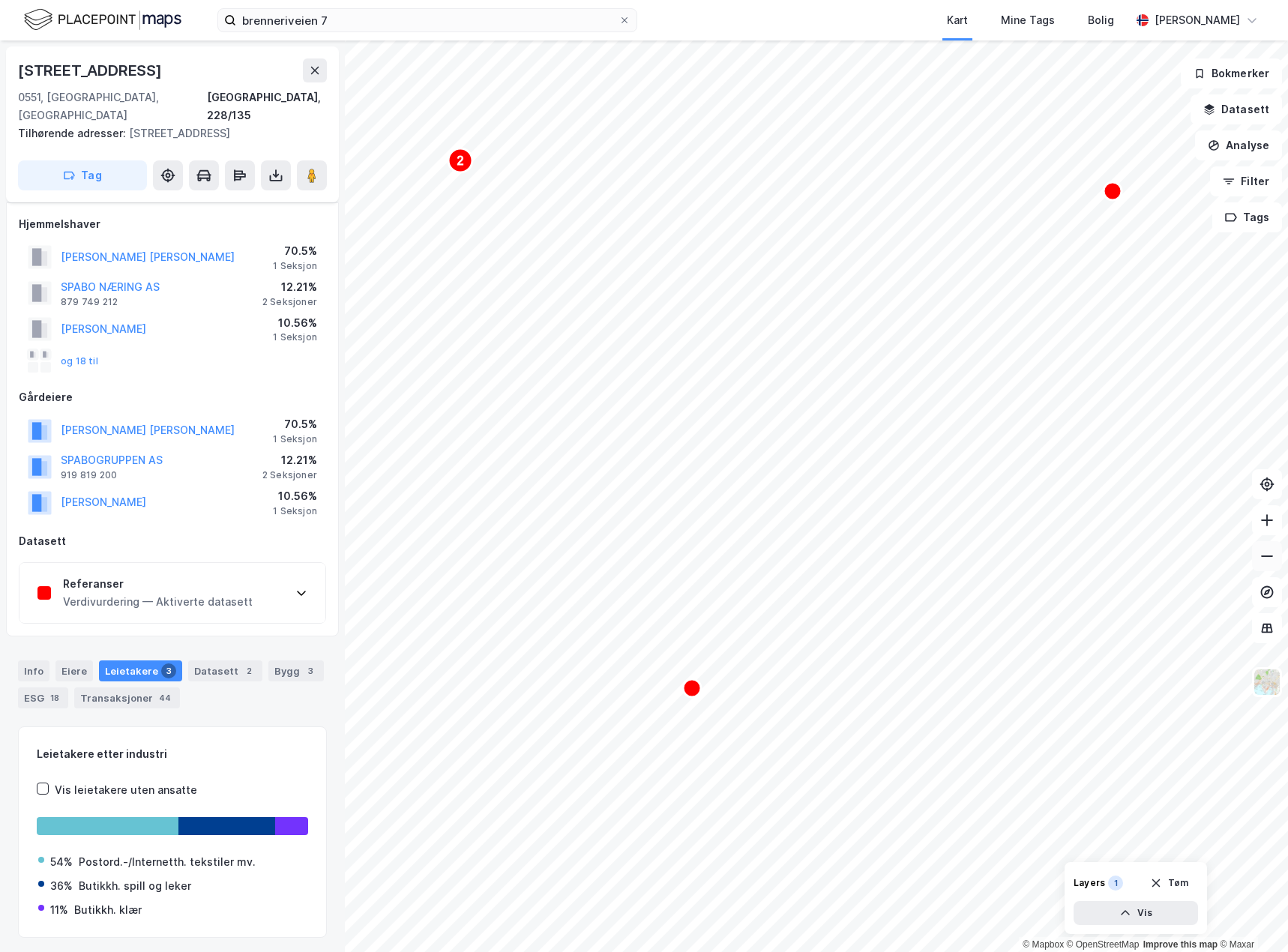
scroll to position [28, 0]
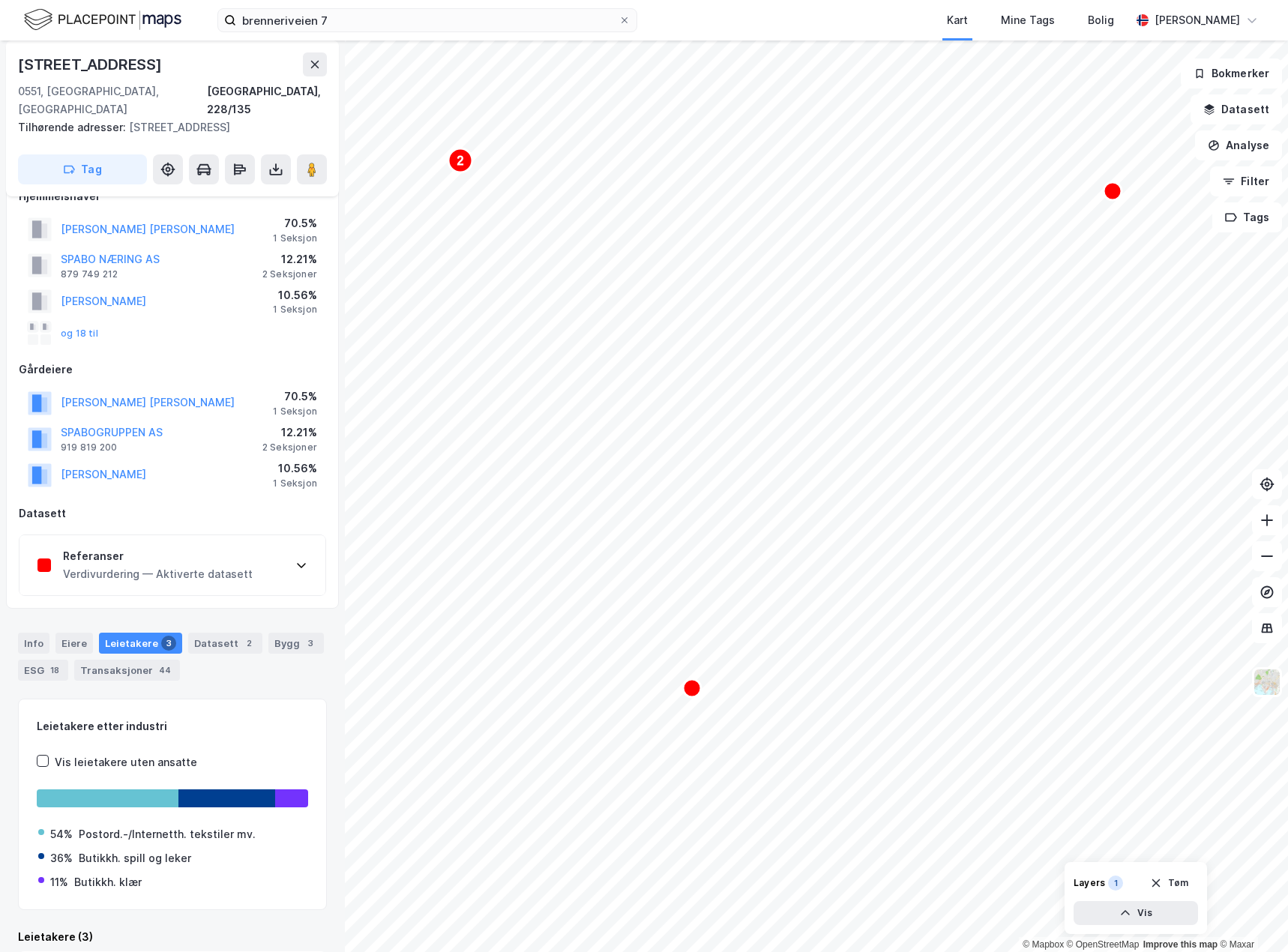
click at [178, 547] on div "Referanser" at bounding box center [158, 556] width 190 height 18
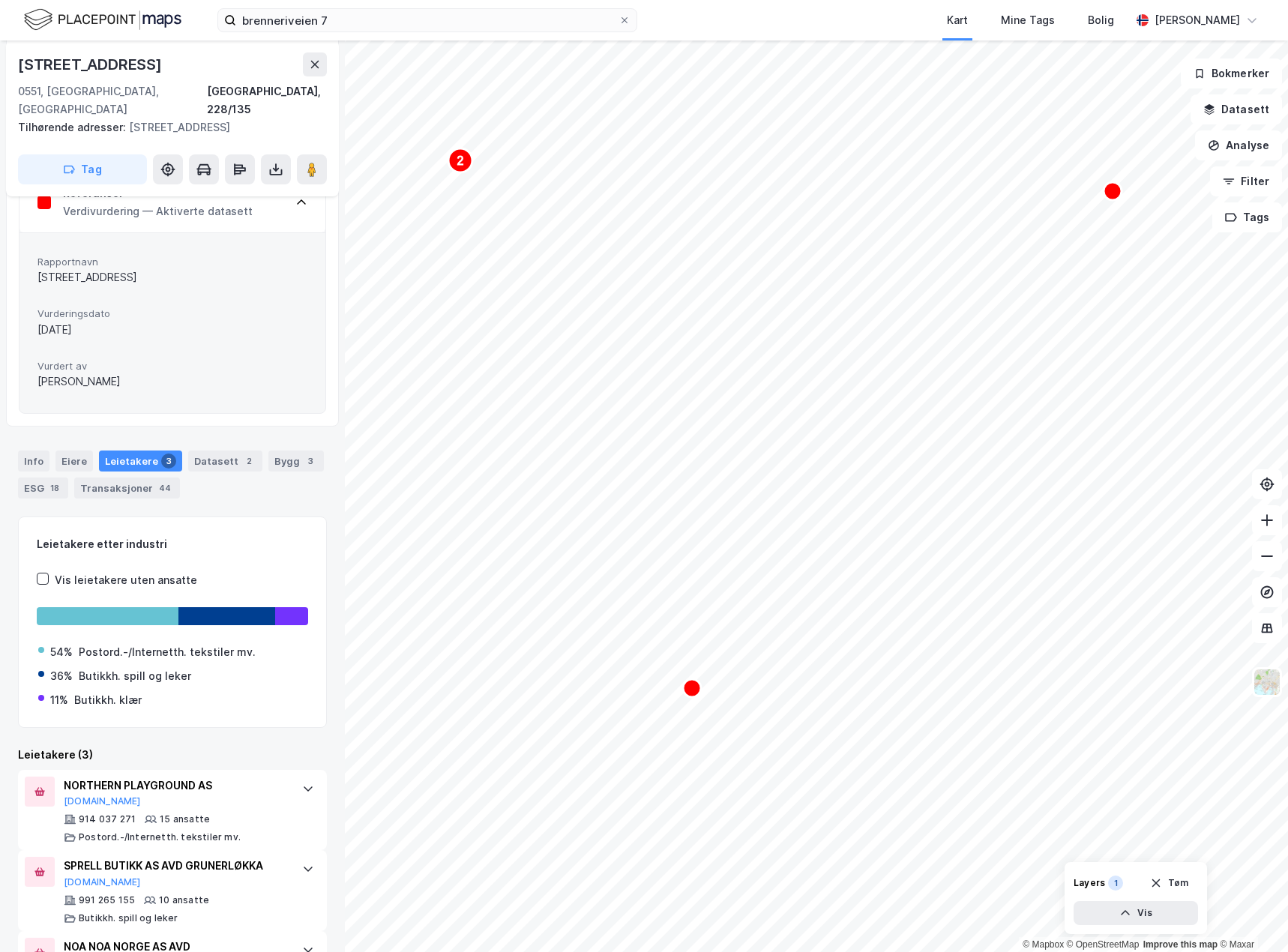
scroll to position [470, 0]
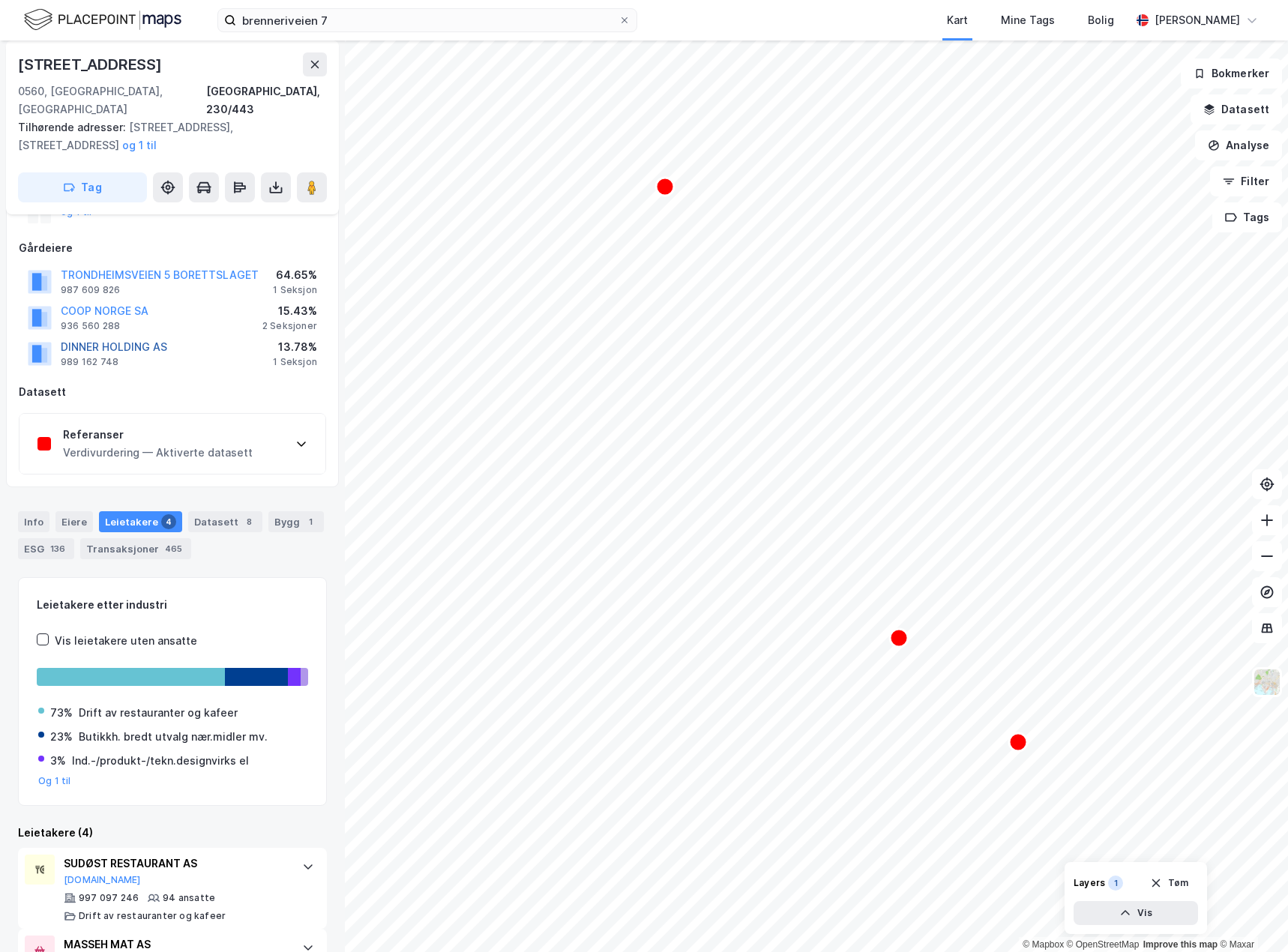
scroll to position [87, 0]
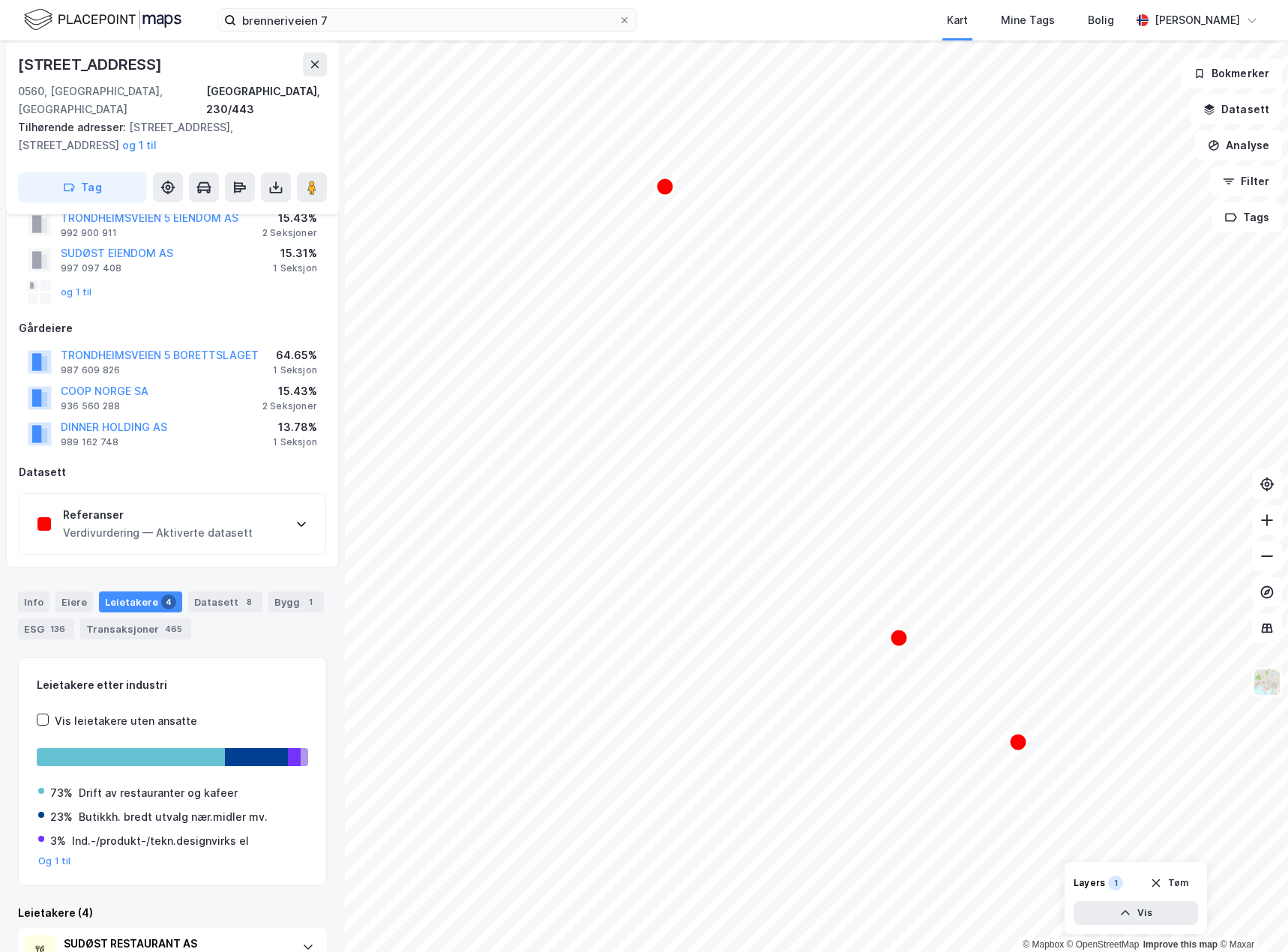
click at [150, 524] on div "Verdivurdering — Aktiverte datasett" at bounding box center [158, 533] width 190 height 18
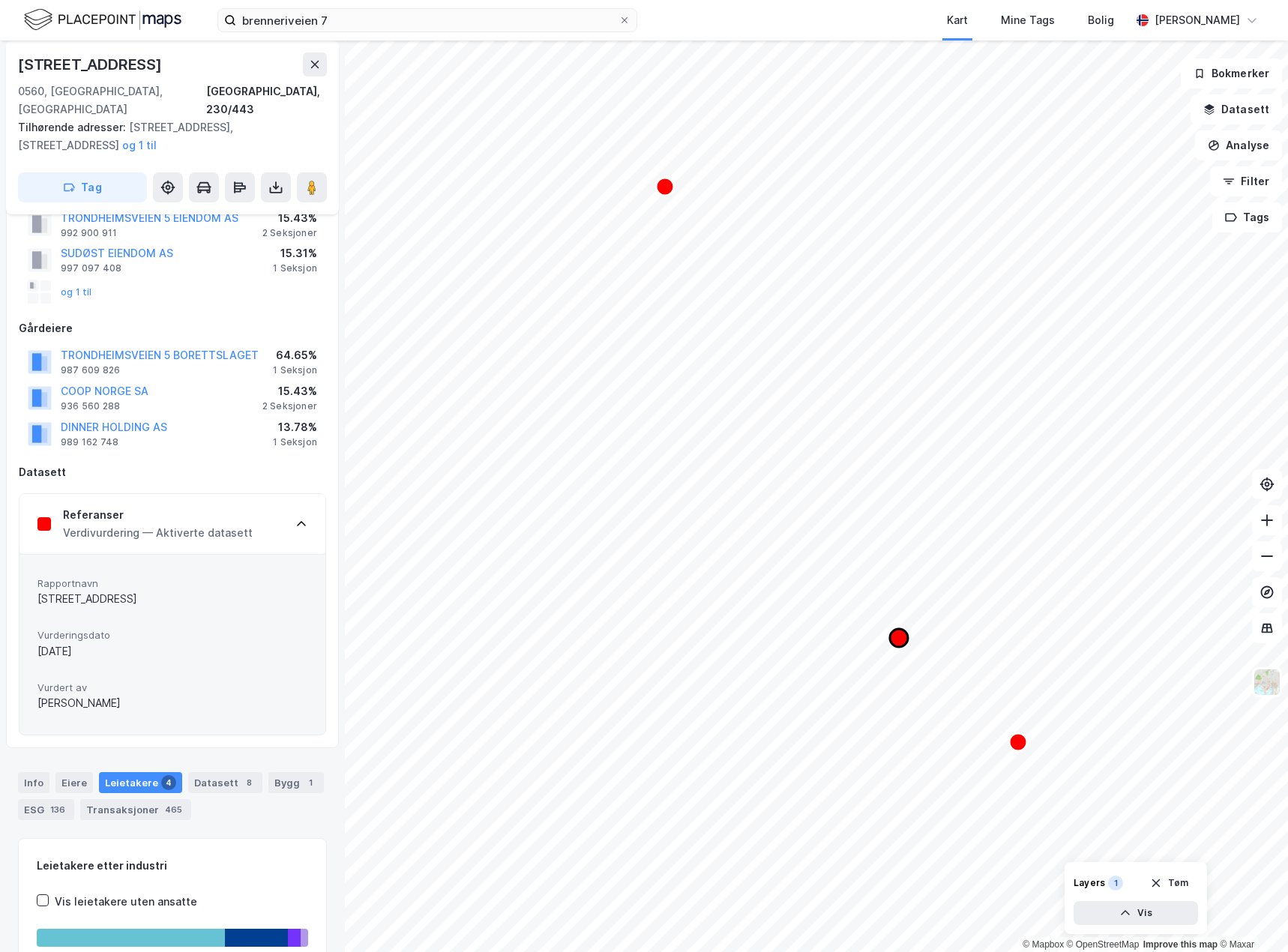
click at [890, 639] on circle "Map marker" at bounding box center [898, 638] width 18 height 18
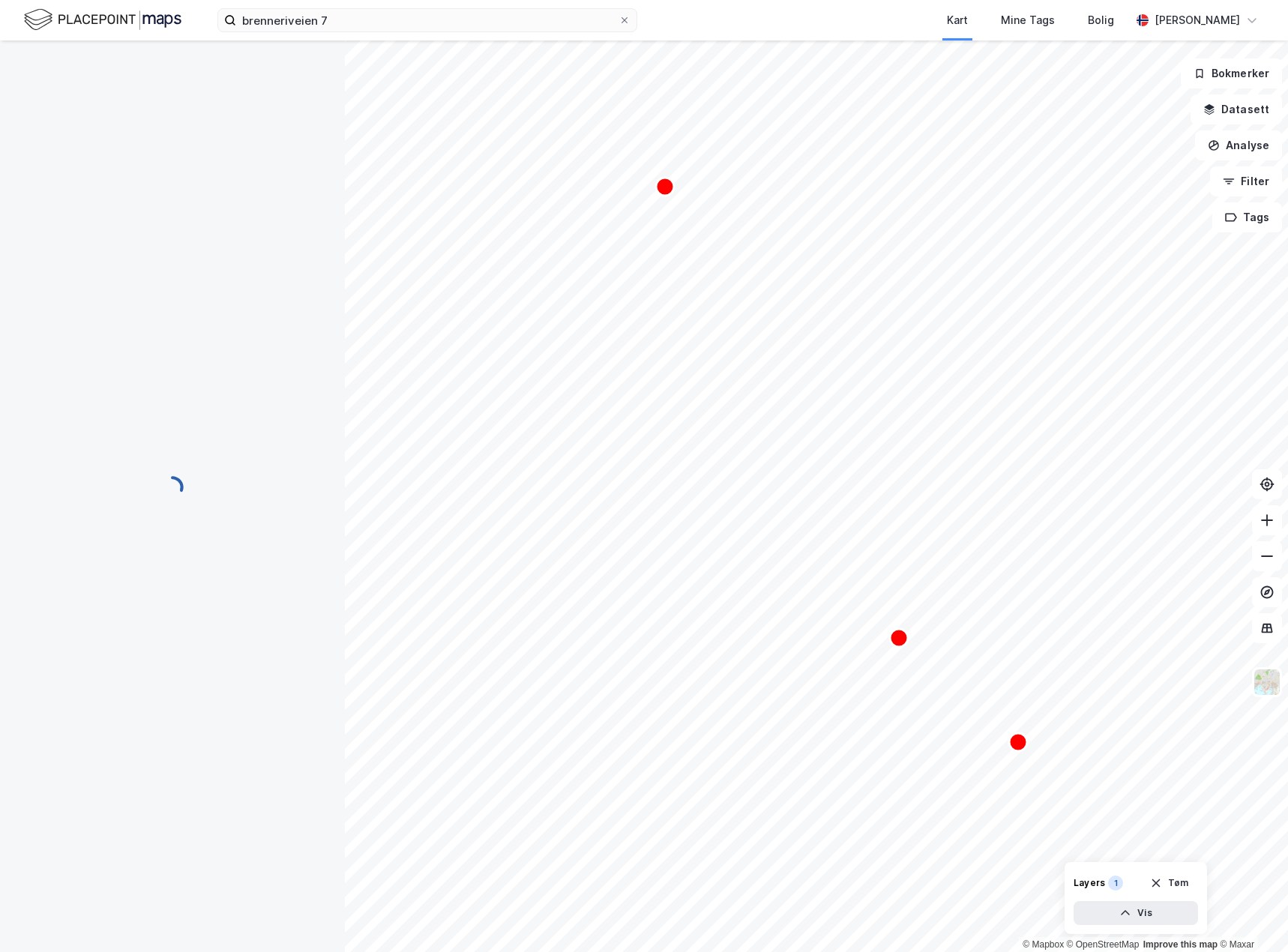
scroll to position [0, 0]
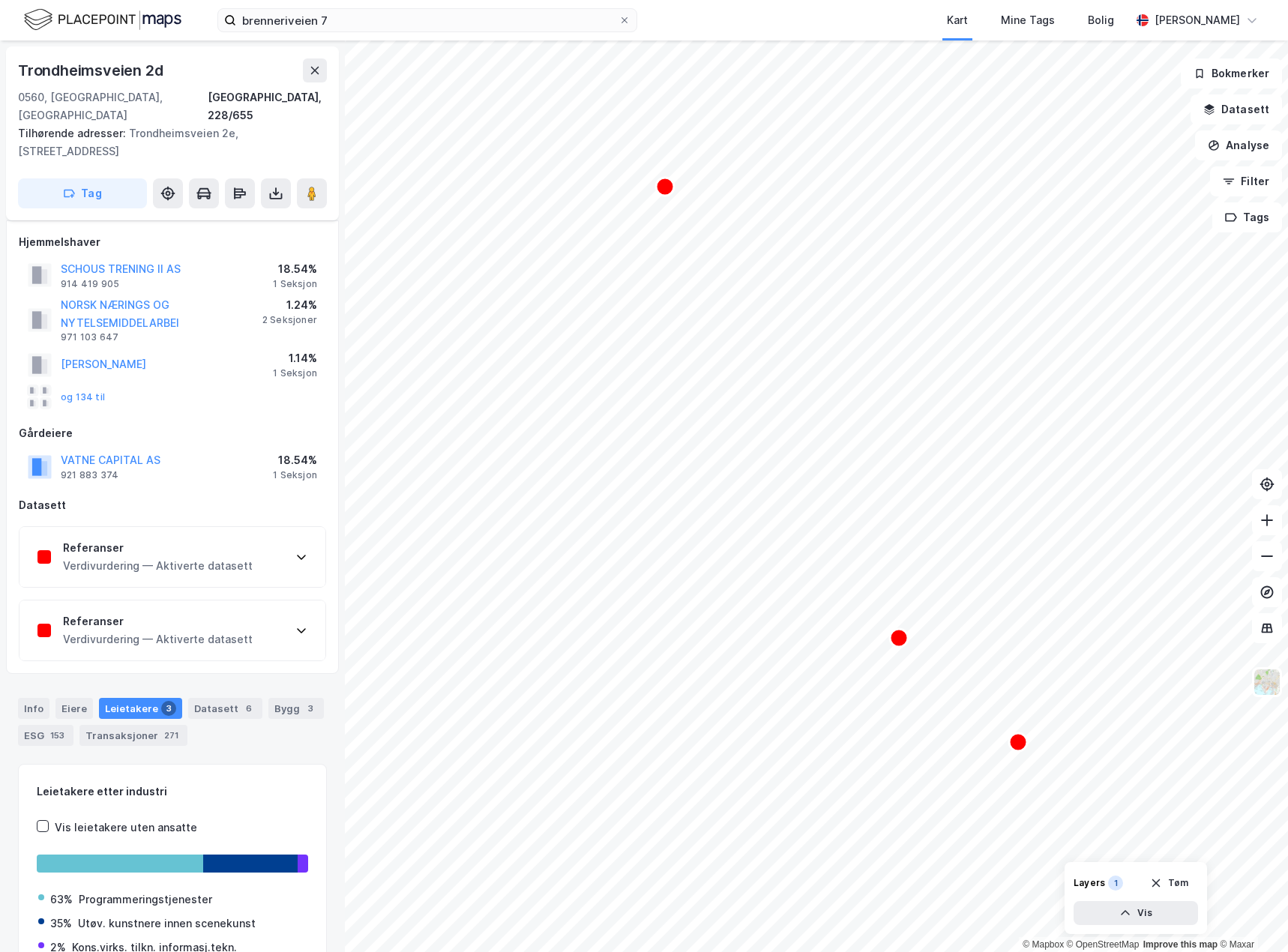
scroll to position [65, 0]
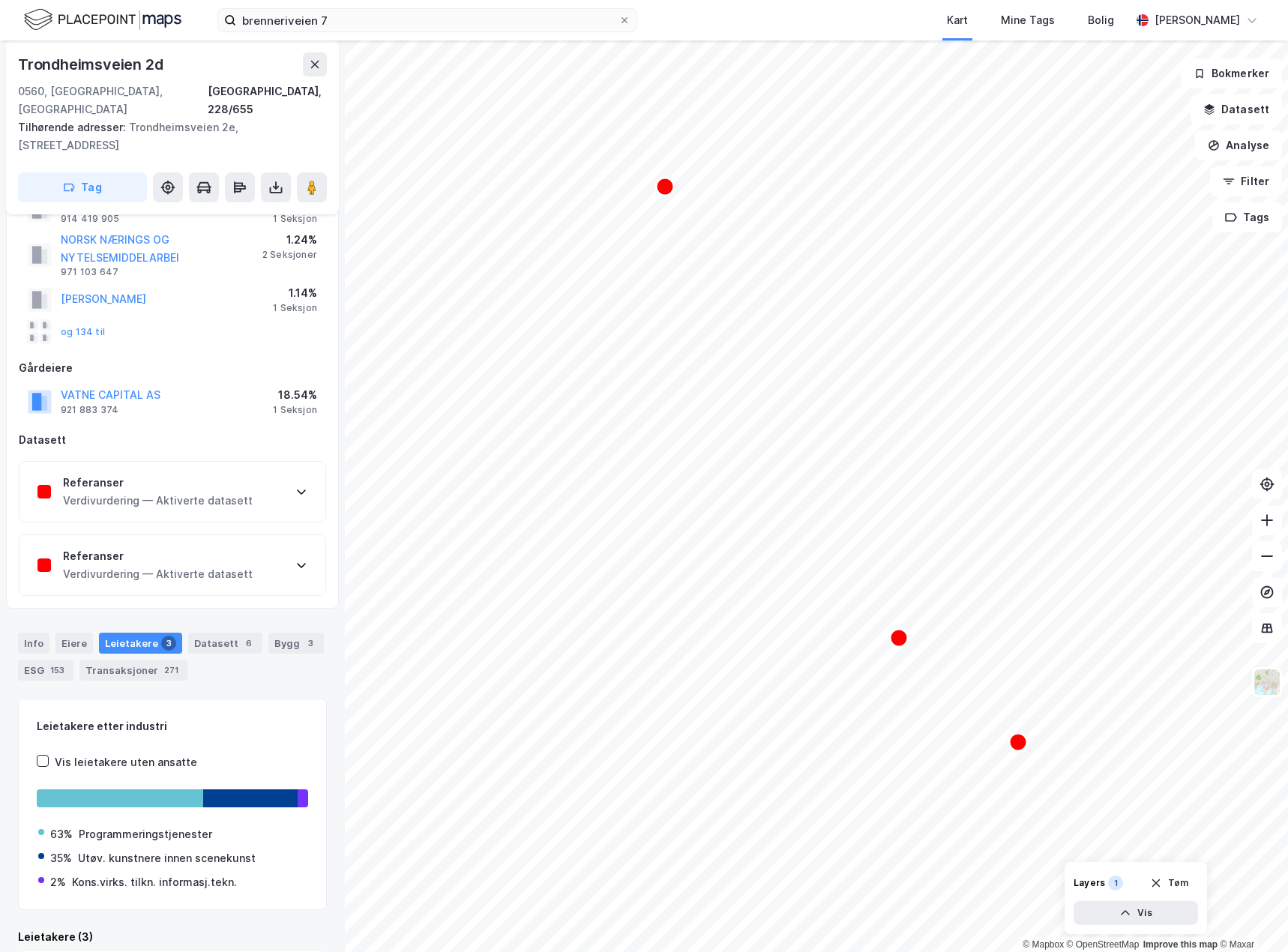
click at [170, 474] on div "Referanser" at bounding box center [158, 482] width 190 height 18
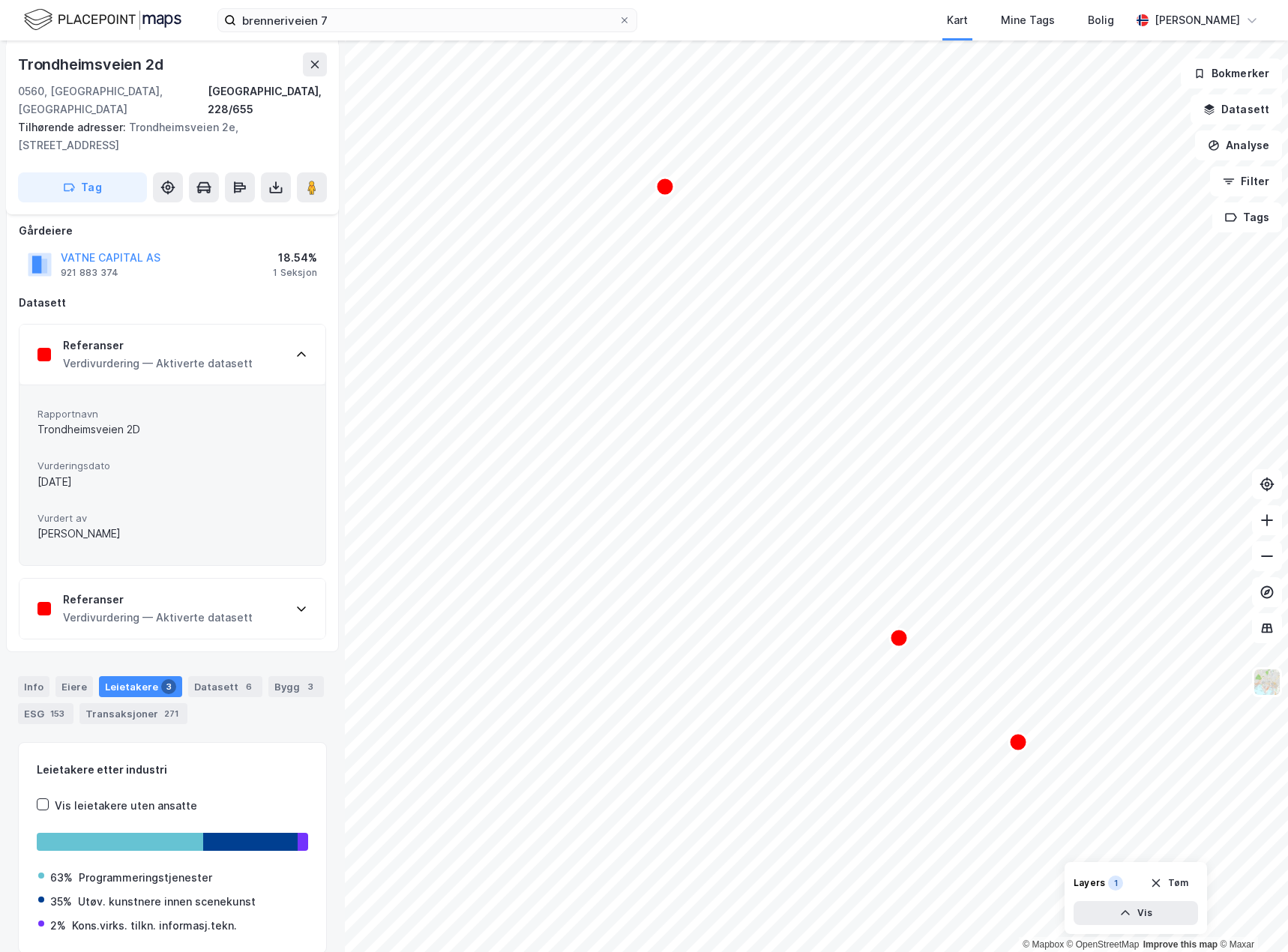
scroll to position [215, 0]
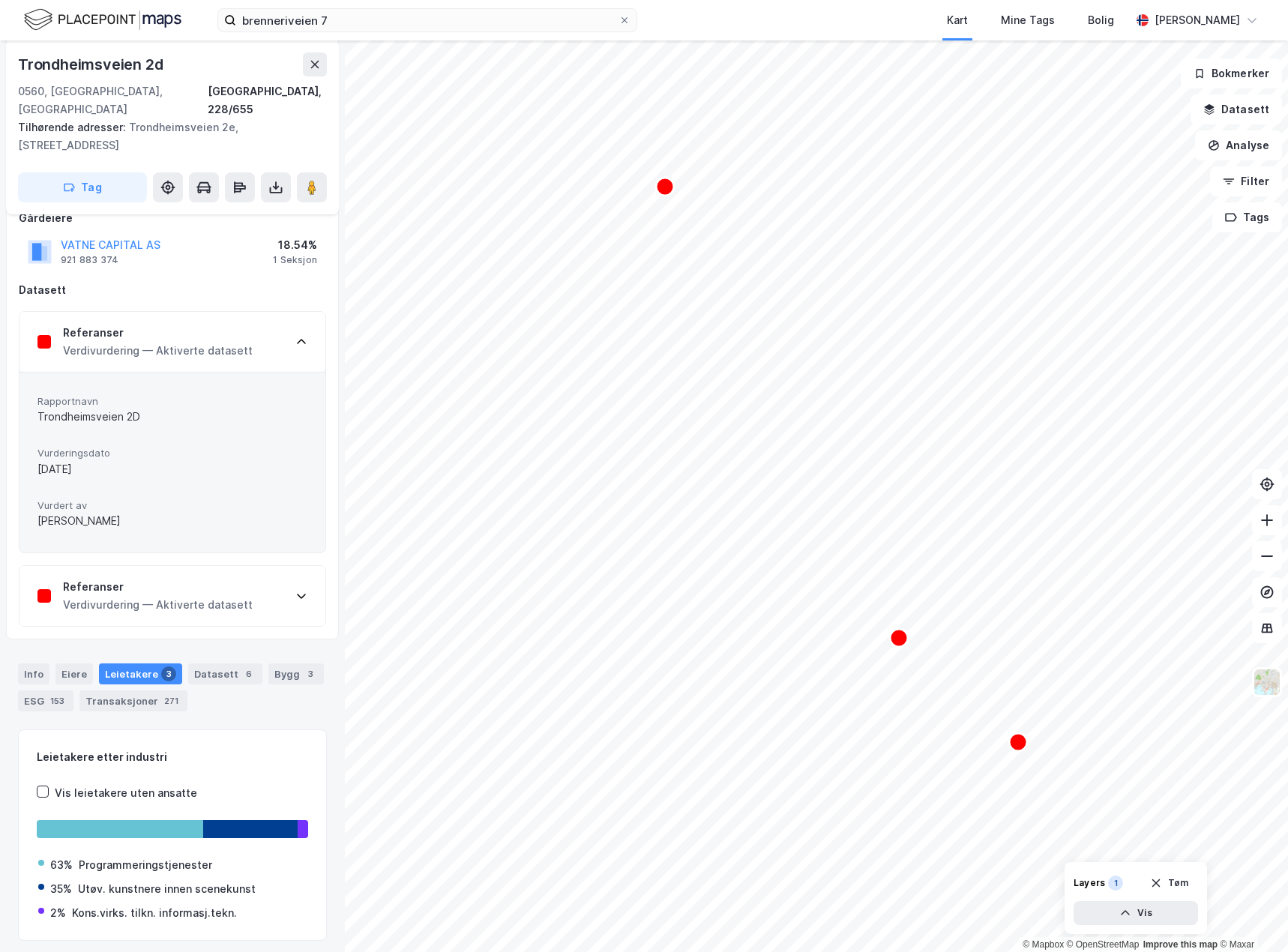
click at [196, 578] on div "Referanser" at bounding box center [158, 586] width 190 height 18
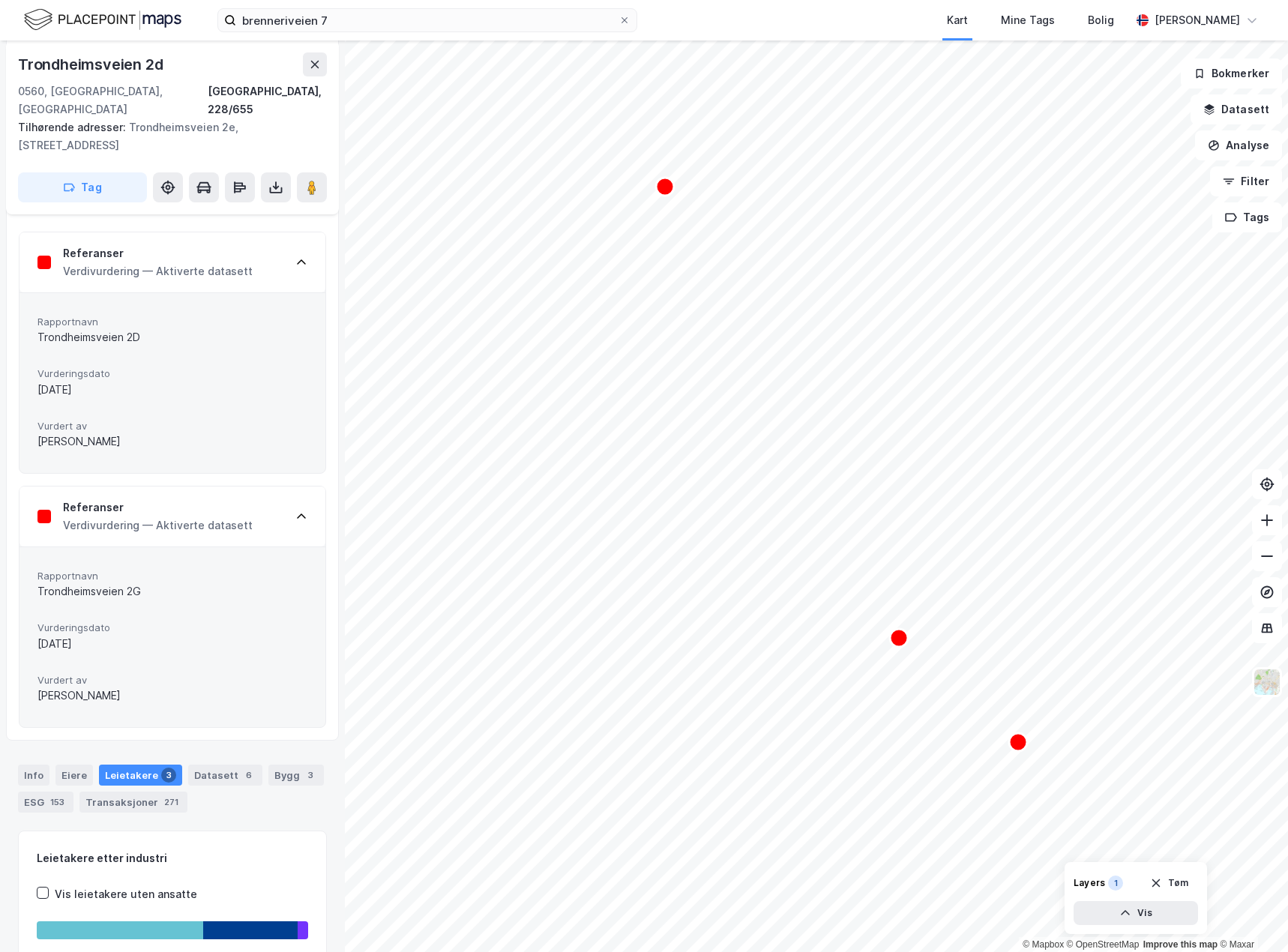
scroll to position [220, 0]
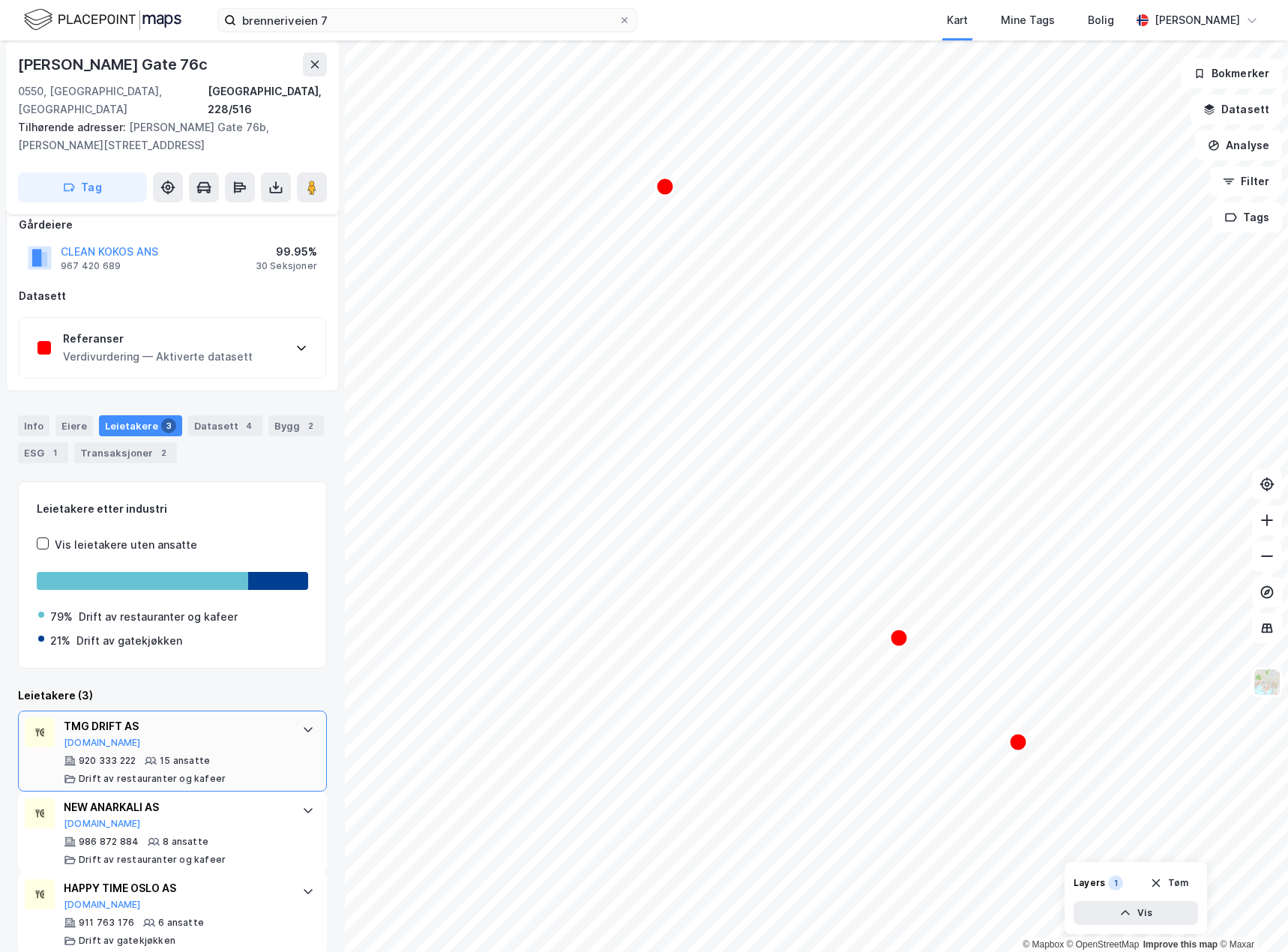
scroll to position [91, 0]
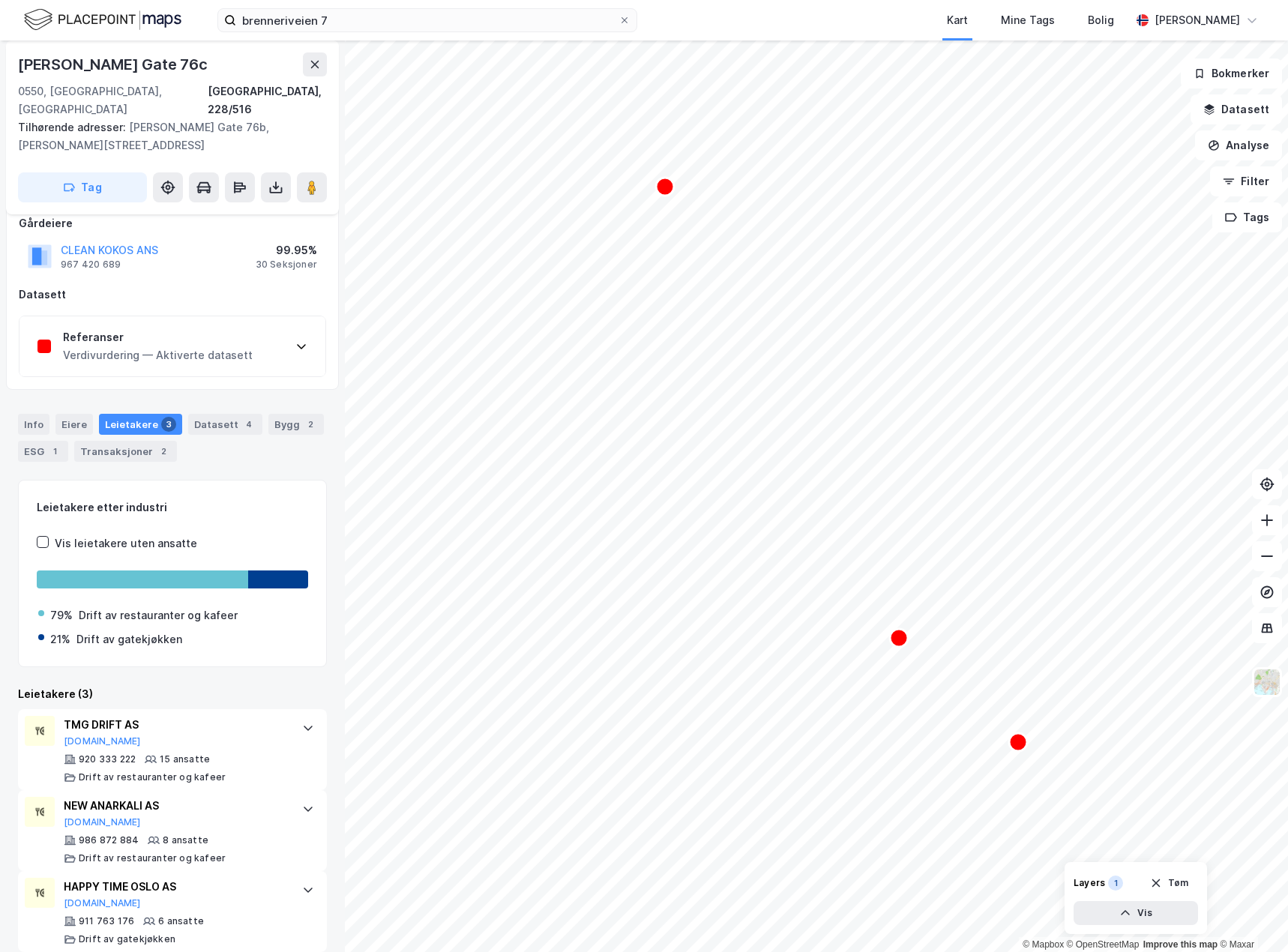
click at [221, 346] on div "Verdivurdering — Aktiverte datasett" at bounding box center [158, 355] width 190 height 18
